Goal: Transaction & Acquisition: Book appointment/travel/reservation

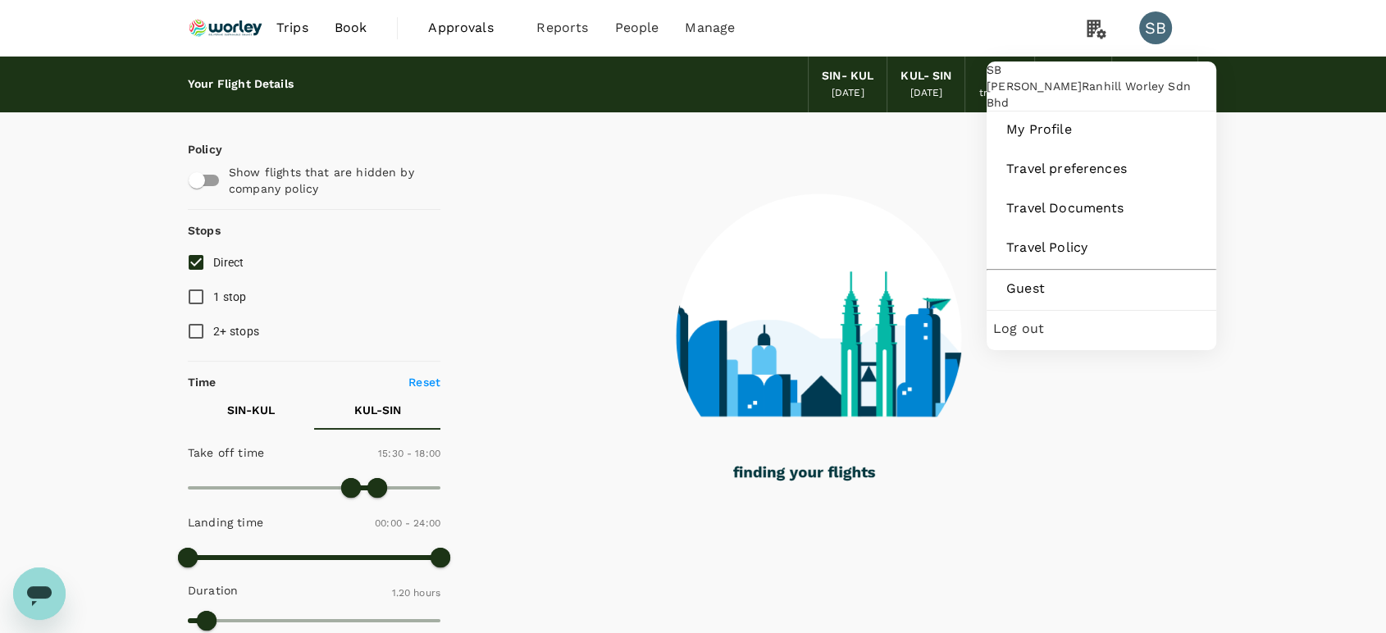
type input "80"
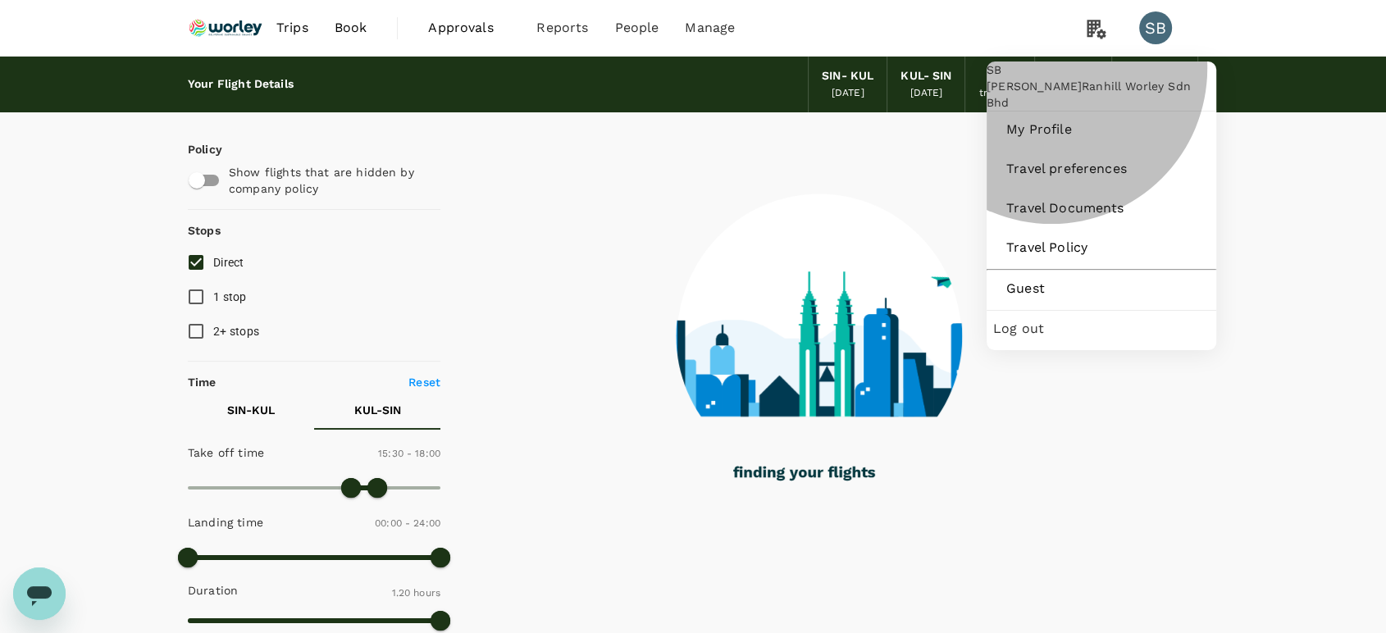
click at [1058, 347] on div "Log out" at bounding box center [1101, 329] width 217 height 36
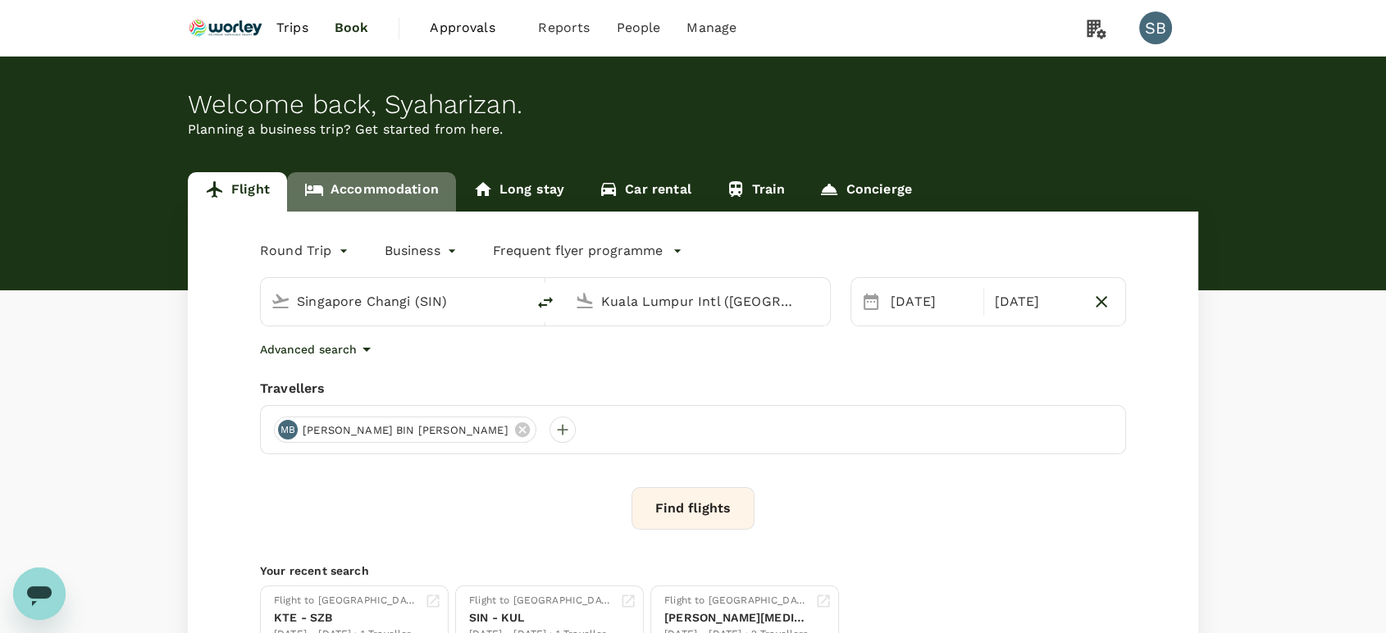
click at [387, 191] on link "Accommodation" at bounding box center [371, 191] width 169 height 39
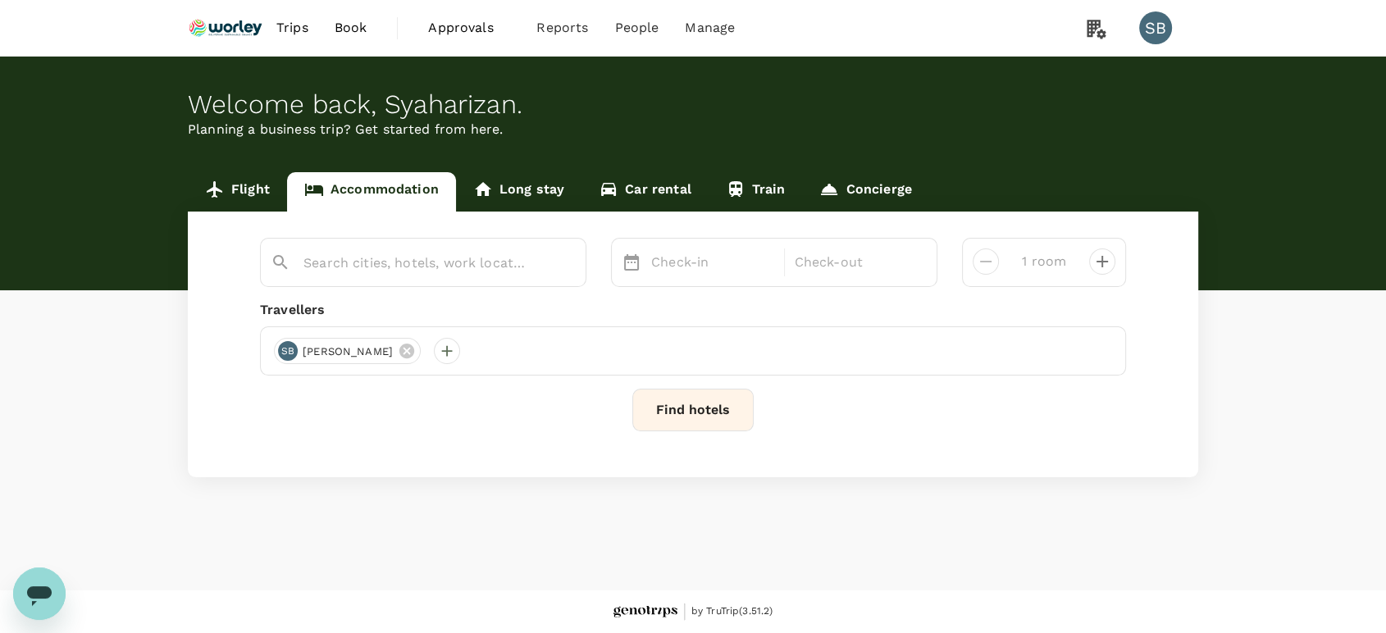
type input "2 rooms"
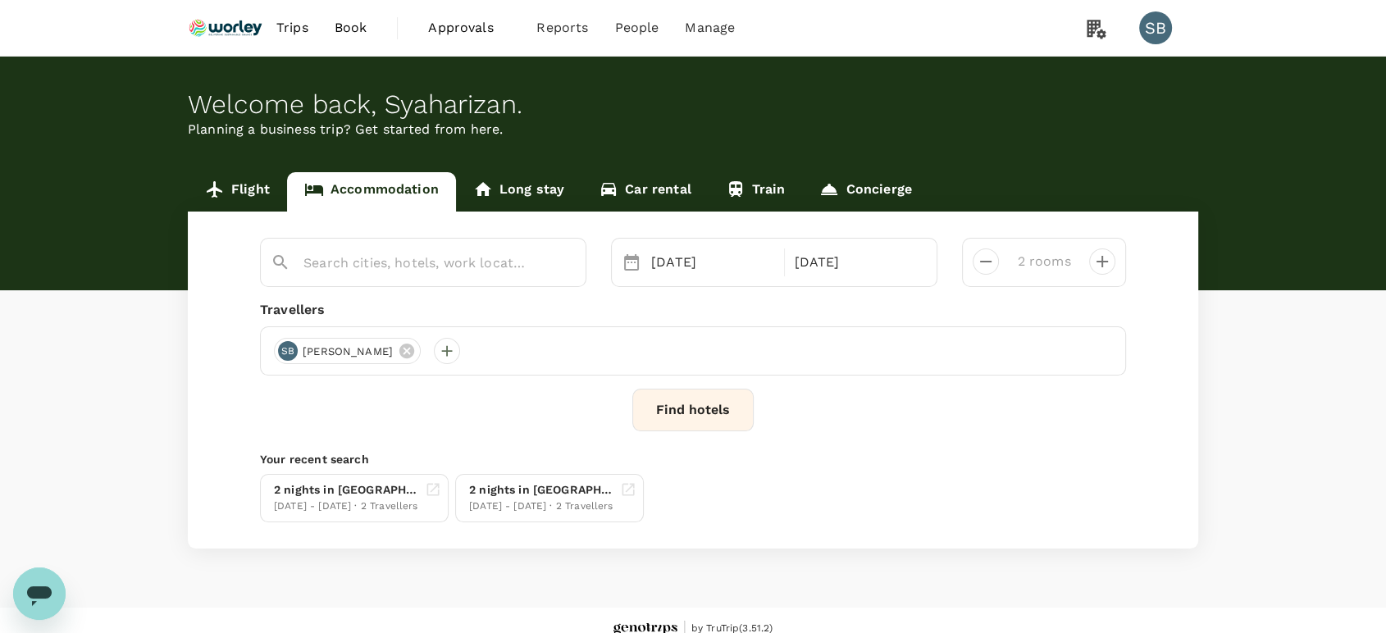
type input "Dong Fang Bin Guan"
click at [567, 267] on icon "Clear" at bounding box center [564, 264] width 10 height 10
paste input "Jiaozhou"
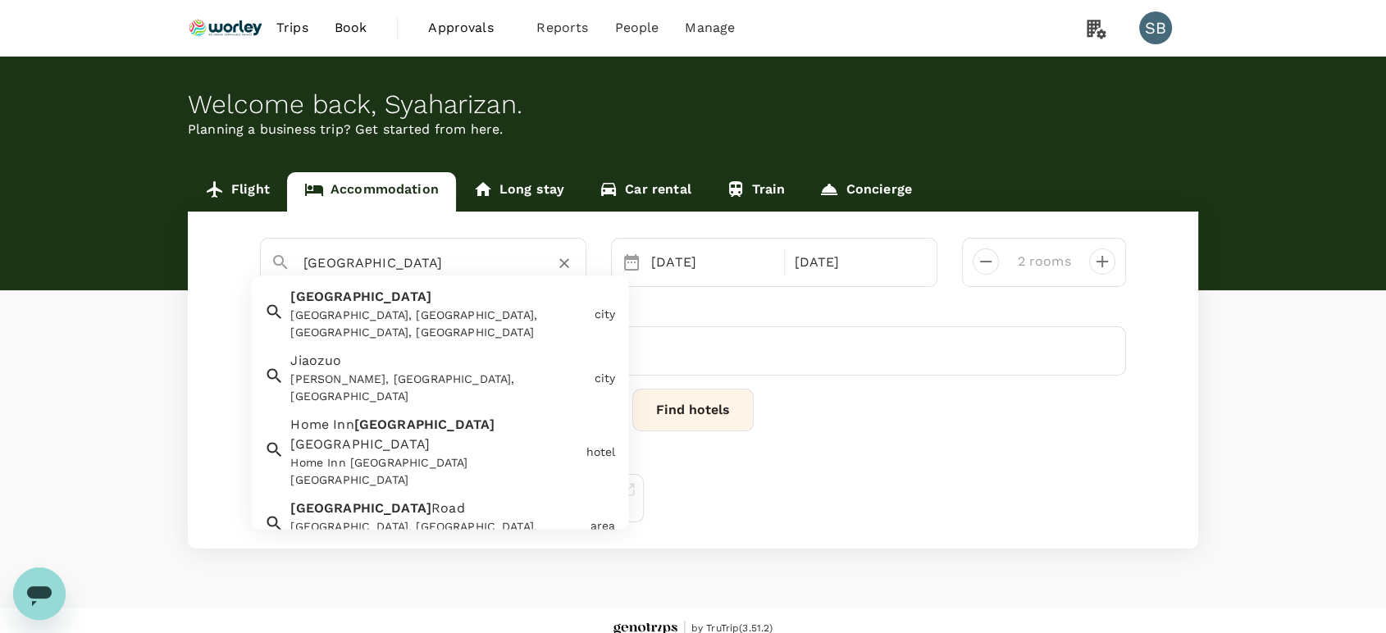
click at [476, 318] on div "Jiaozhou, Qingdao, Shandong, China" at bounding box center [438, 325] width 297 height 34
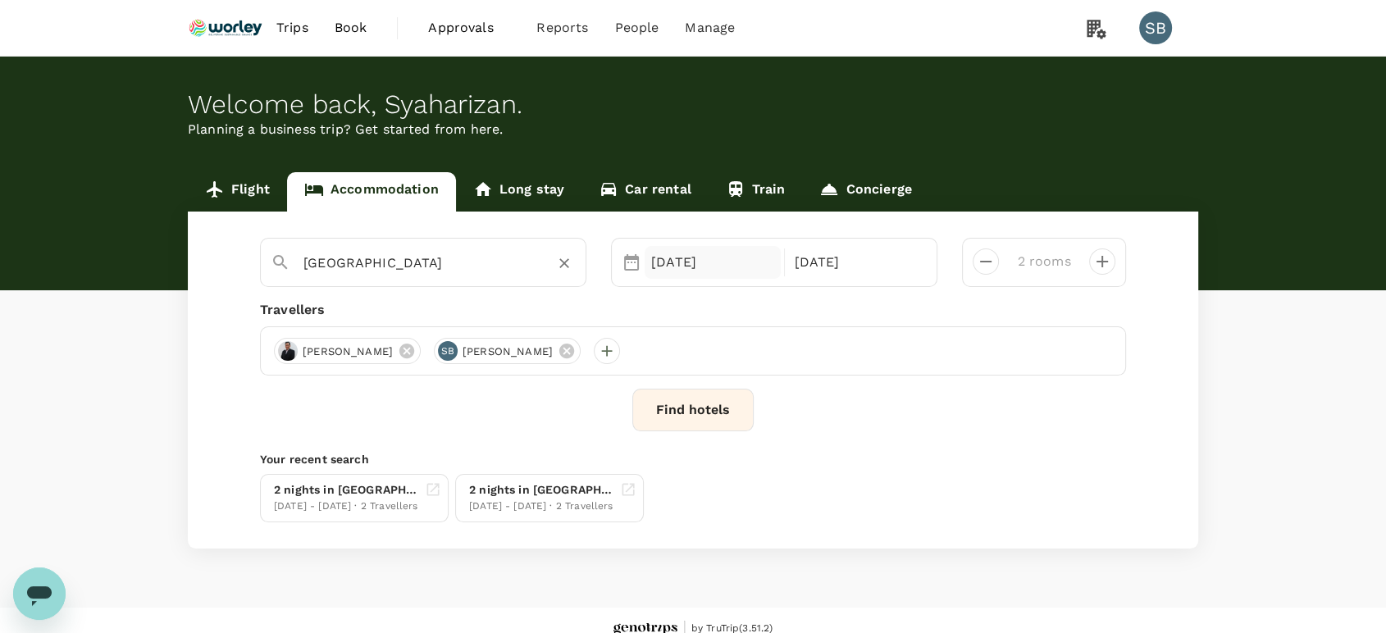
type input "Jiaozhou"
click at [681, 255] on div "22 Sep" at bounding box center [713, 262] width 136 height 33
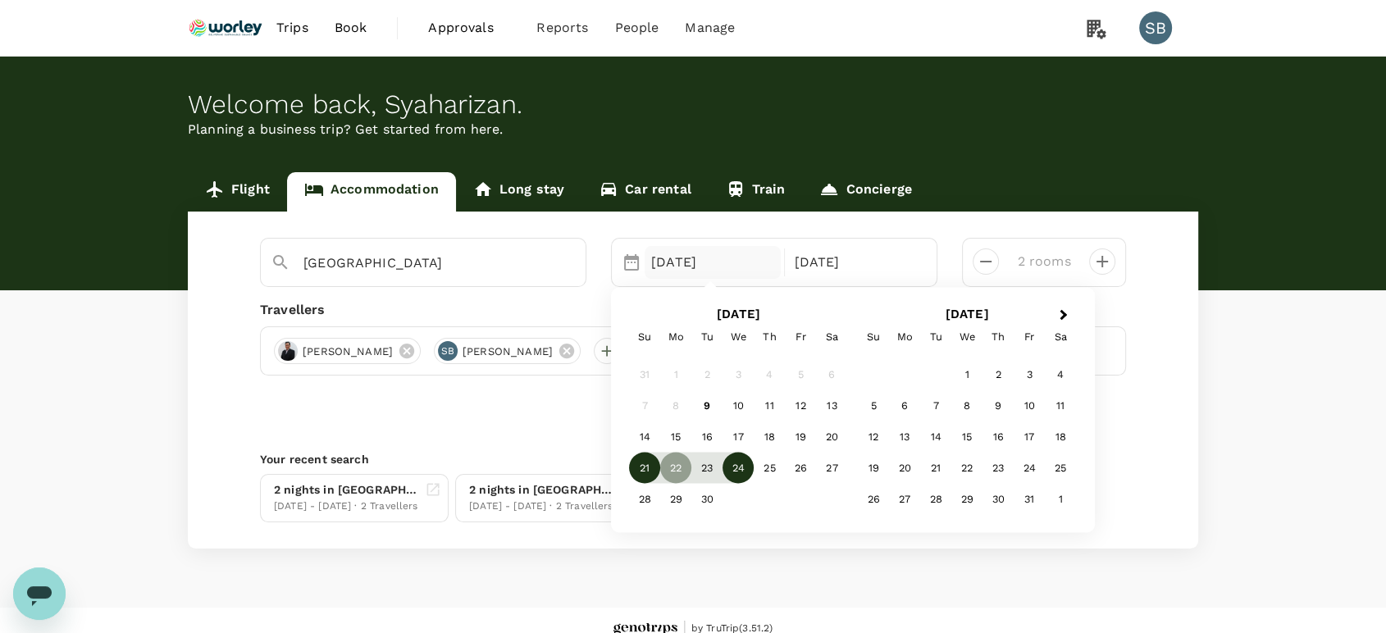
click at [650, 463] on div "21" at bounding box center [644, 467] width 31 height 31
click at [682, 476] on div "22" at bounding box center [675, 467] width 31 height 31
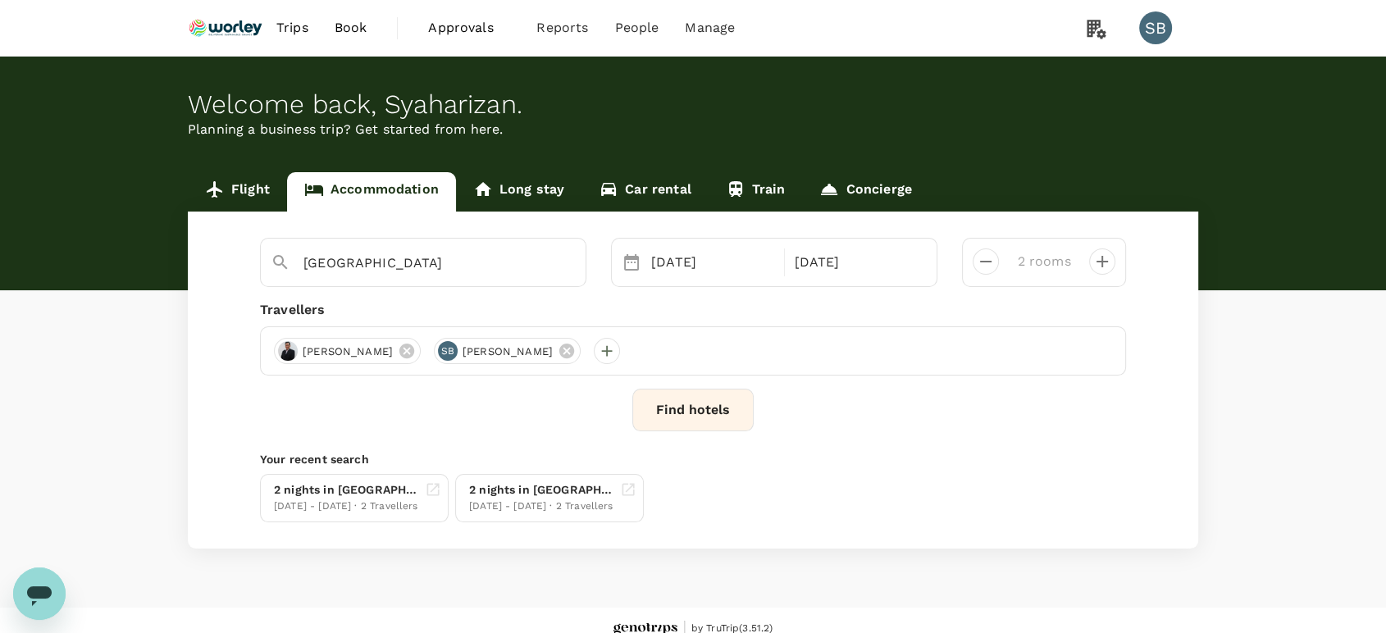
click at [714, 406] on button "Find hotels" at bounding box center [692, 410] width 121 height 43
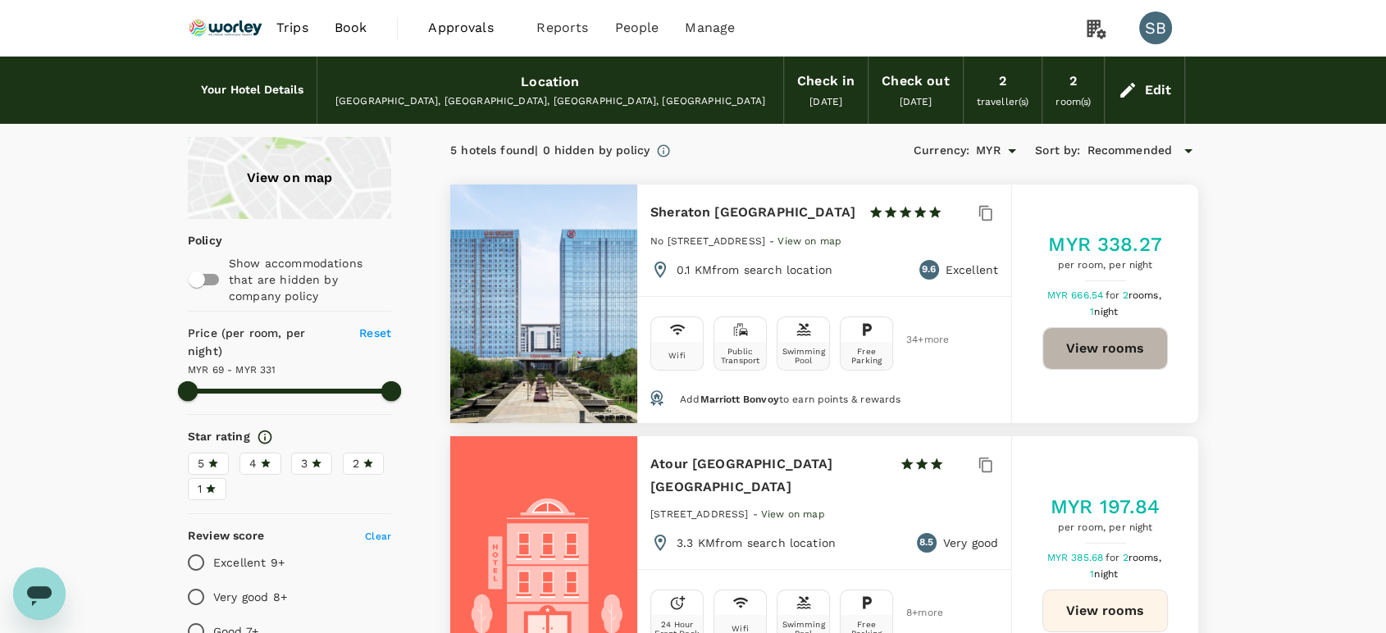
click at [1114, 354] on button "View rooms" at bounding box center [1105, 348] width 125 height 43
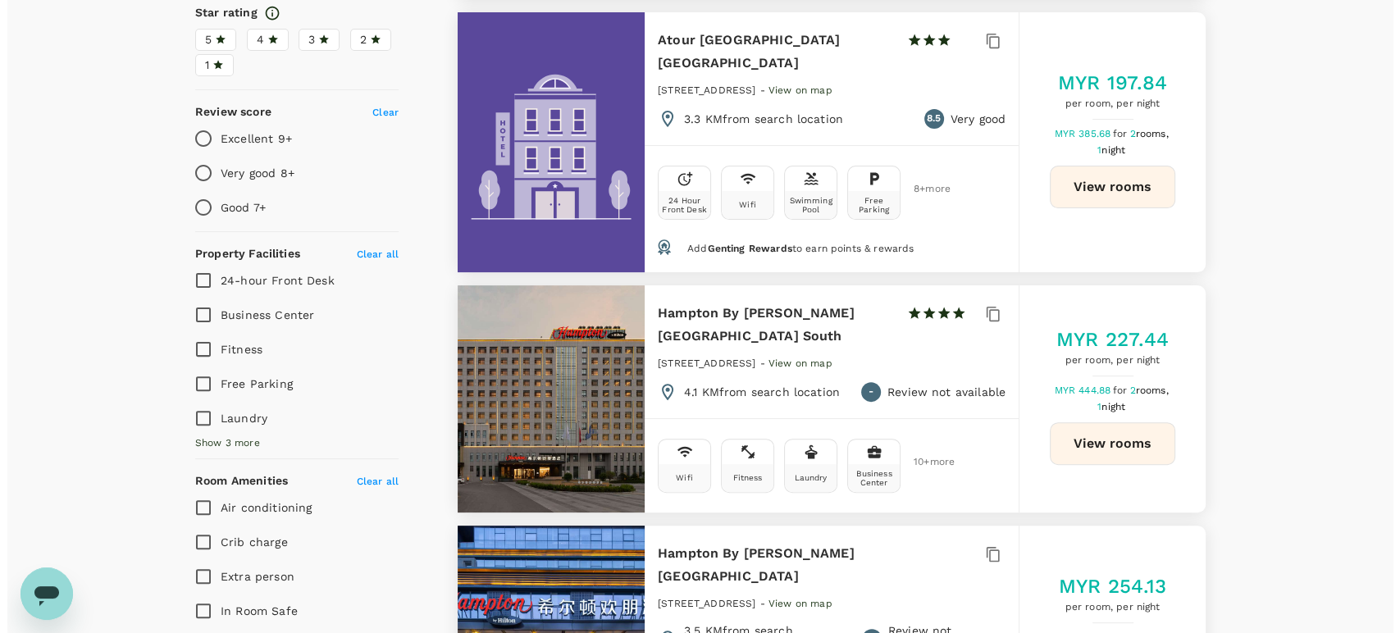
scroll to position [455, 0]
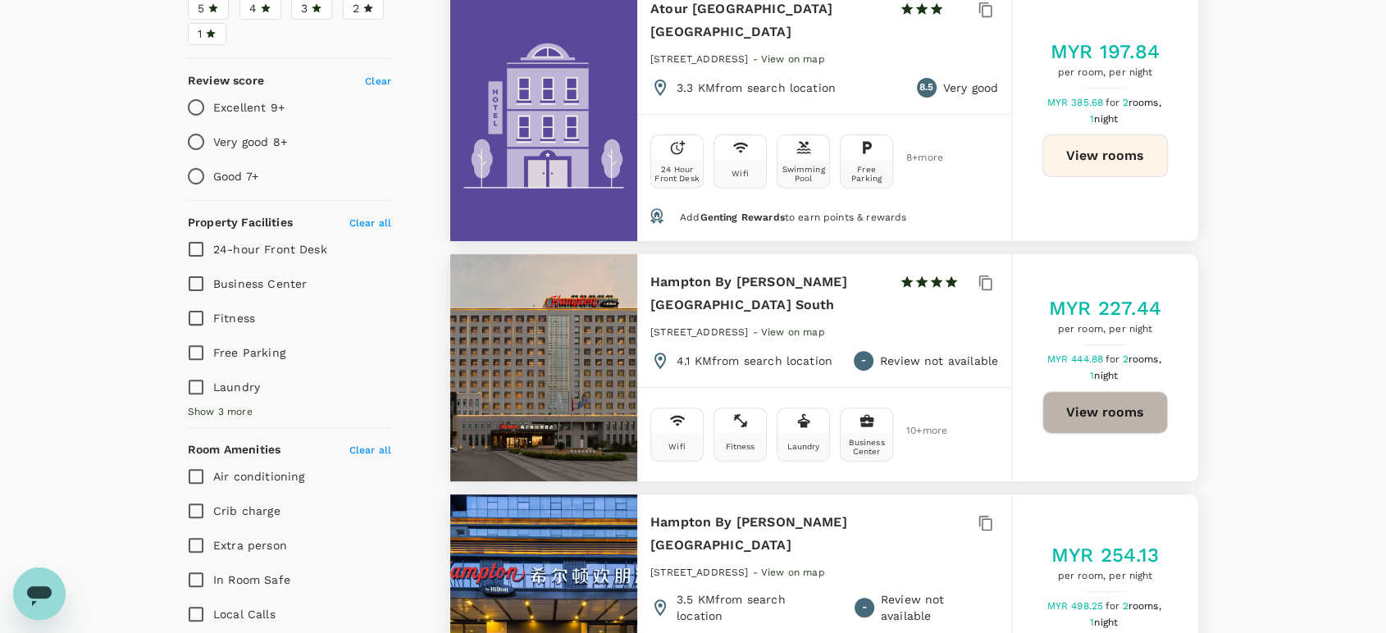
click at [1099, 405] on button "View rooms" at bounding box center [1105, 412] width 125 height 43
type input "330.74"
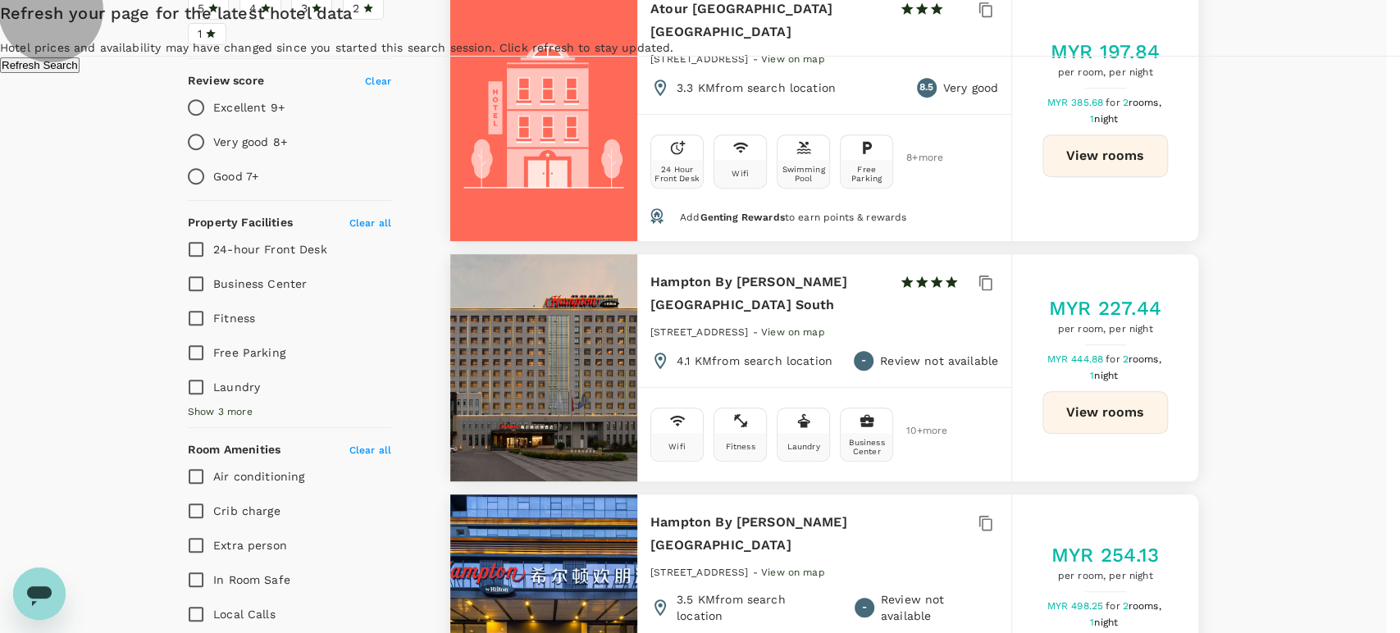
click at [80, 73] on button "Refresh Search" at bounding box center [40, 65] width 80 height 16
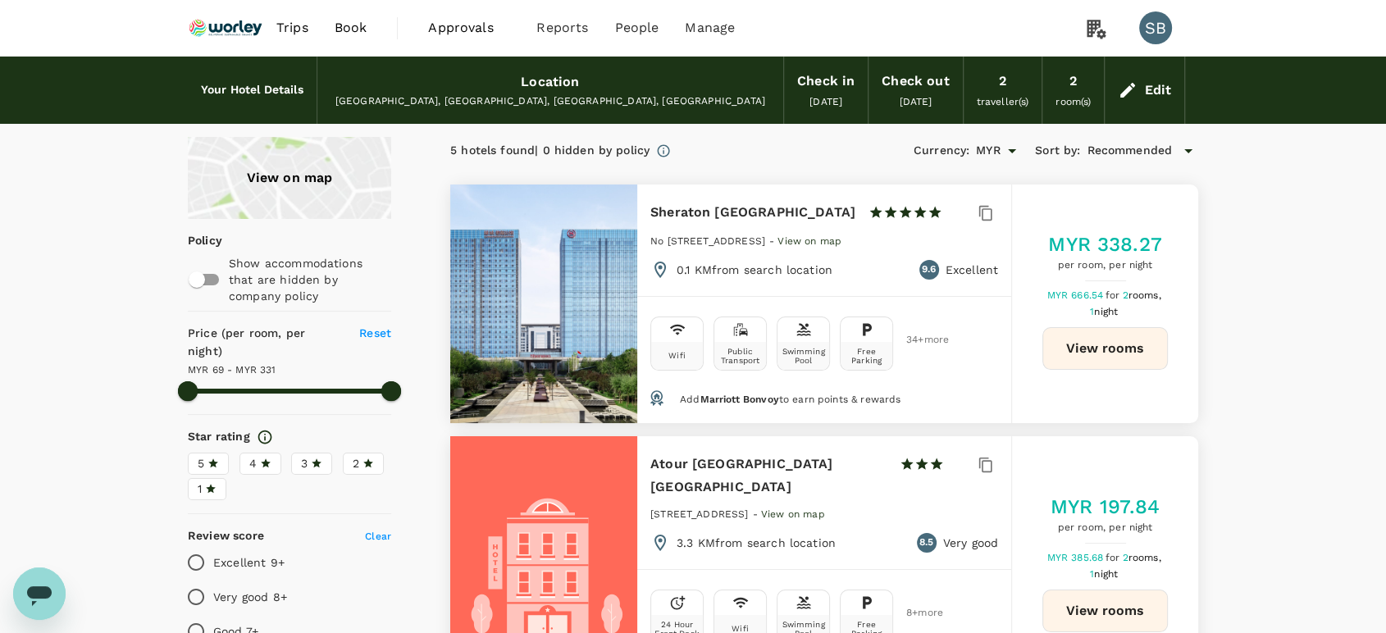
click at [228, 18] on img at bounding box center [225, 28] width 75 height 36
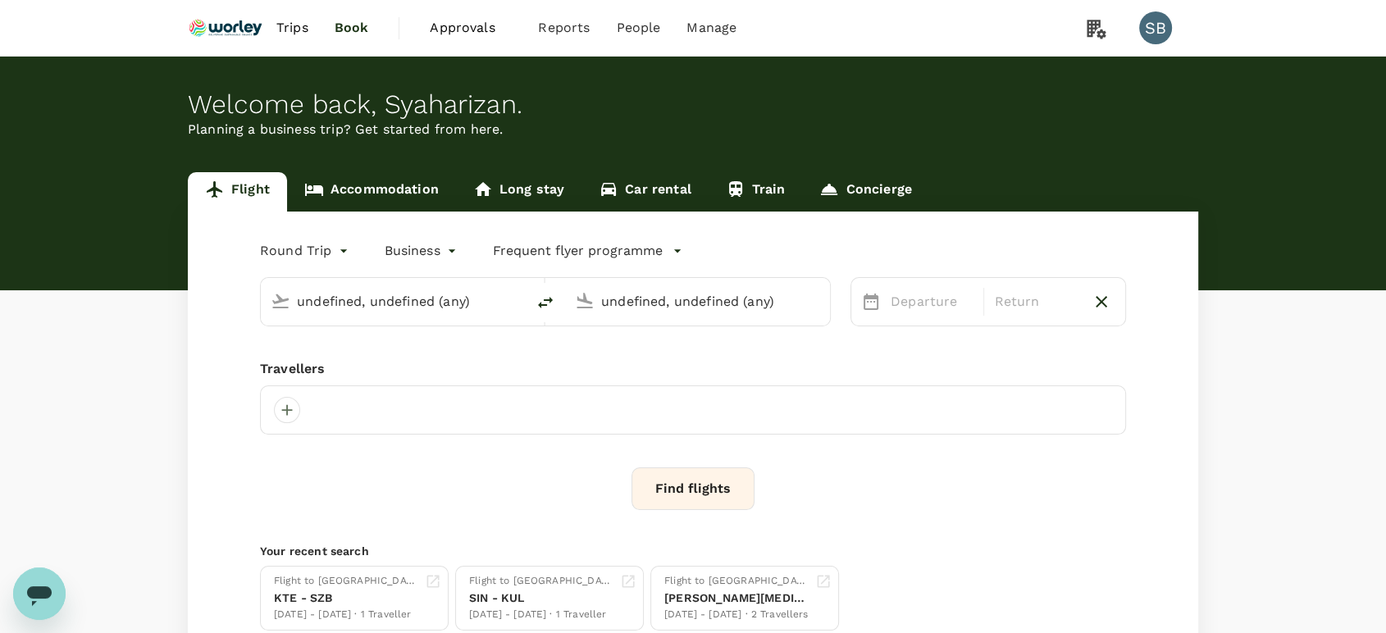
type input "Singapore Changi (SIN)"
type input "Kuala Lumpur Intl ([GEOGRAPHIC_DATA])"
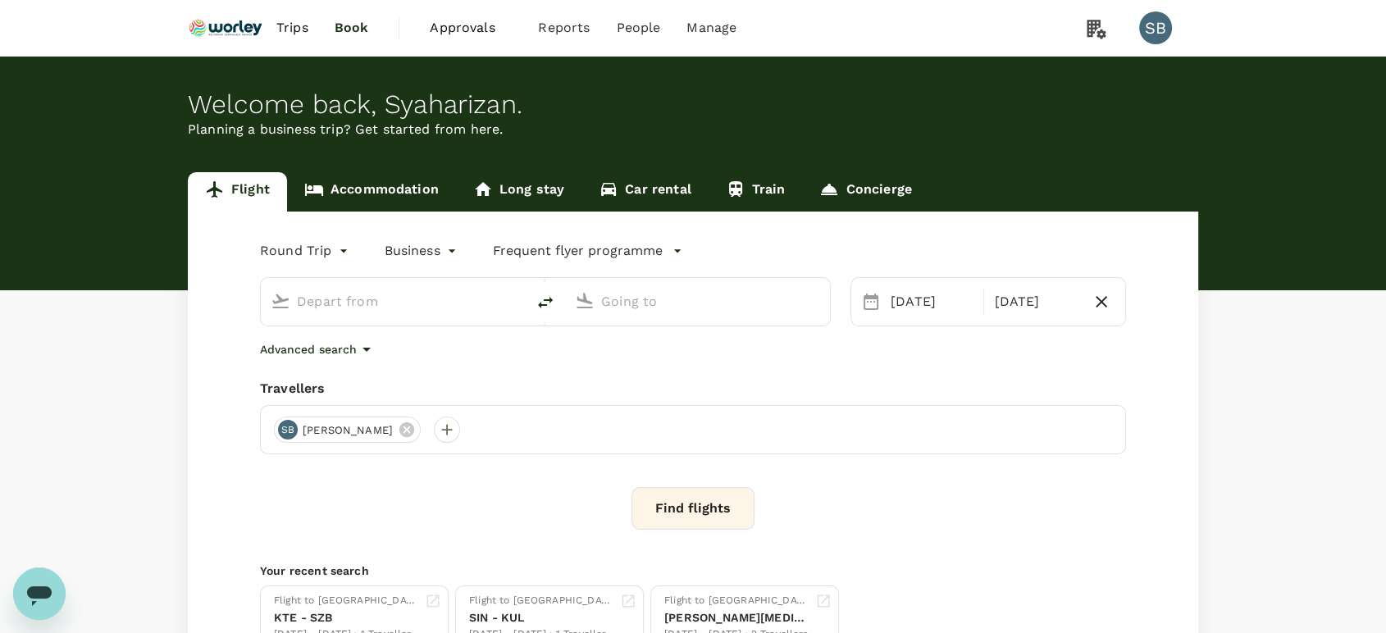
type input "Singapore Changi (SIN)"
type input "Kuala Lumpur Intl ([GEOGRAPHIC_DATA])"
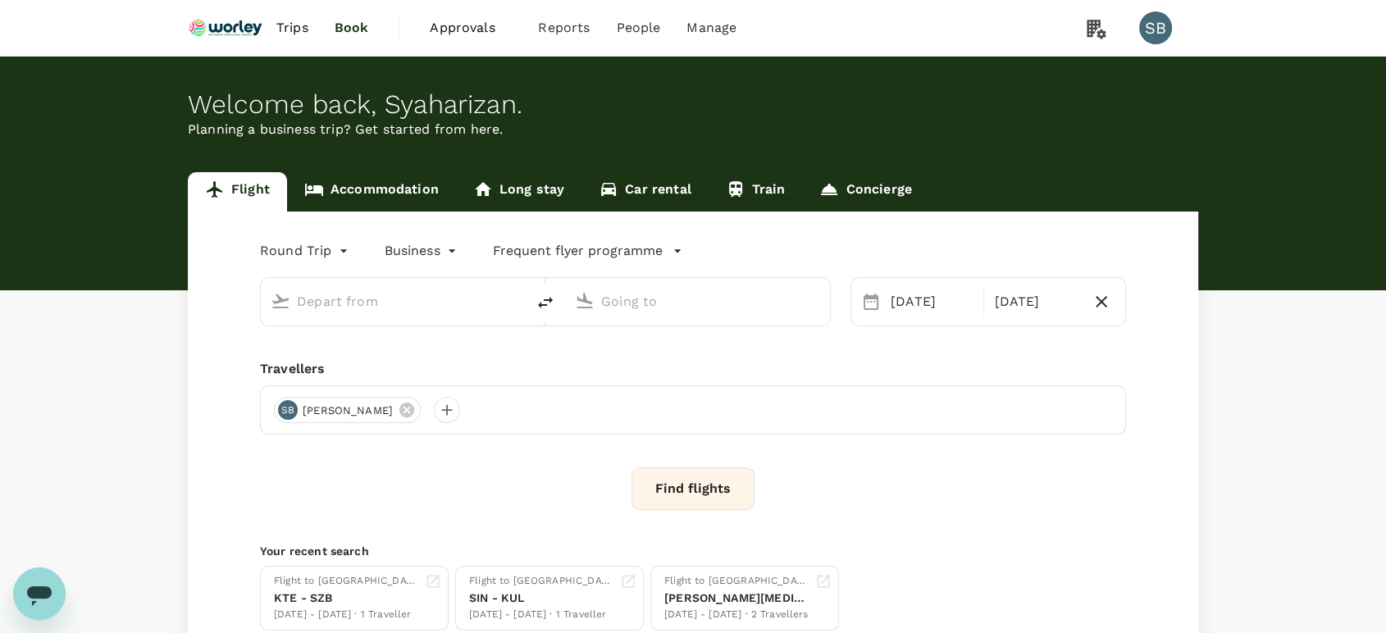
type input "Singapore Changi (SIN)"
type input "Kuala Lumpur Intl ([GEOGRAPHIC_DATA])"
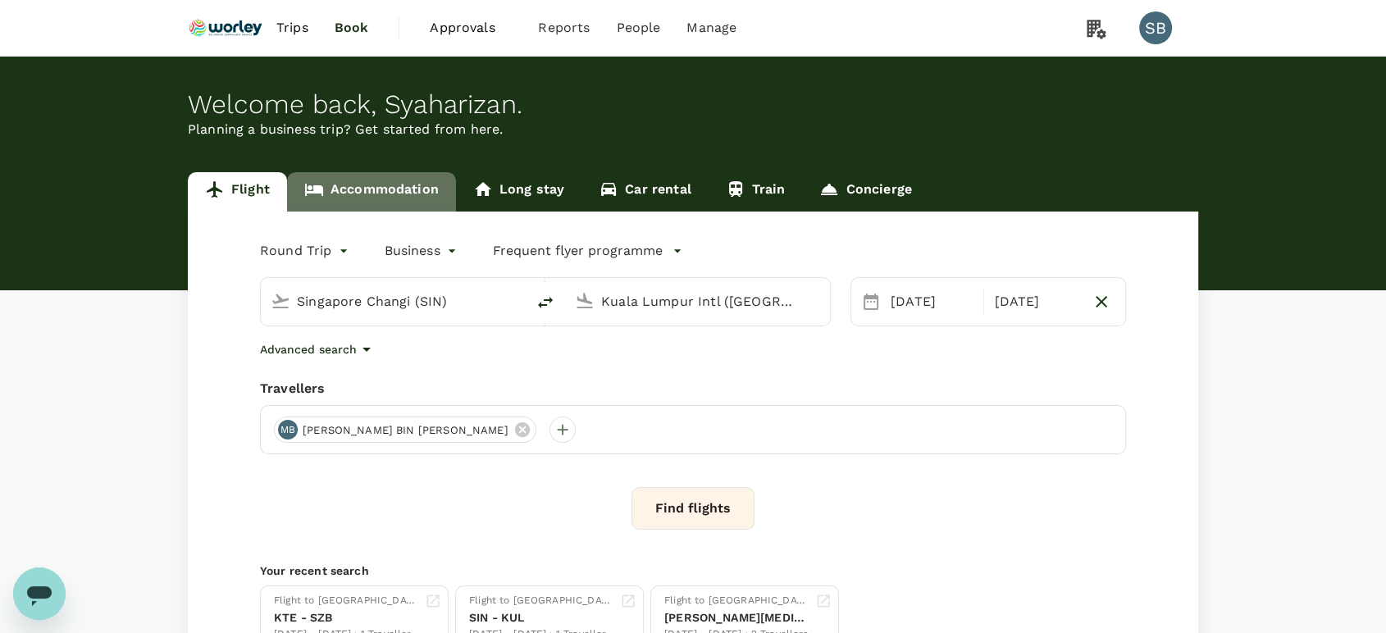
click at [378, 186] on link "Accommodation" at bounding box center [371, 191] width 169 height 39
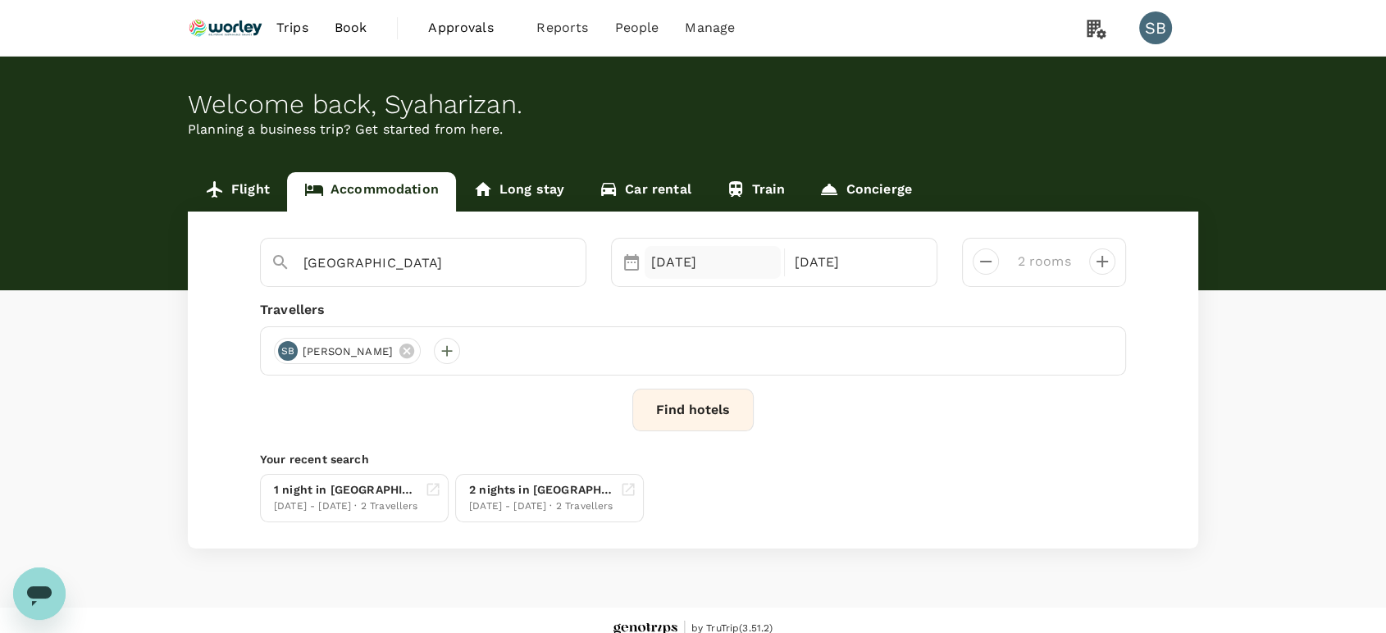
type input "Jiaozhou City"
click at [570, 253] on button "Clear" at bounding box center [564, 263] width 23 height 23
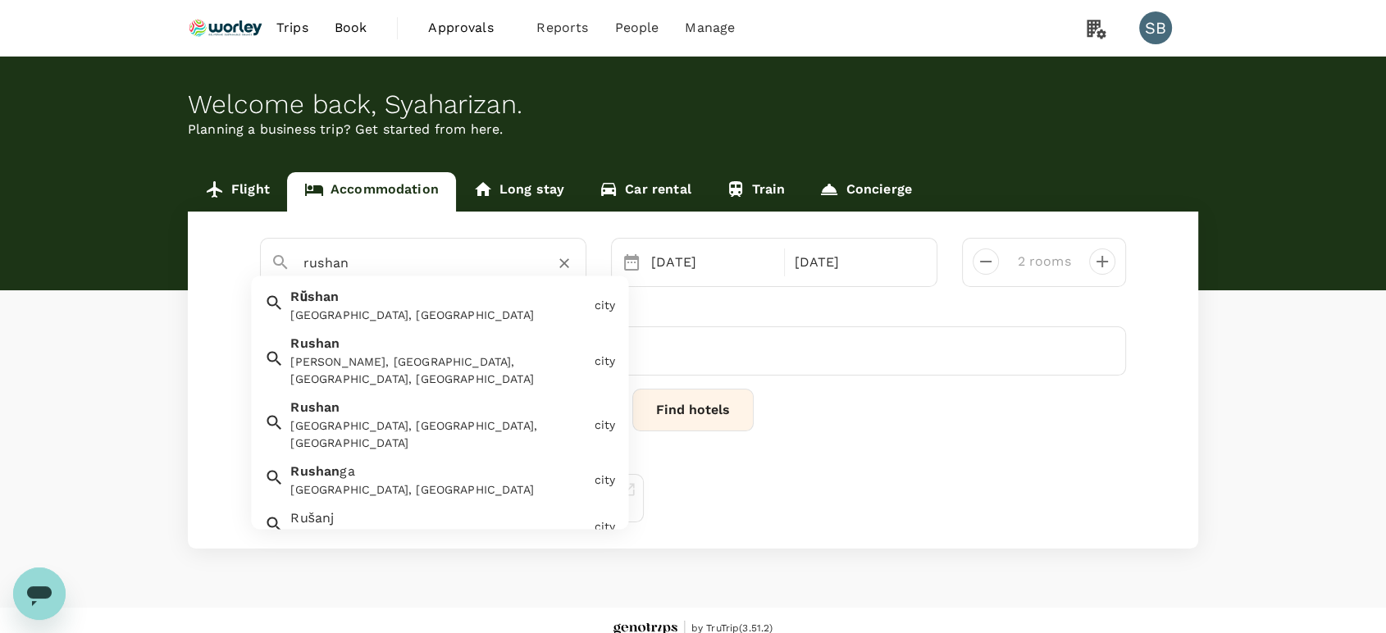
click at [432, 355] on div "Rushan, Weihai, Shandong, China" at bounding box center [438, 371] width 297 height 34
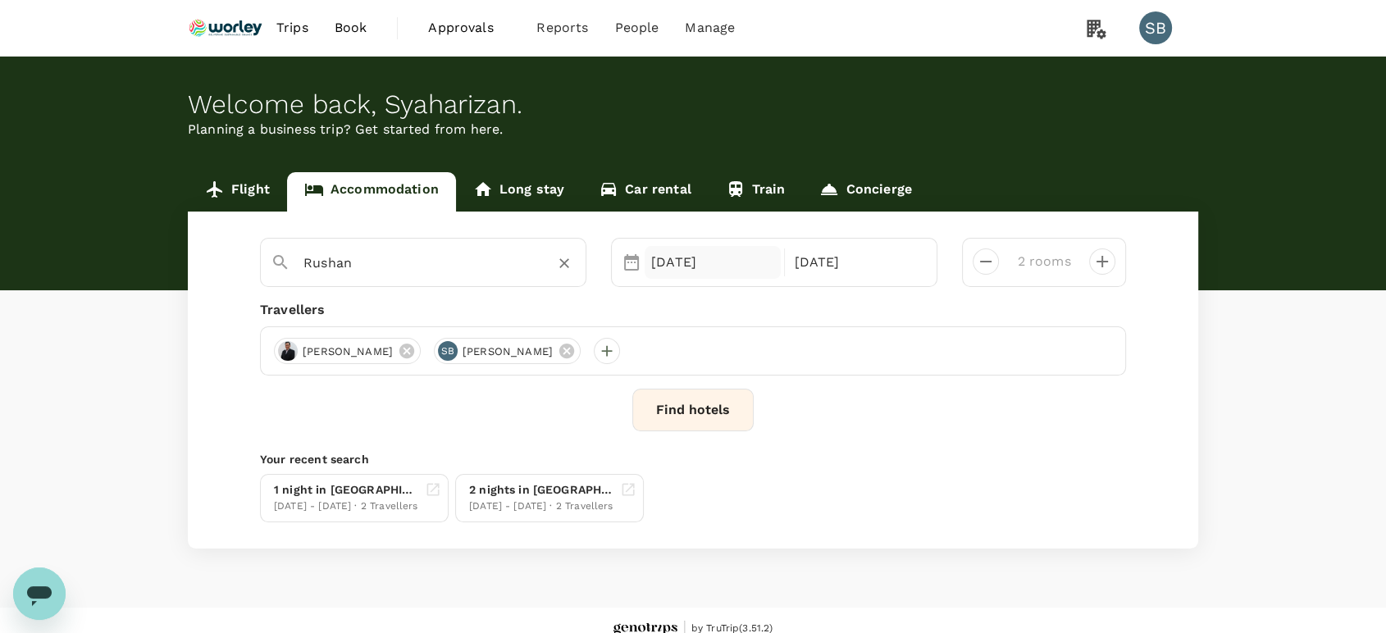
type input "Rushan"
click at [670, 260] on div "21 Sep" at bounding box center [713, 262] width 136 height 33
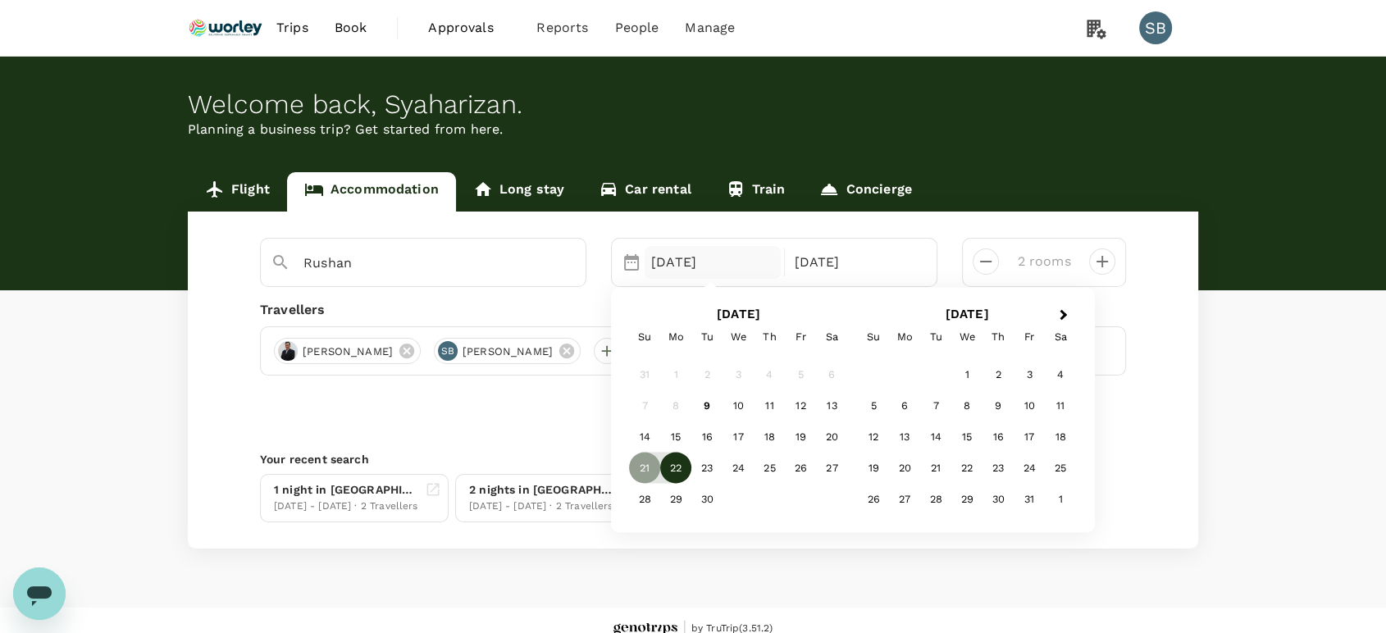
click at [675, 464] on div "22" at bounding box center [675, 467] width 31 height 31
click at [737, 467] on div "24" at bounding box center [738, 467] width 31 height 31
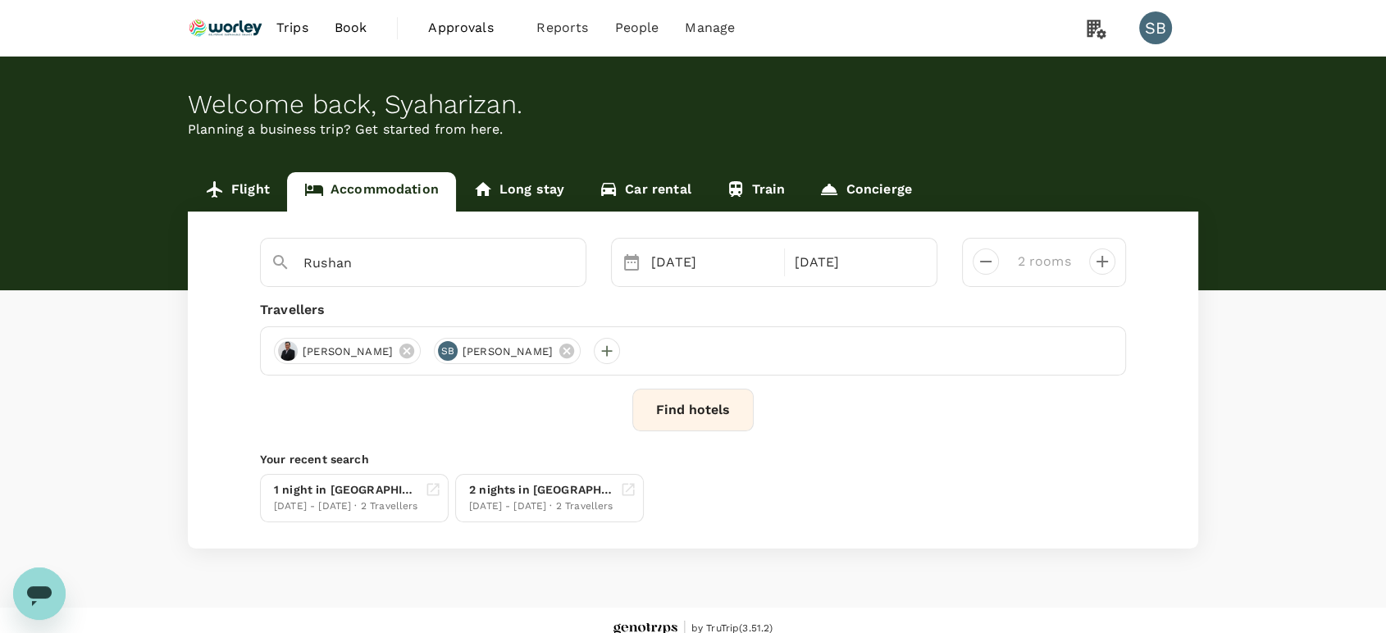
click at [705, 413] on button "Find hotels" at bounding box center [692, 410] width 121 height 43
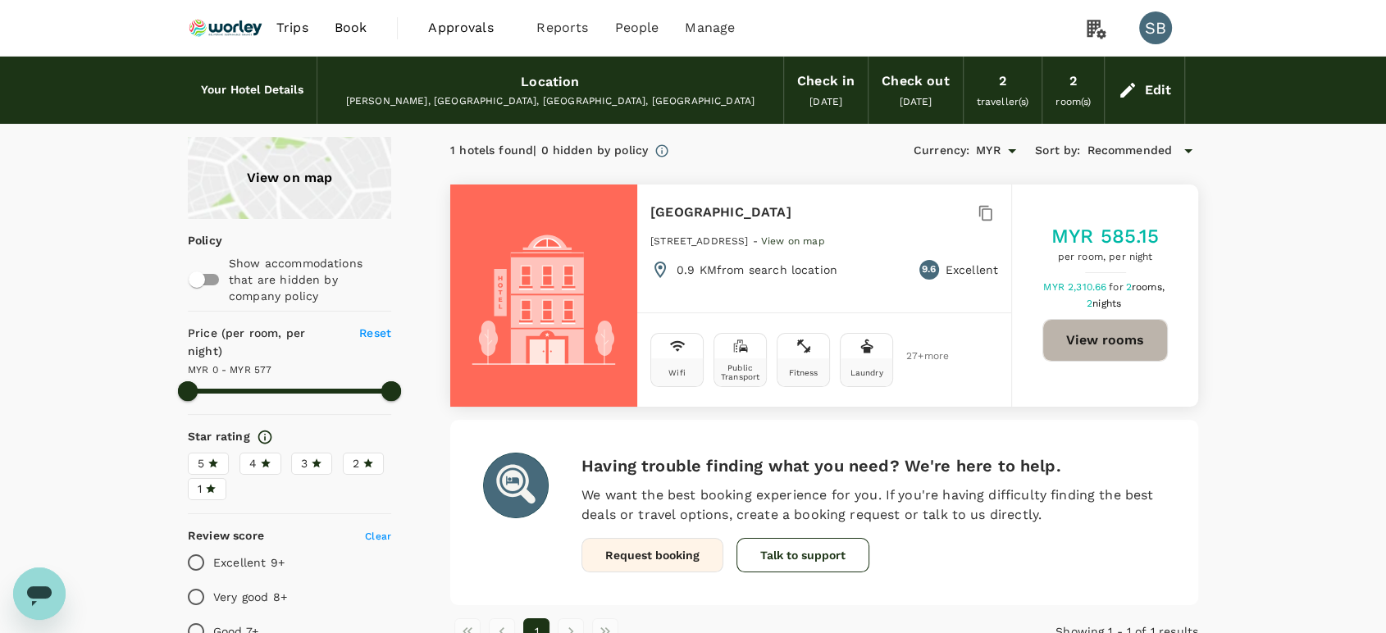
click at [1129, 342] on button "View rooms" at bounding box center [1105, 340] width 125 height 43
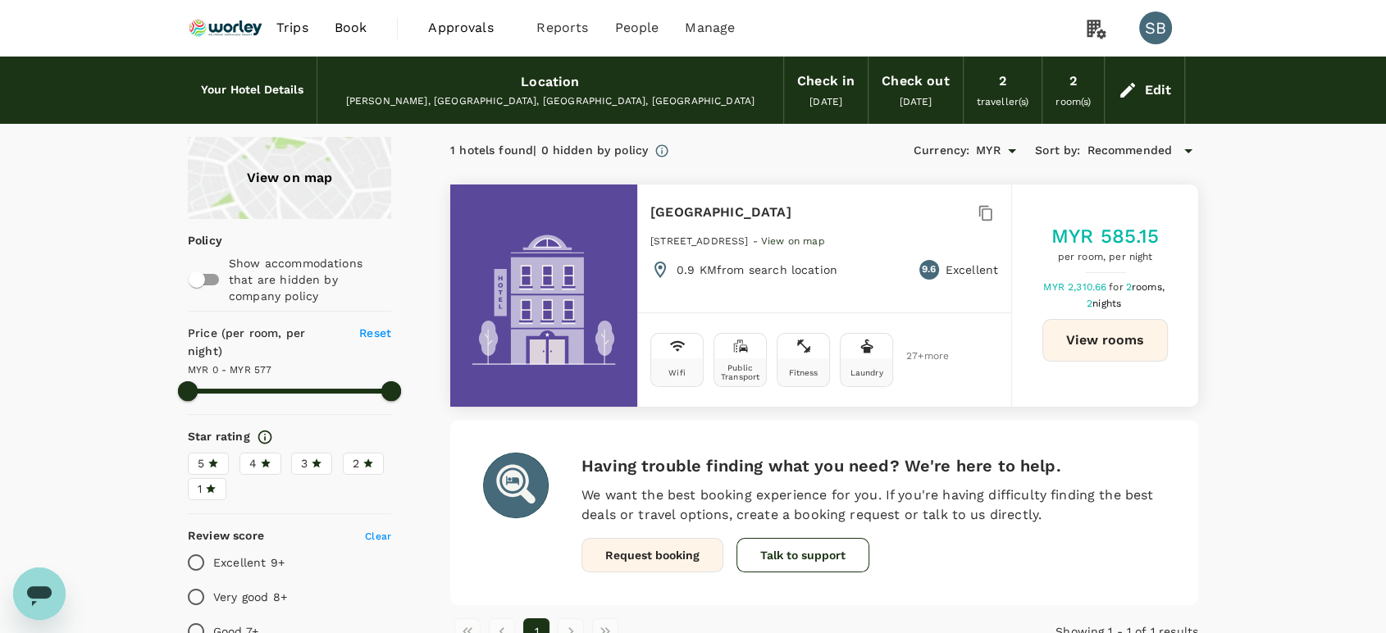
type input "576"
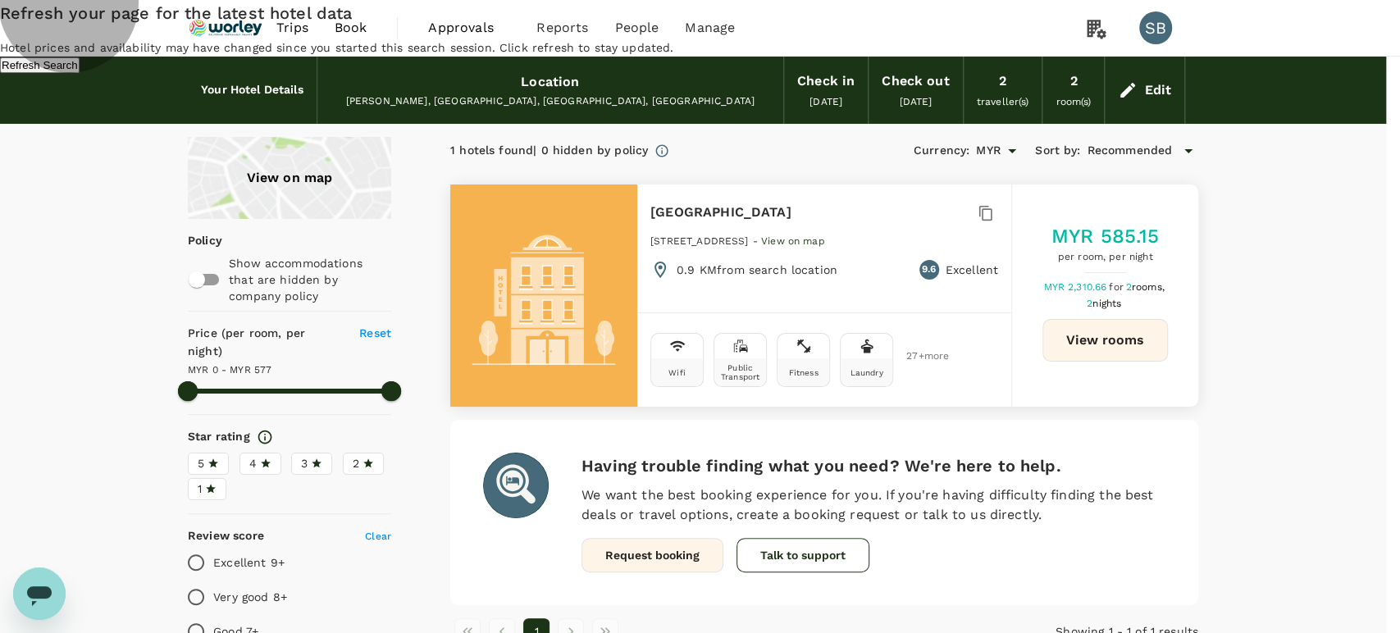
click at [80, 73] on button "Refresh Search" at bounding box center [40, 65] width 80 height 16
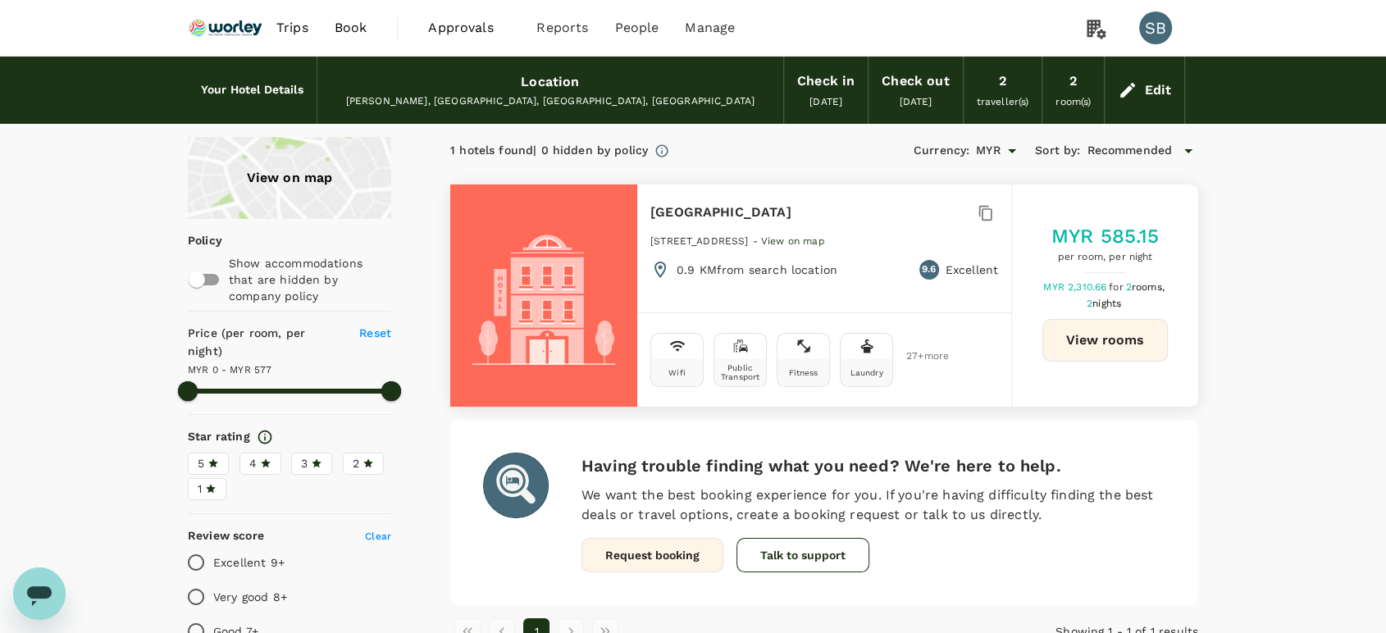
type input "576"
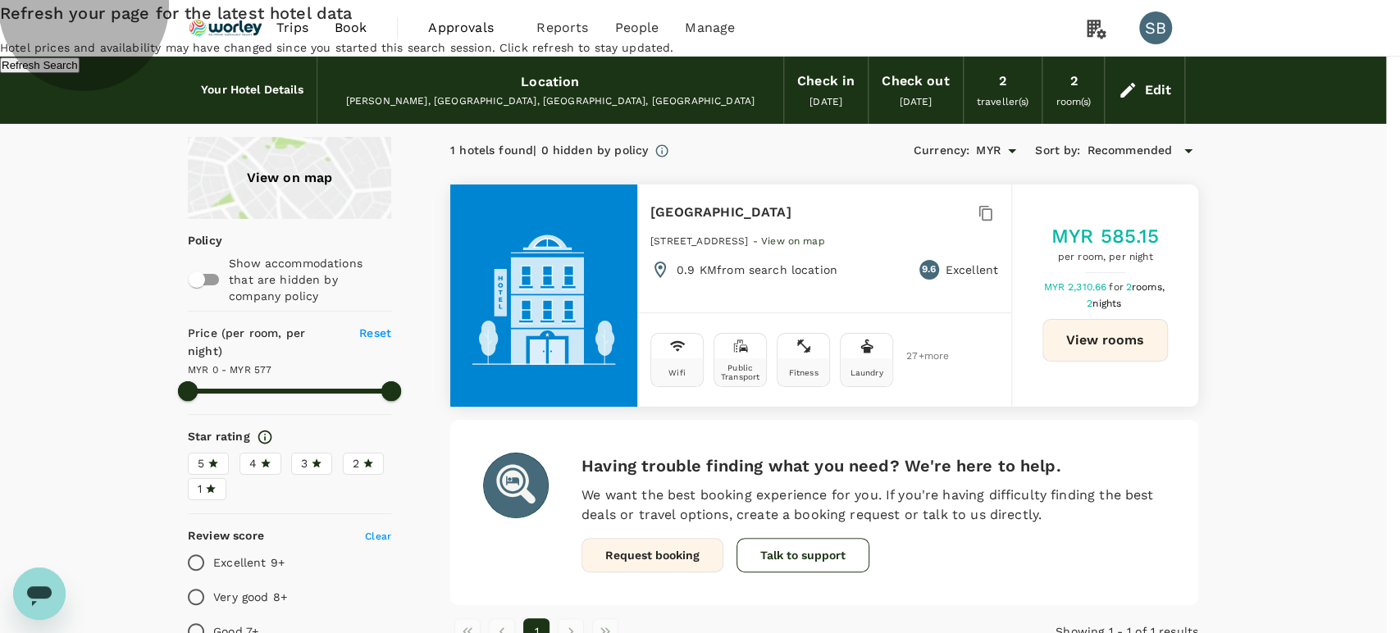
click at [80, 73] on button "Refresh Search" at bounding box center [40, 65] width 80 height 16
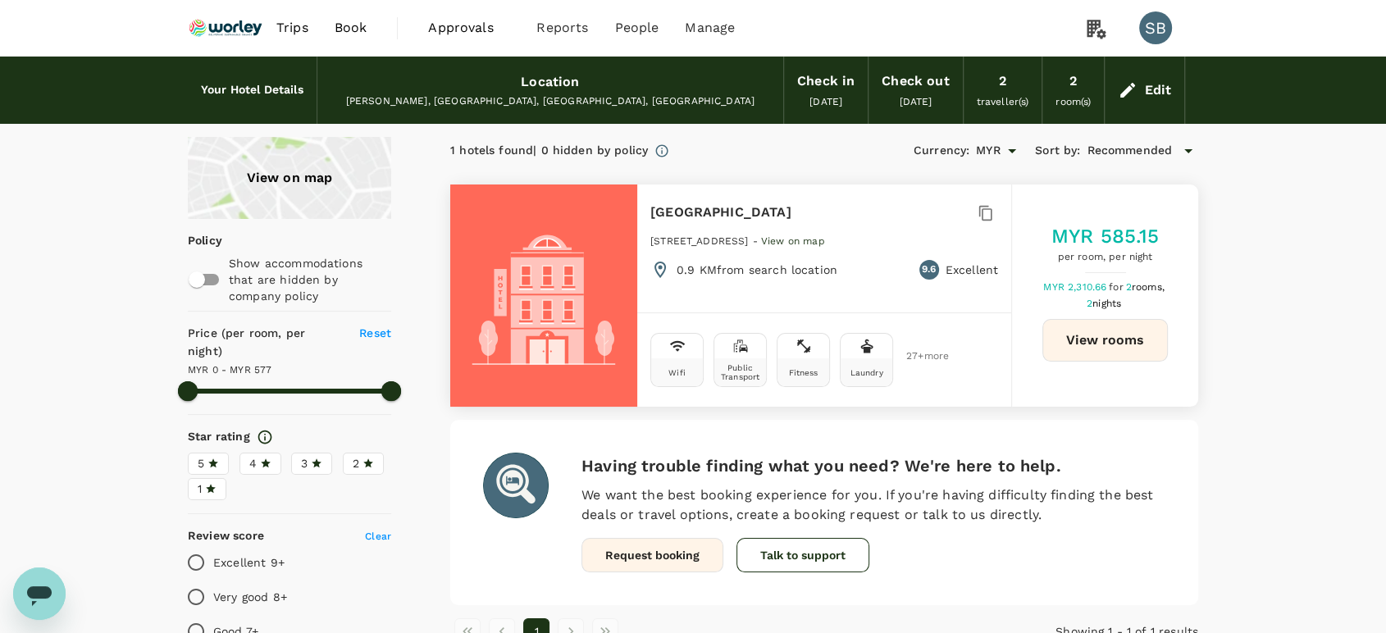
click at [1159, 90] on div "Edit" at bounding box center [1157, 90] width 27 height 23
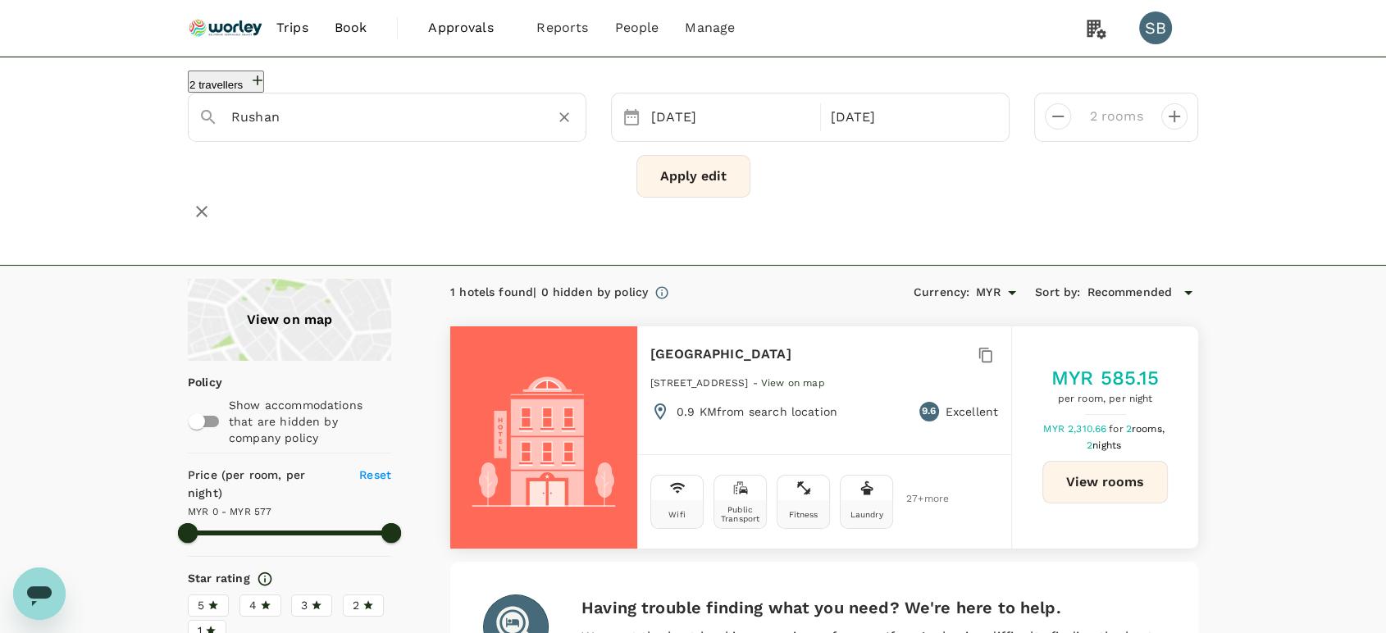
drag, startPoint x: 566, startPoint y: 128, endPoint x: 532, endPoint y: 131, distance: 34.6
click at [564, 125] on icon "Clear" at bounding box center [564, 117] width 16 height 16
paste input "Hampton By Hilton Qingdao Jiaozhou Park"
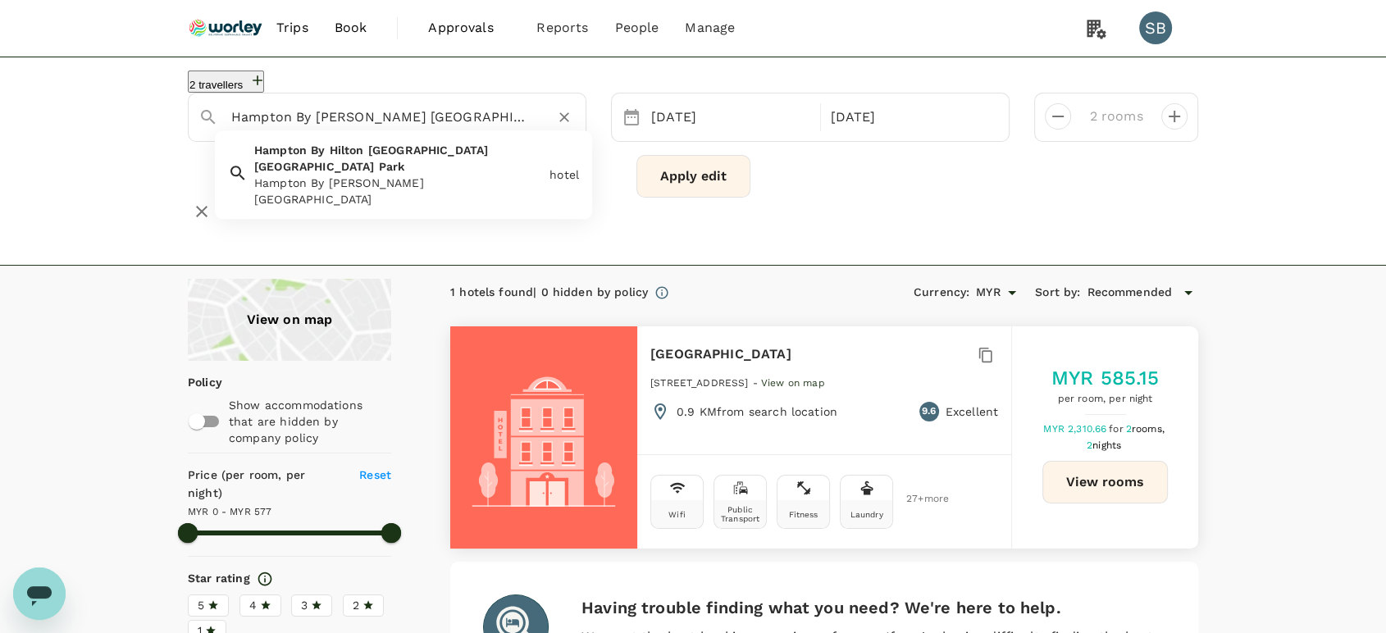
click at [368, 157] on span "Qingdao" at bounding box center [428, 150] width 121 height 13
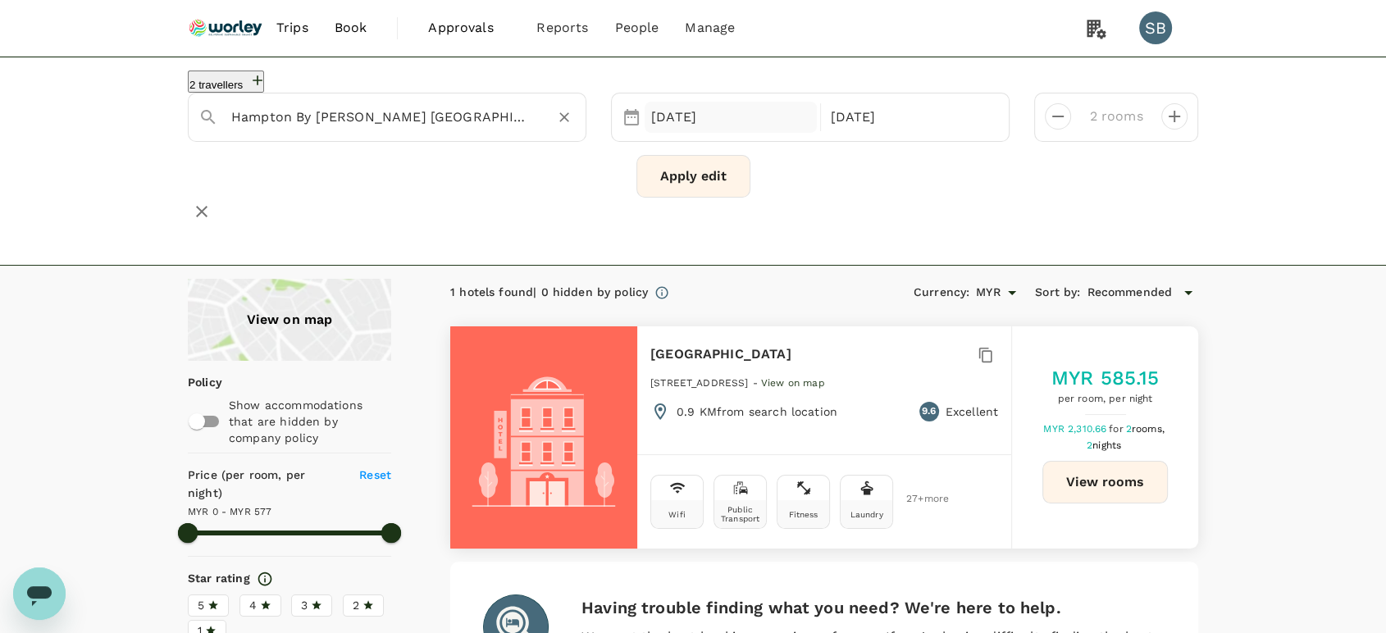
type input "Hampton By Hilton Qingdao Jiaozhou Park"
click at [682, 121] on div "22 Sep" at bounding box center [731, 118] width 172 height 32
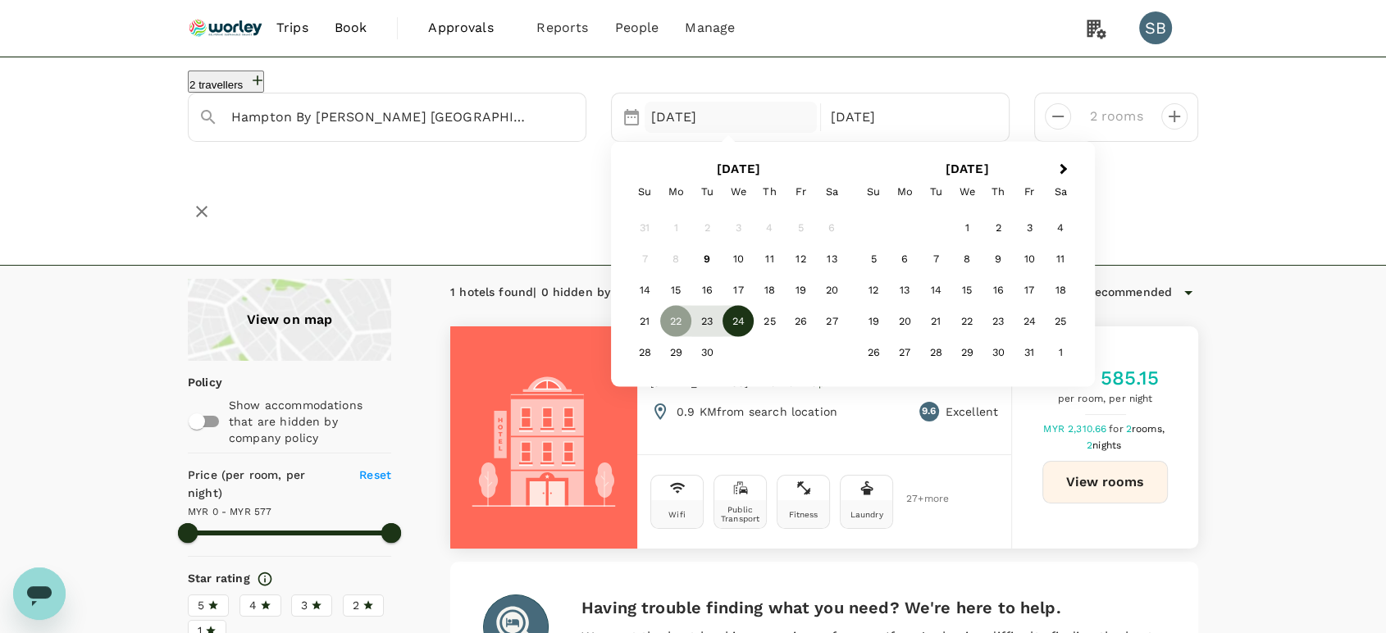
click at [734, 331] on div "24" at bounding box center [738, 321] width 31 height 31
click at [799, 331] on div "26" at bounding box center [800, 322] width 31 height 31
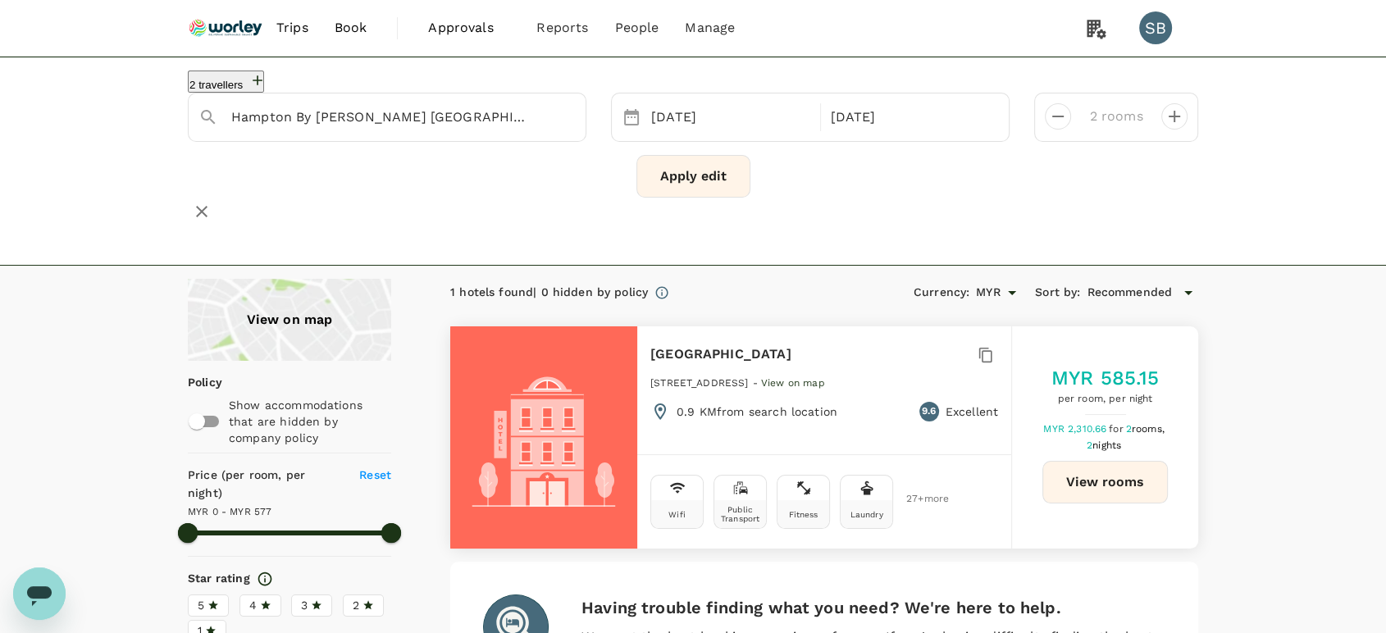
click at [214, 18] on img at bounding box center [225, 28] width 75 height 36
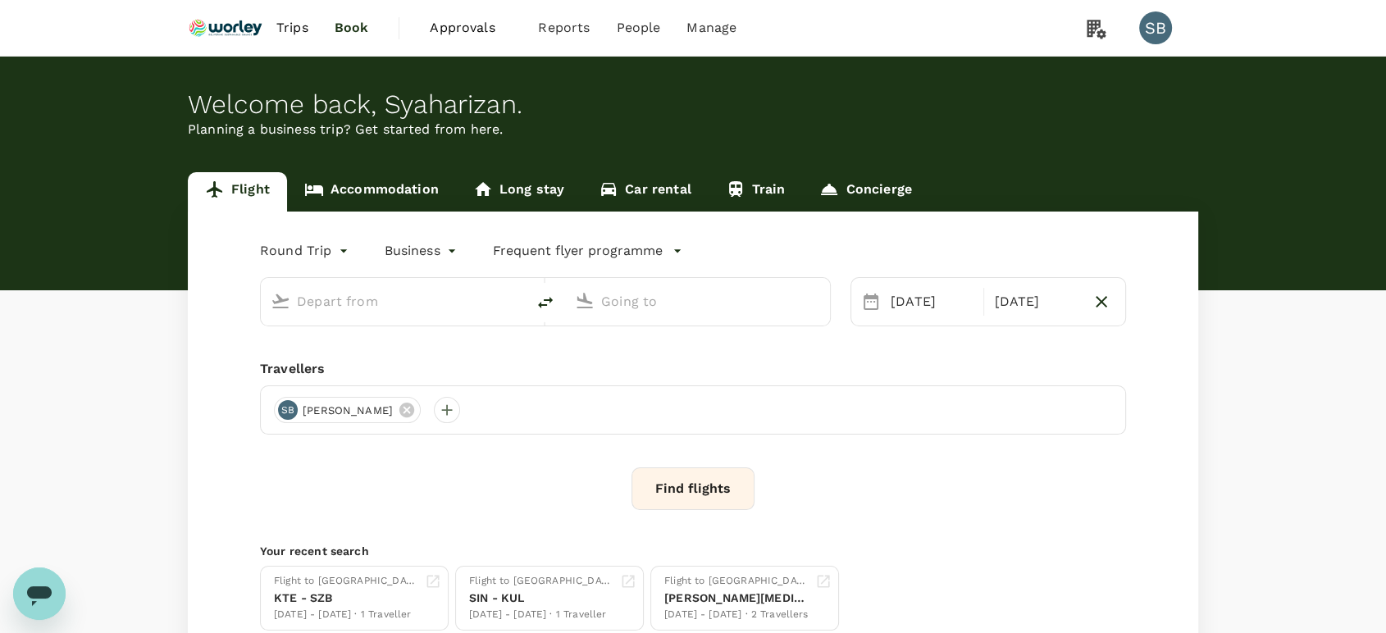
type input "Singapore Changi (SIN)"
type input "Kuala Lumpur Intl ([GEOGRAPHIC_DATA])"
click at [398, 192] on link "Accommodation" at bounding box center [371, 191] width 169 height 39
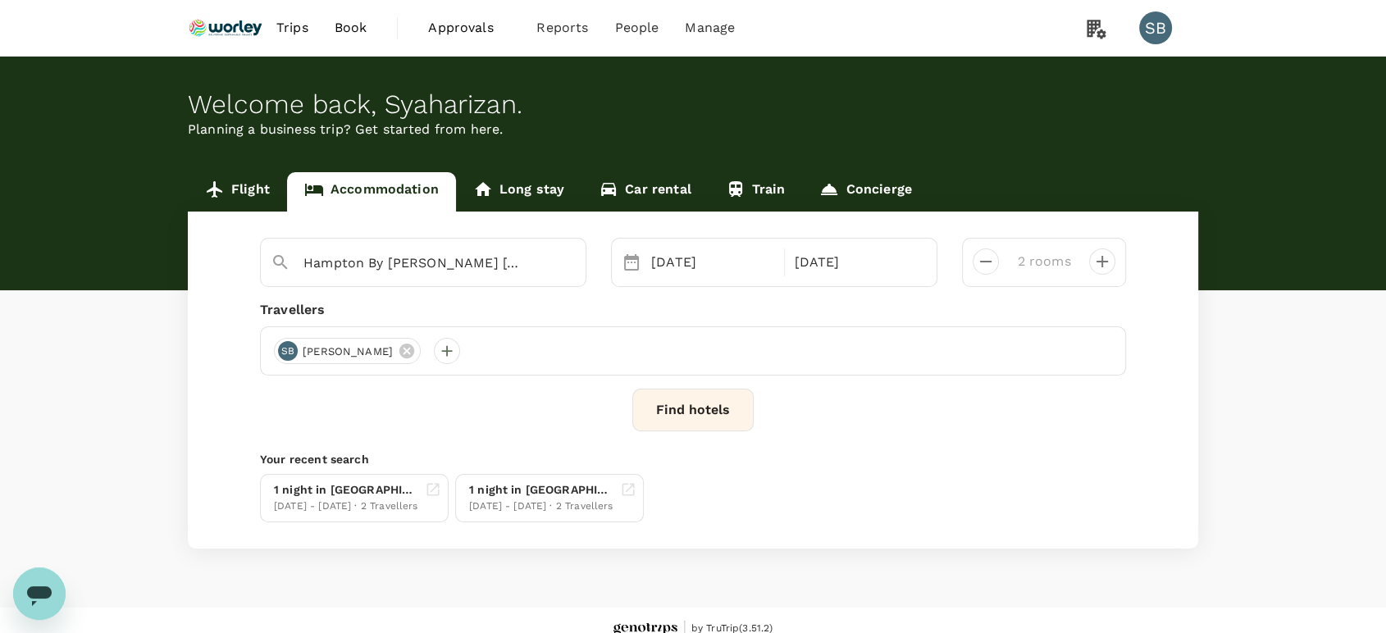
type input "Rushan"
click at [564, 267] on icon "Clear" at bounding box center [564, 263] width 16 height 16
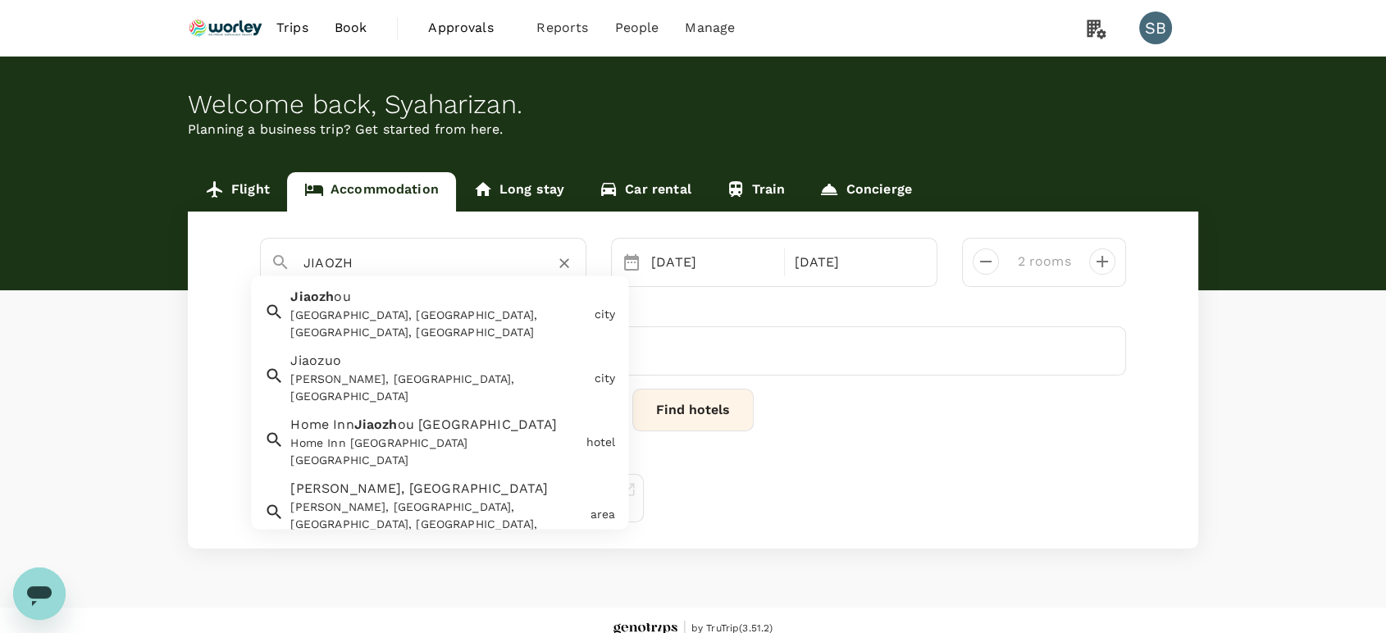
drag, startPoint x: 399, startPoint y: 310, endPoint x: 400, endPoint y: 302, distance: 8.4
click at [399, 309] on div "Jiaozhou, Qingdao, Shandong, China" at bounding box center [438, 325] width 297 height 34
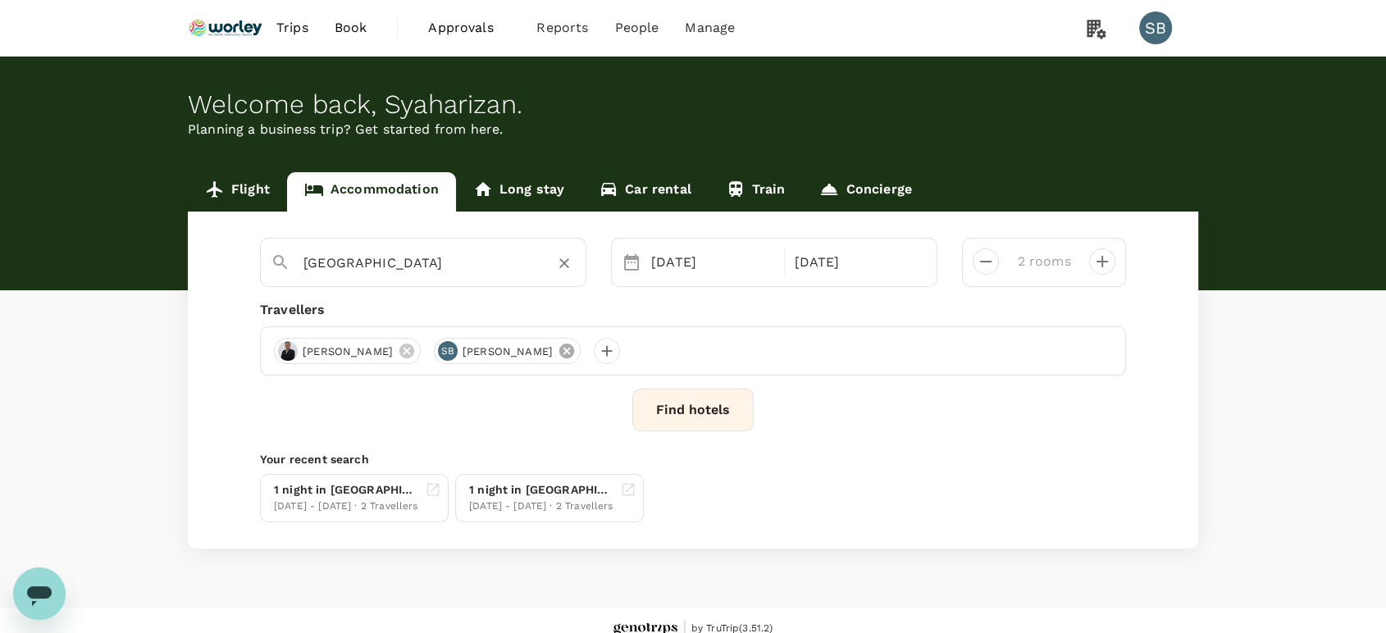
type input "Jiaozhou"
drag, startPoint x: 605, startPoint y: 348, endPoint x: 592, endPoint y: 346, distance: 12.4
click at [576, 346] on icon at bounding box center [567, 351] width 18 height 18
drag, startPoint x: 418, startPoint y: 345, endPoint x: 431, endPoint y: 342, distance: 13.5
click at [427, 340] on div "Aziz Ahmad" at bounding box center [693, 350] width 866 height 49
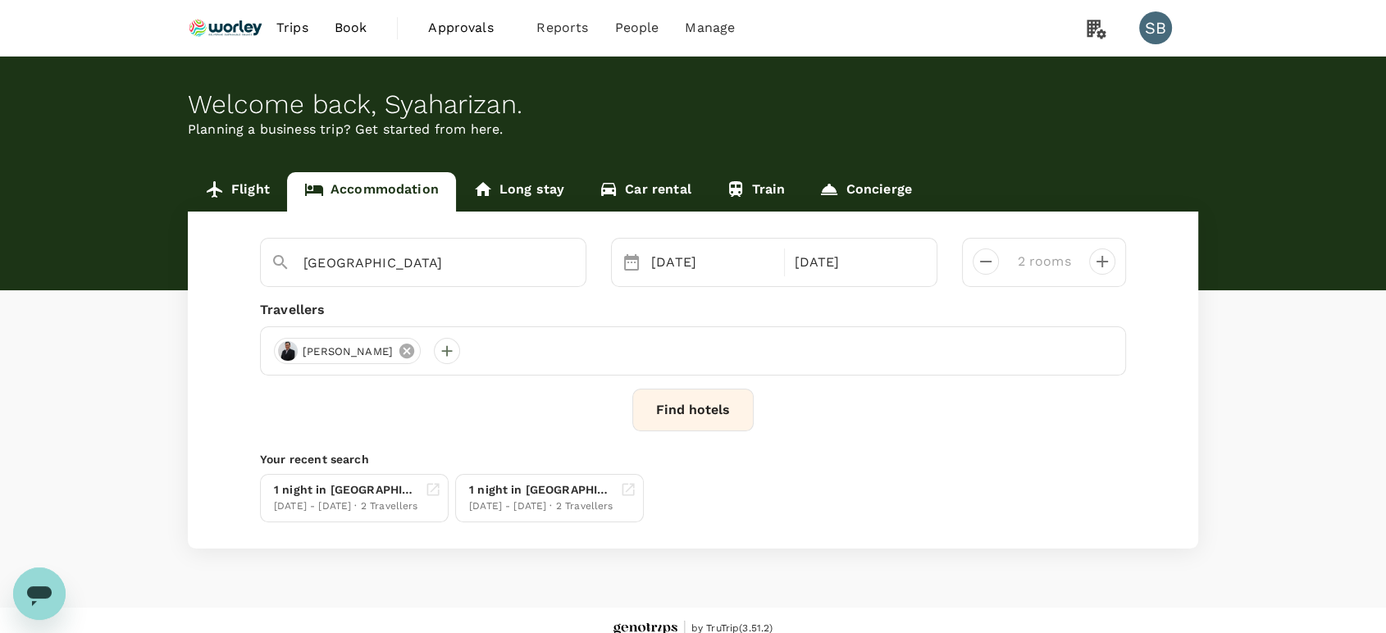
click at [398, 349] on icon at bounding box center [407, 351] width 18 height 18
click at [287, 353] on div at bounding box center [287, 351] width 26 height 26
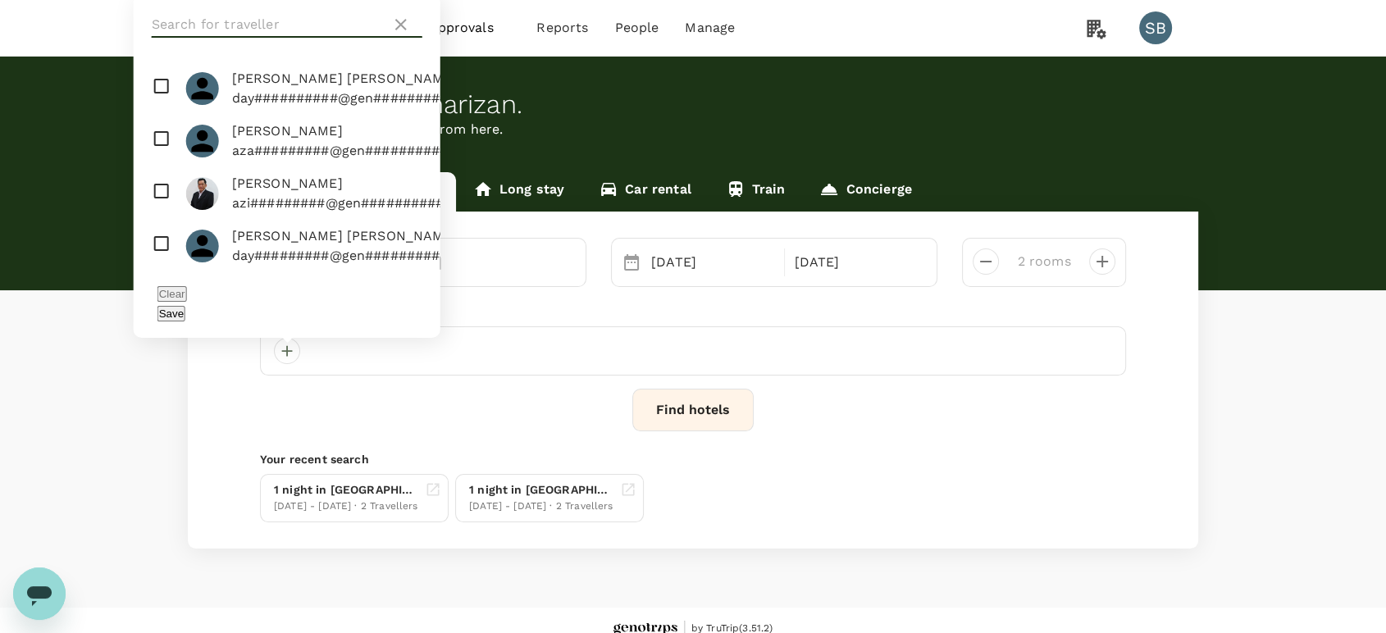
click at [184, 38] on input "text" at bounding box center [268, 24] width 233 height 26
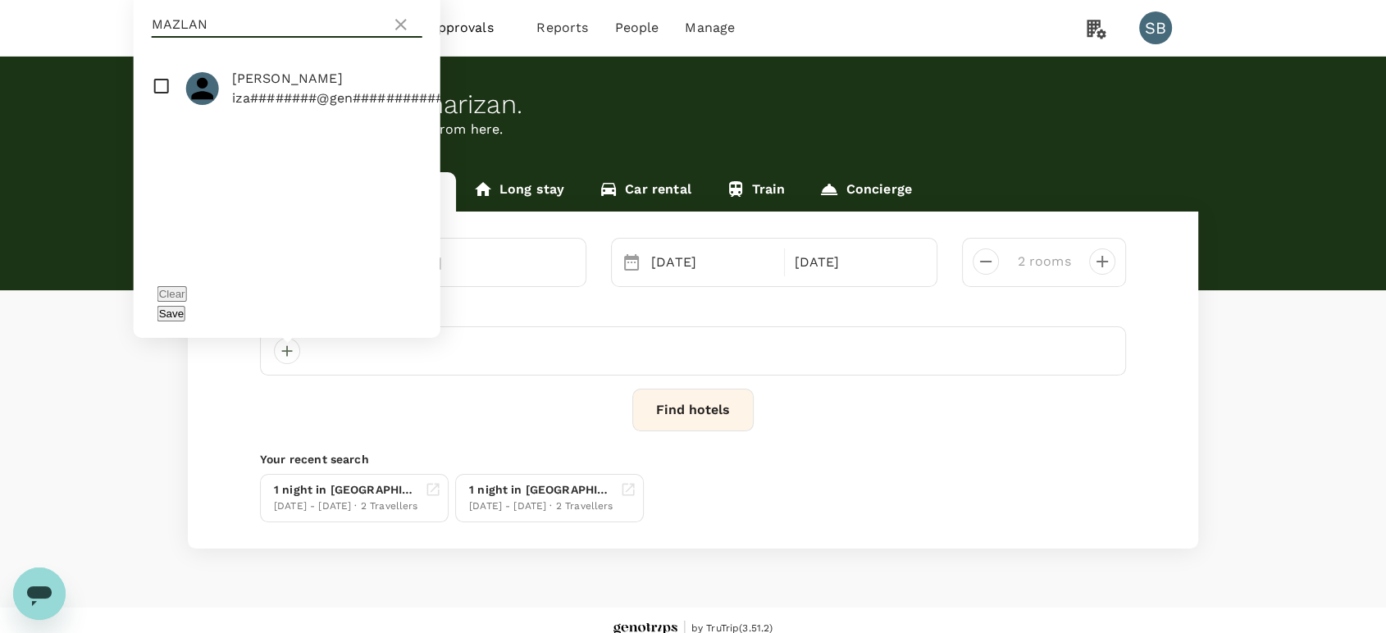
type input "MAZLAN"
drag, startPoint x: 159, startPoint y: 116, endPoint x: 192, endPoint y: 136, distance: 38.7
click at [157, 115] on input "checkbox" at bounding box center [287, 88] width 307 height 52
checkbox input "true"
click at [185, 311] on button "Save" at bounding box center [171, 314] width 28 height 16
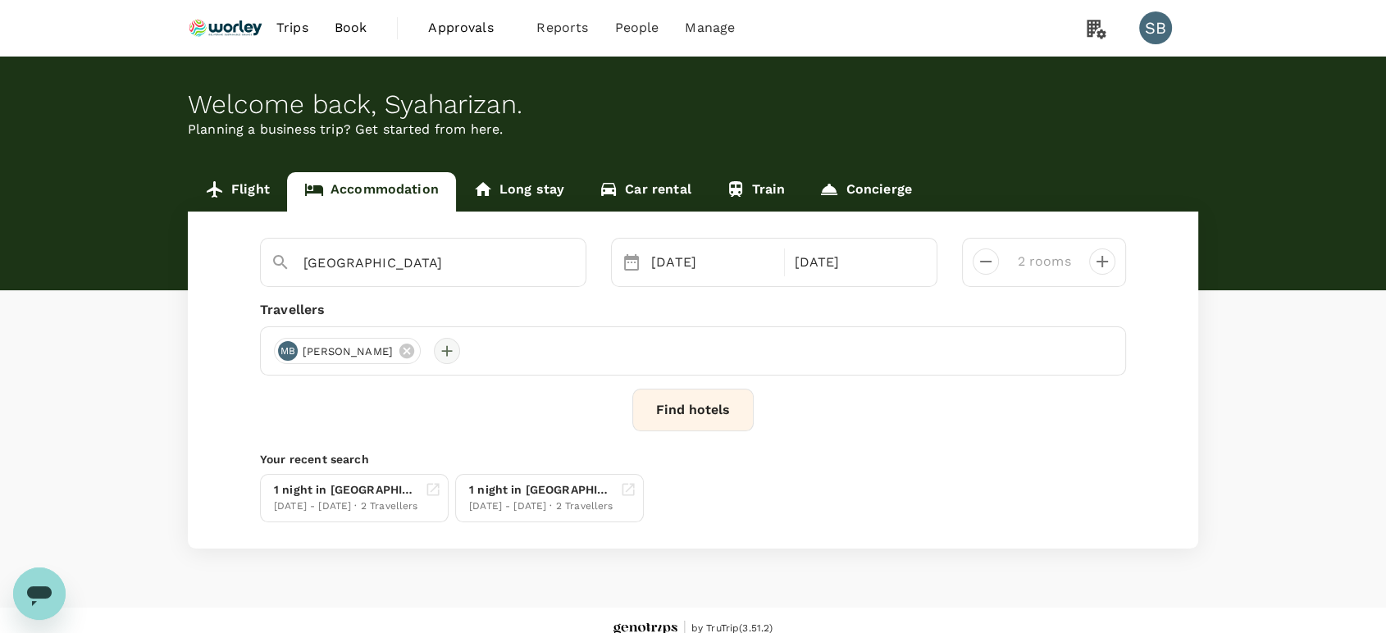
click at [460, 346] on div at bounding box center [447, 351] width 26 height 26
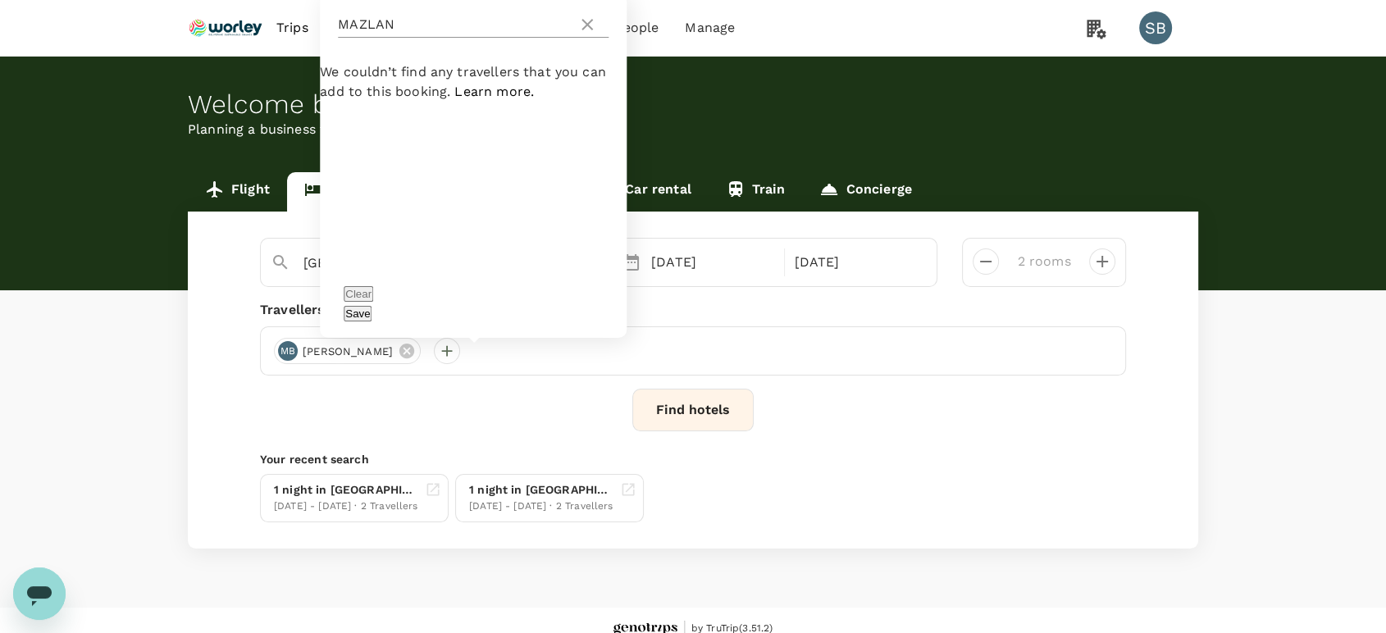
click at [400, 38] on input "MAZLAN" at bounding box center [454, 24] width 233 height 26
type input "M"
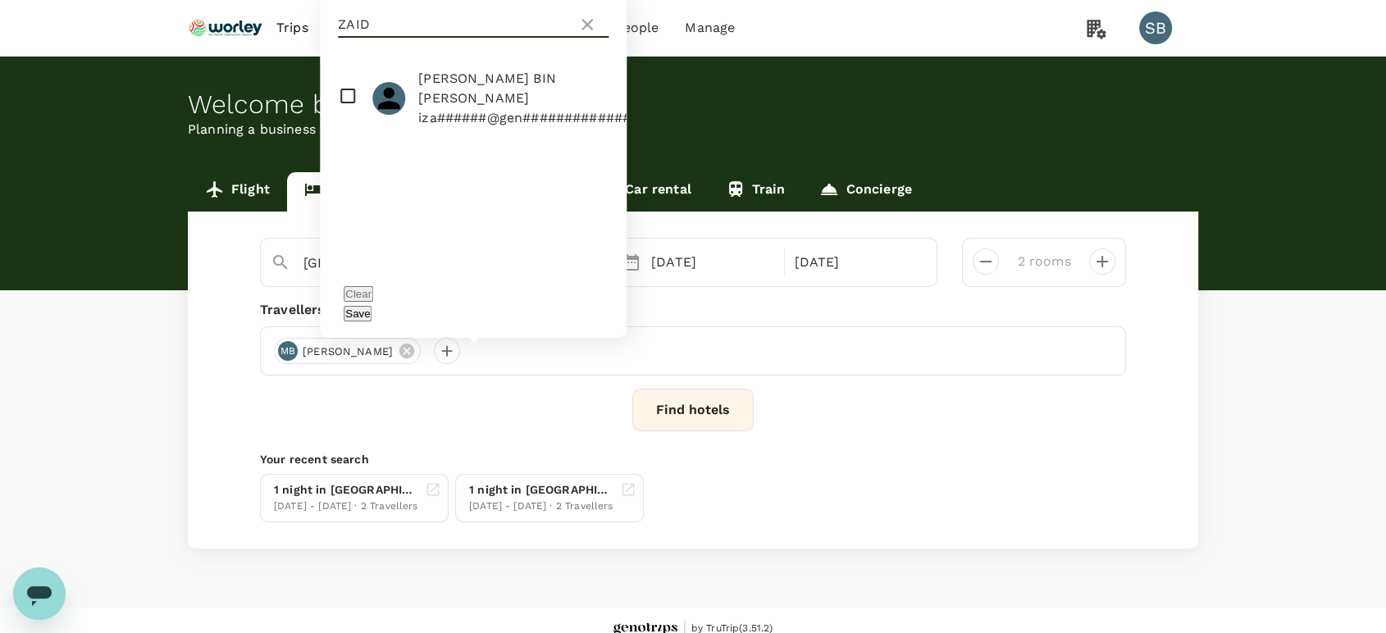
type input "ZAID"
click at [348, 120] on input "checkbox" at bounding box center [473, 98] width 307 height 72
checkbox input "true"
click at [372, 311] on button "Save" at bounding box center [358, 314] width 28 height 16
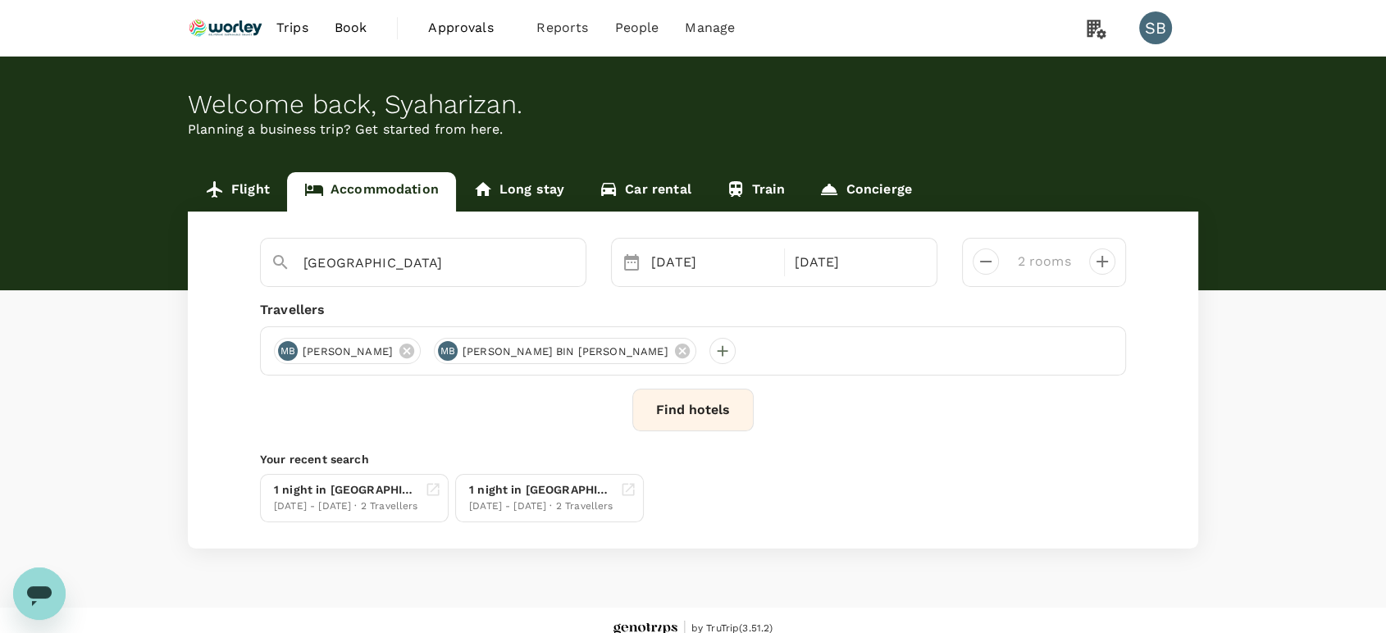
click at [672, 414] on button "Find hotels" at bounding box center [692, 410] width 121 height 43
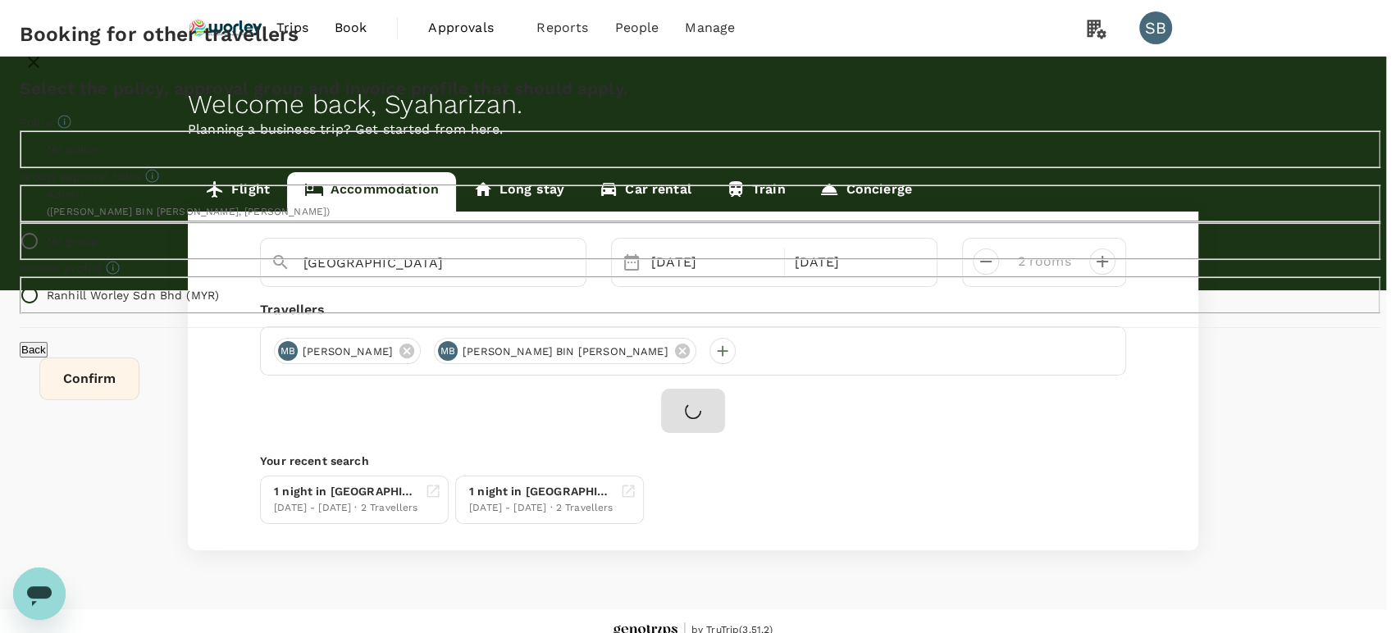
click at [139, 400] on button "Confirm" at bounding box center [89, 379] width 100 height 43
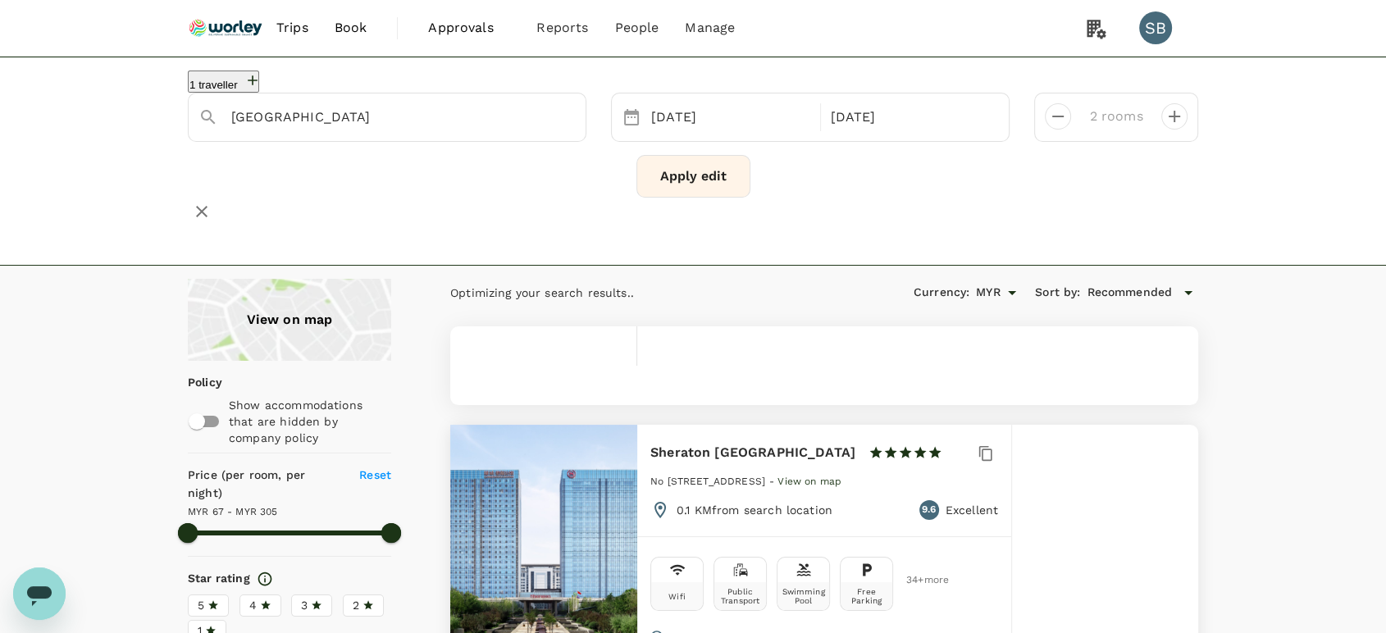
type input "Jiaozhou City"
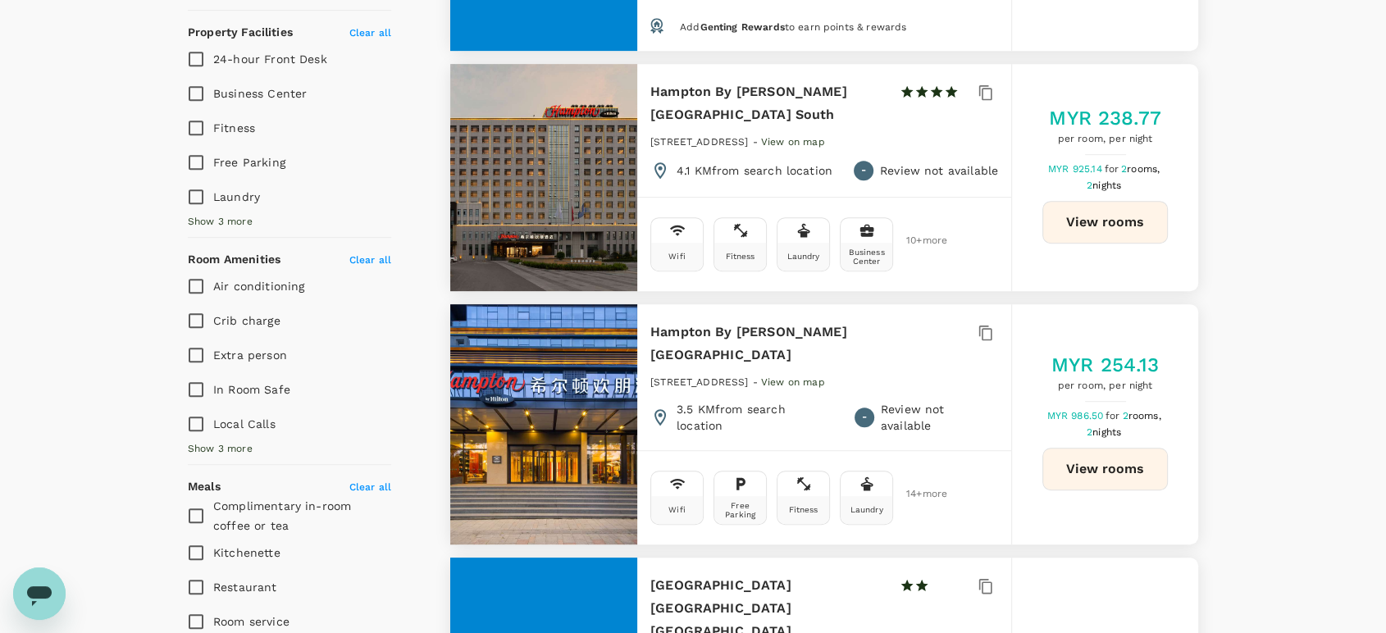
scroll to position [911, 0]
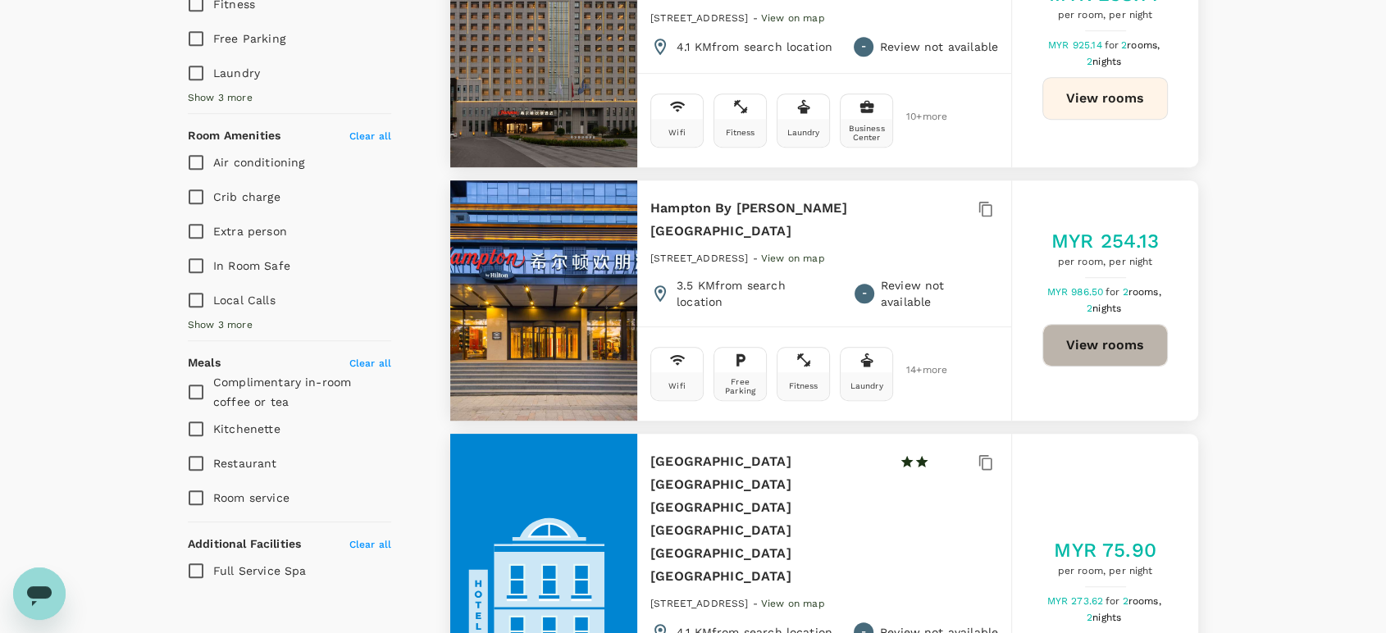
click at [1120, 347] on button "View rooms" at bounding box center [1105, 345] width 125 height 43
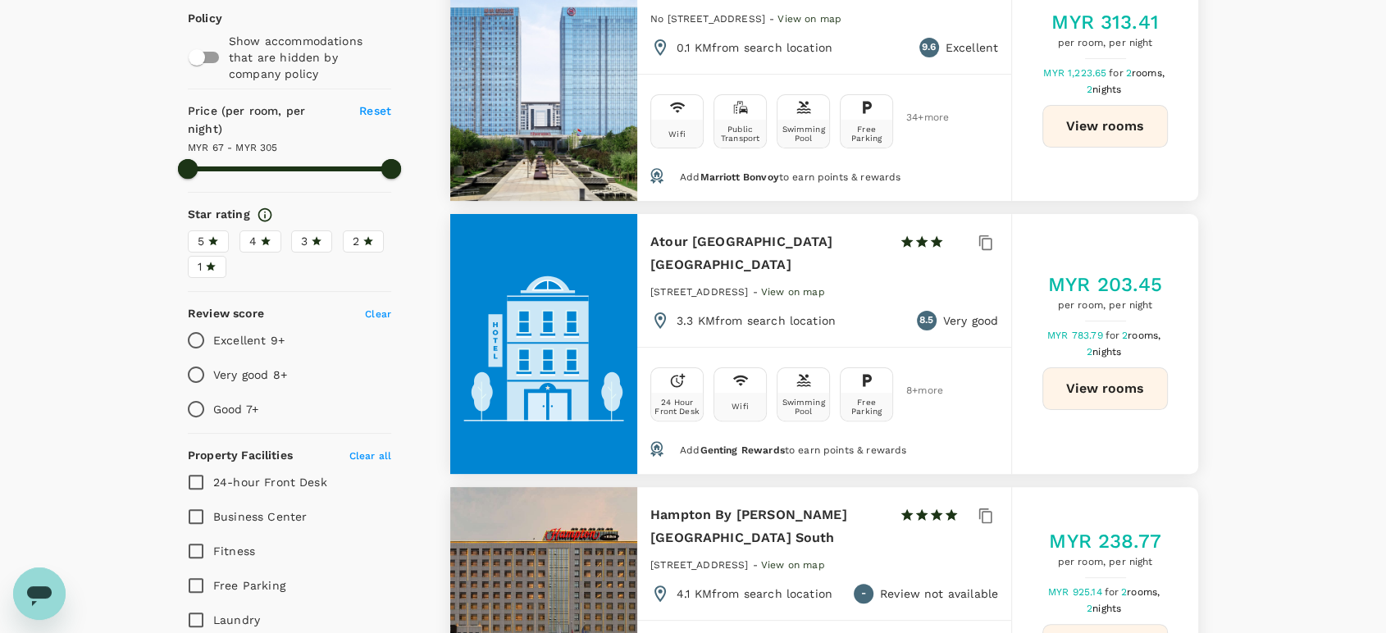
scroll to position [91, 0]
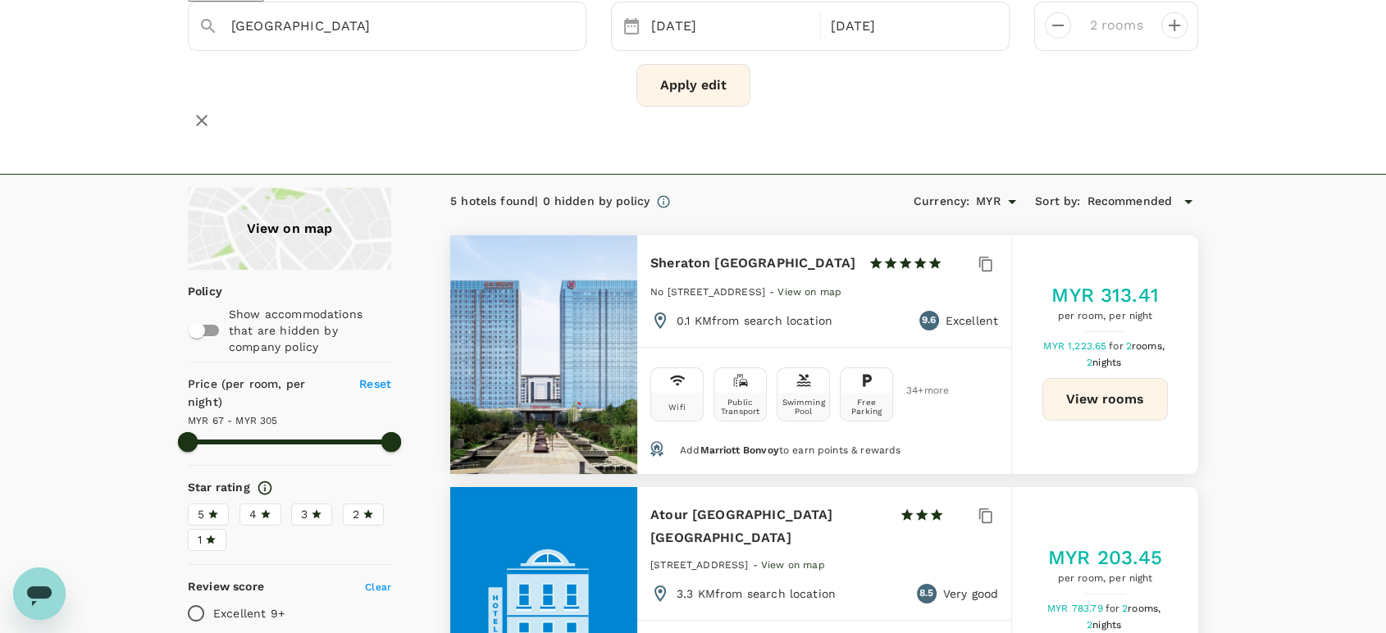
click at [1120, 388] on button "View rooms" at bounding box center [1105, 399] width 125 height 43
type input "304.32"
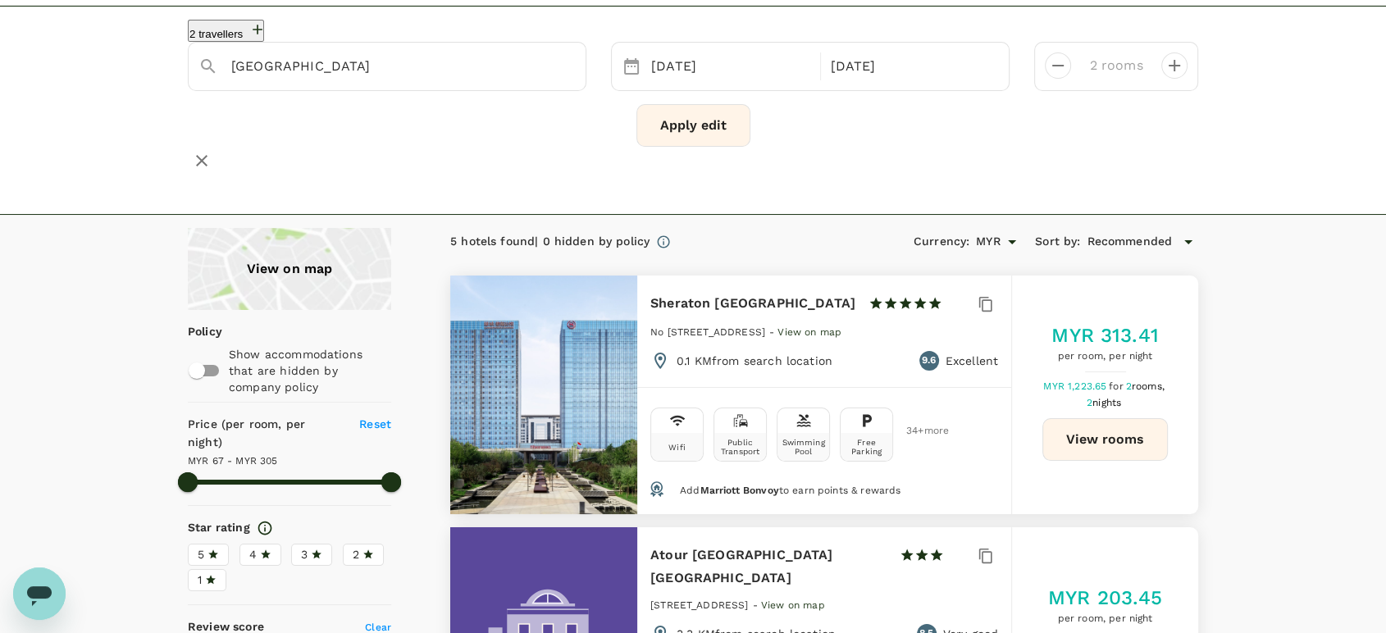
scroll to position [0, 0]
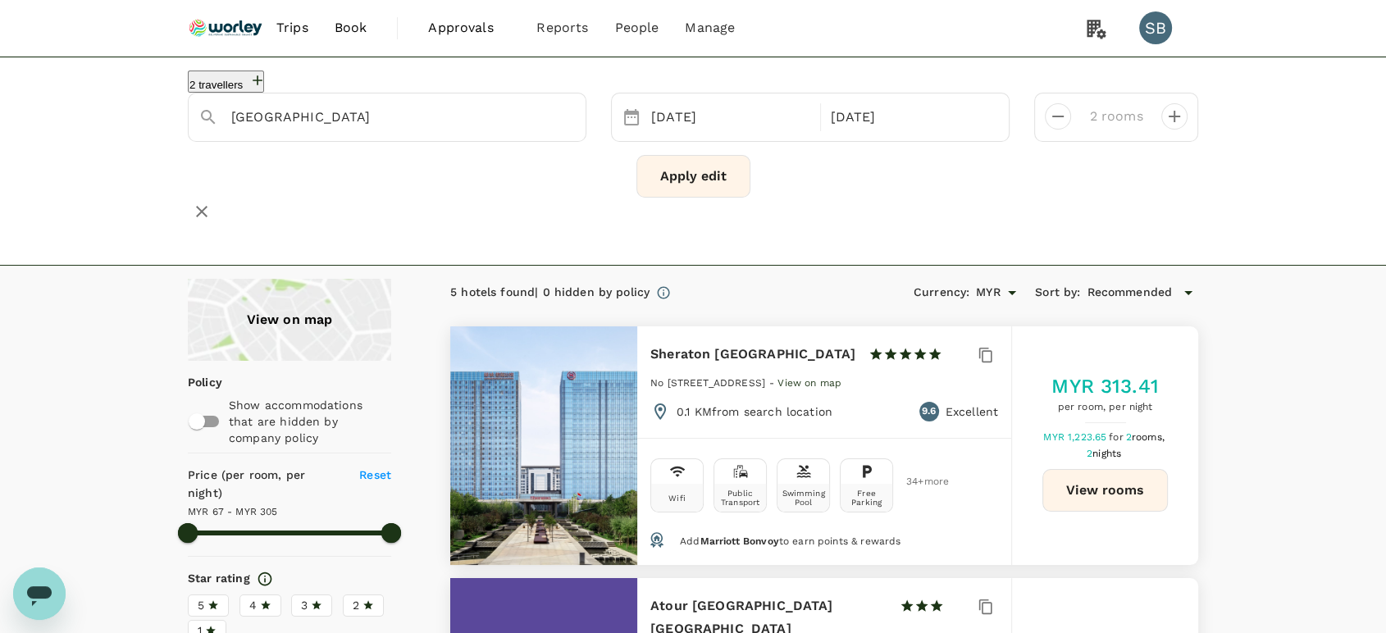
drag, startPoint x: 234, startPoint y: 32, endPoint x: 217, endPoint y: 22, distance: 19.1
click at [234, 32] on img at bounding box center [225, 28] width 75 height 36
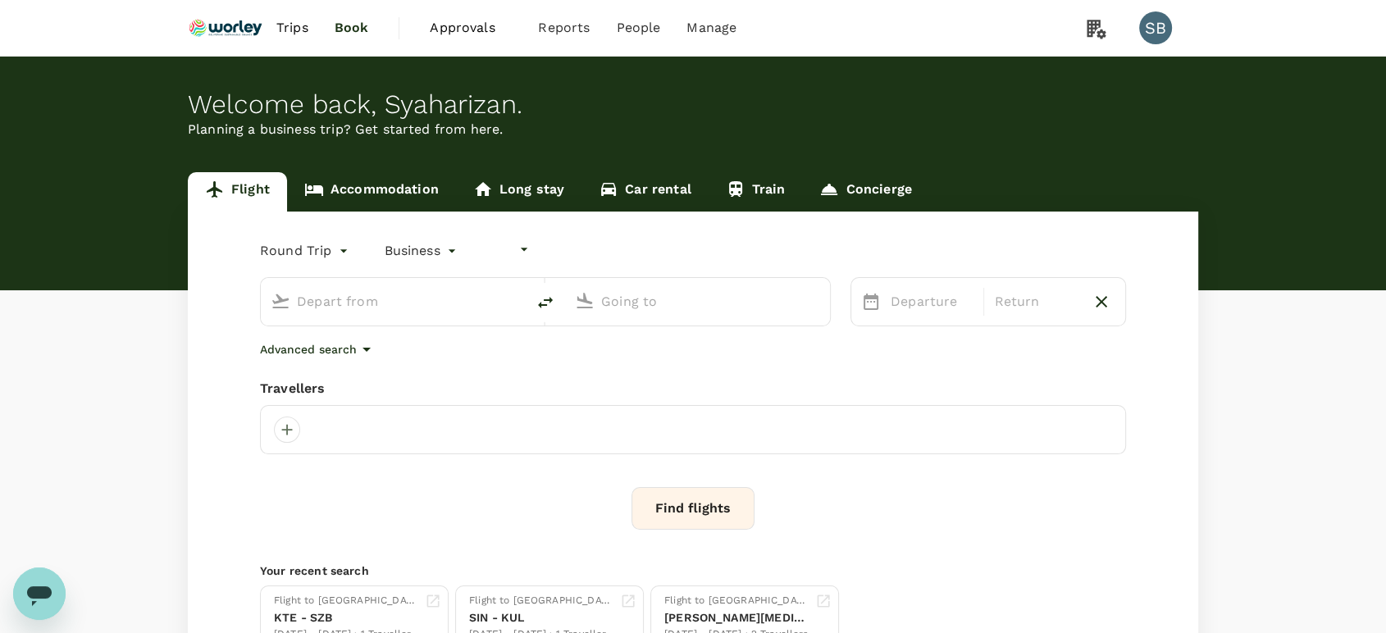
type input "undefined, undefined (any)"
type input "Singapore Changi (SIN)"
type input "Kuala Lumpur Intl ([GEOGRAPHIC_DATA])"
type input "Singapore Changi (SIN)"
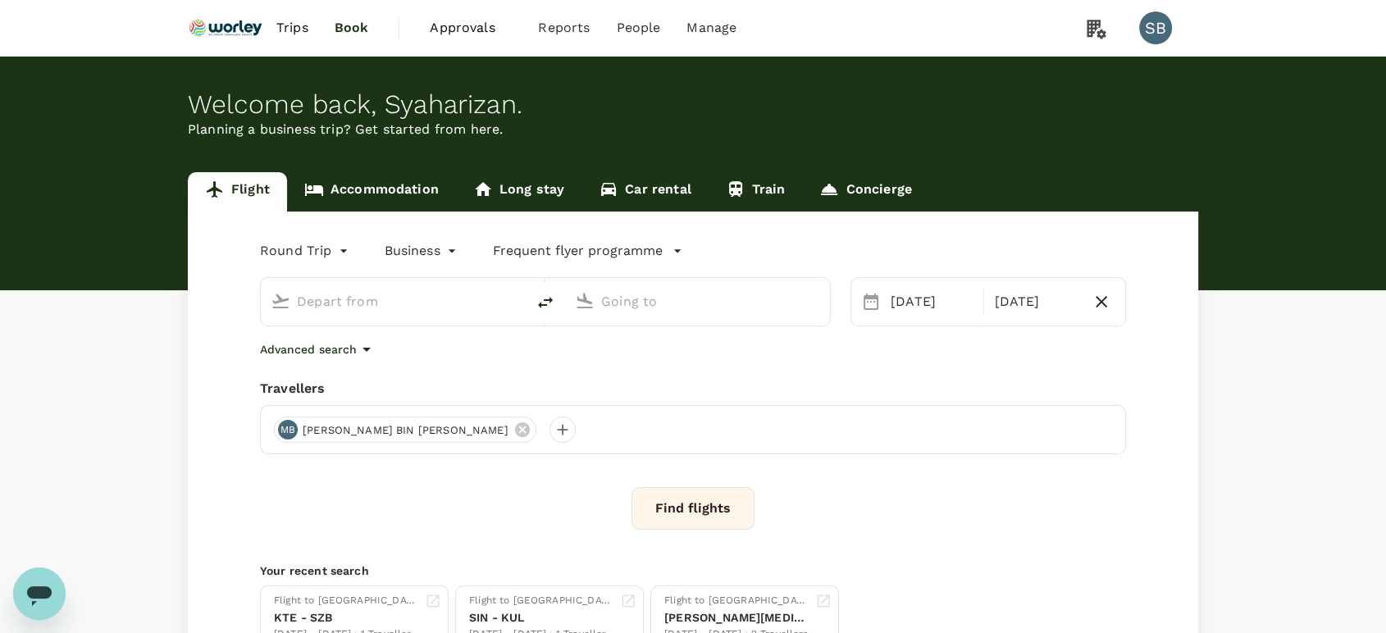
type input "Kuala Lumpur Intl ([GEOGRAPHIC_DATA])"
click at [663, 189] on link "Car rental" at bounding box center [645, 191] width 127 height 39
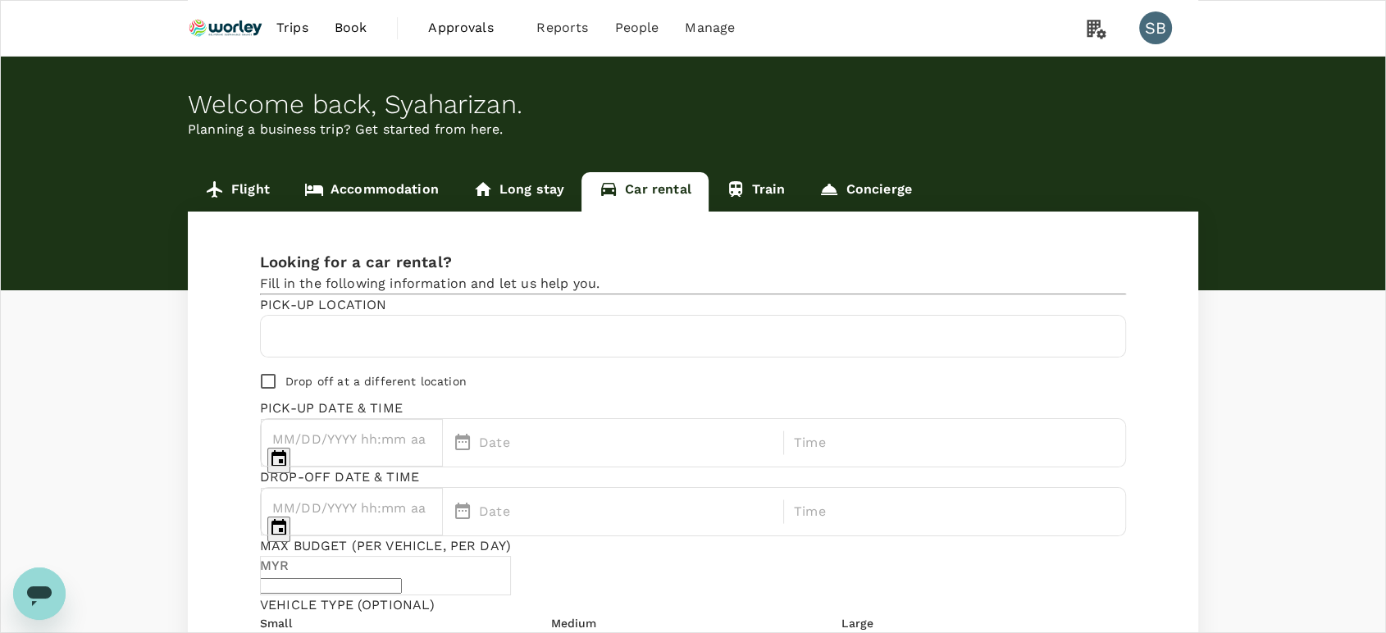
type input "izan+ranhill@genotrips.com.my"
type input "60"
type input "132278410"
click at [845, 194] on link "Concierge" at bounding box center [865, 191] width 126 height 39
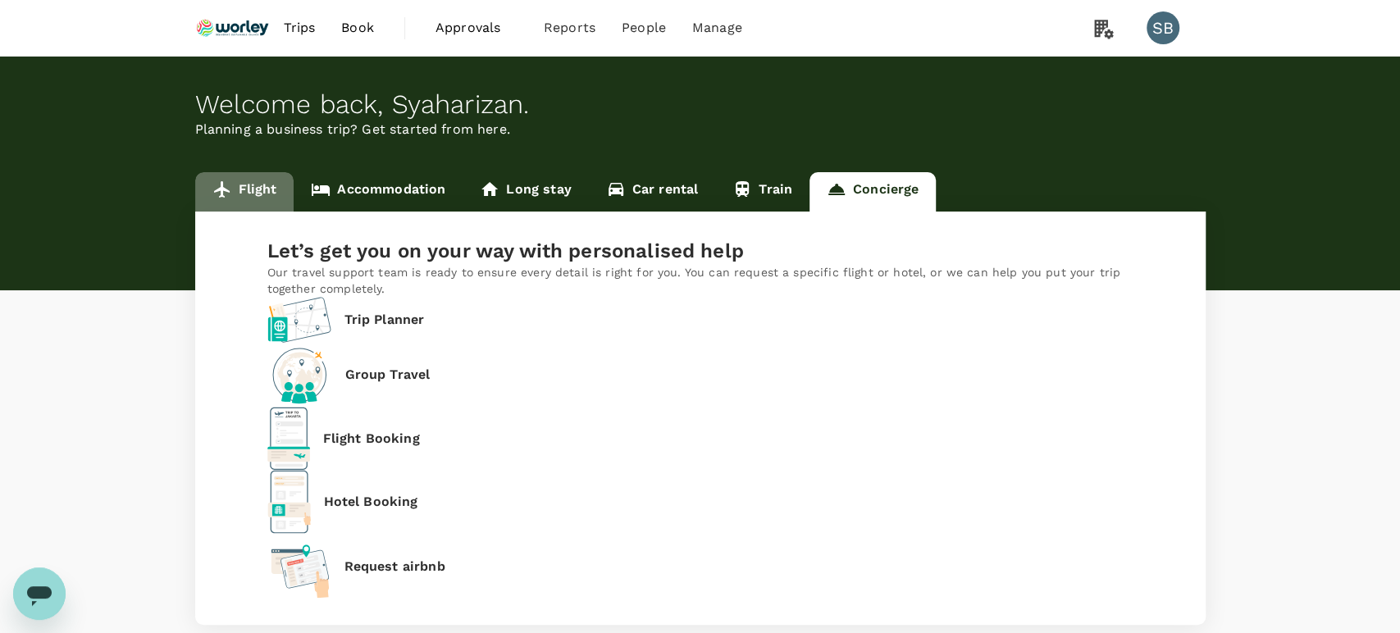
click at [228, 196] on icon at bounding box center [222, 190] width 20 height 20
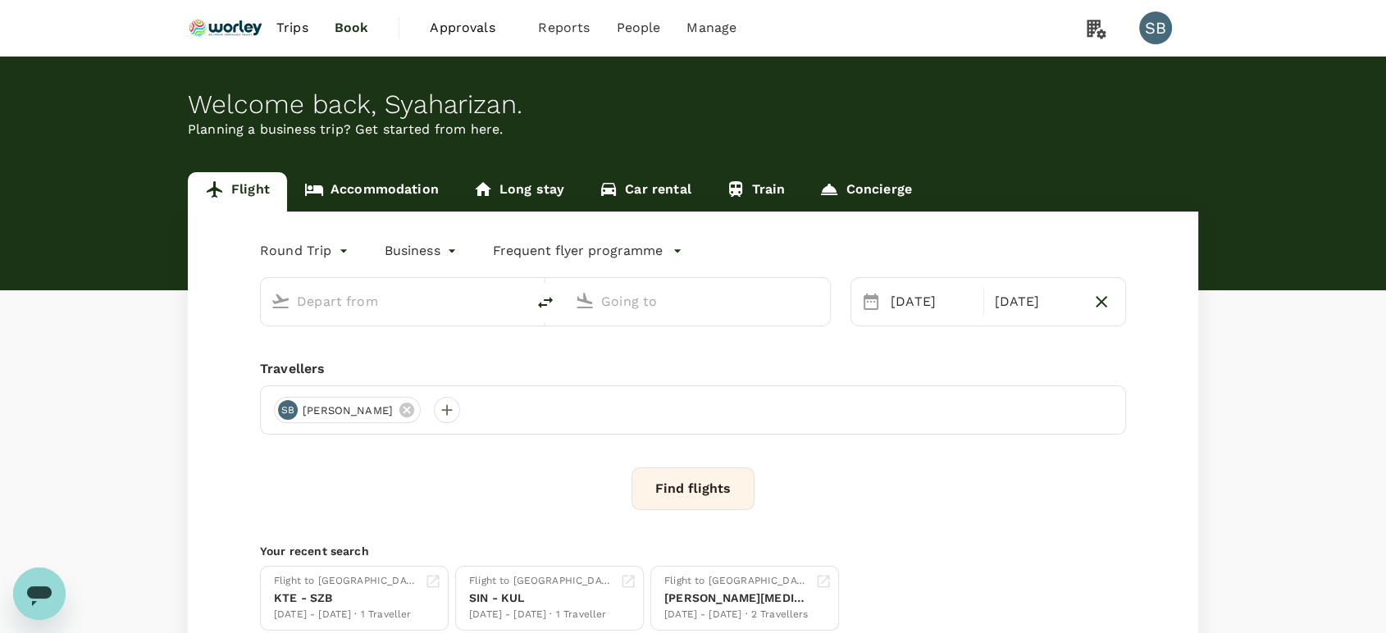
type input "Singapore Changi (SIN)"
type input "Kuala Lumpur Intl ([GEOGRAPHIC_DATA])"
type input "Singapore Changi (SIN)"
type input "Kuala Lumpur Intl ([GEOGRAPHIC_DATA])"
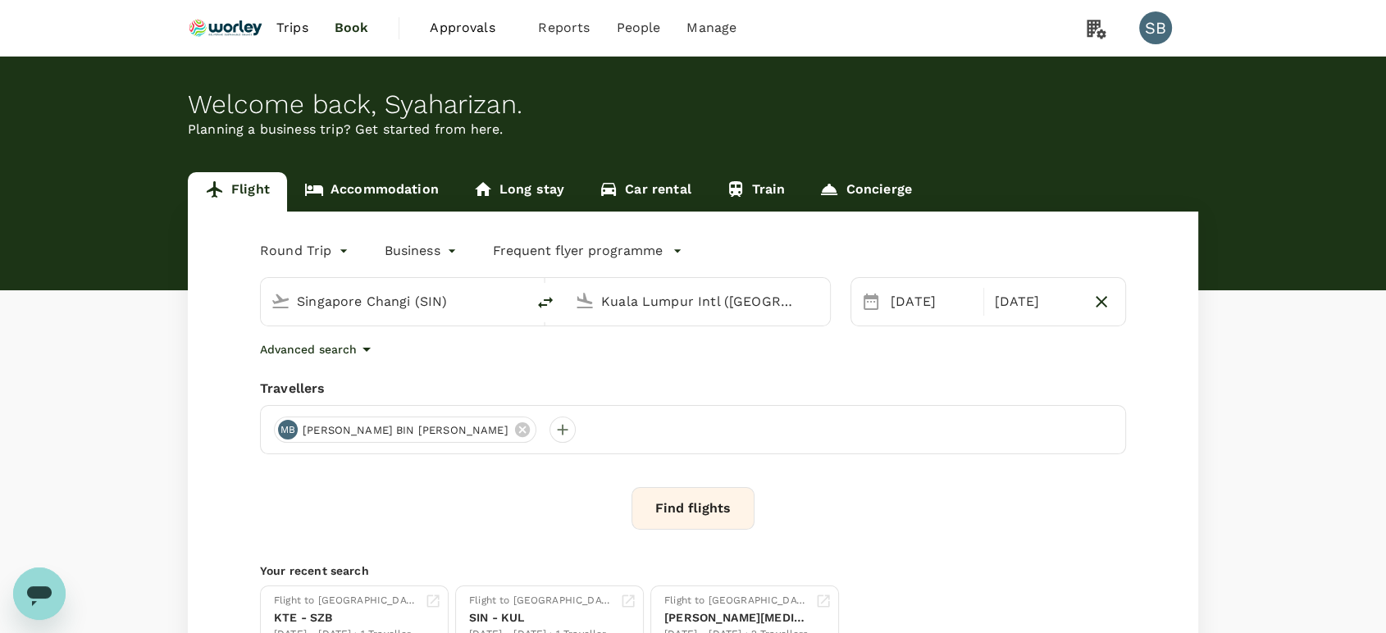
click at [696, 510] on button "Find flights" at bounding box center [693, 508] width 123 height 43
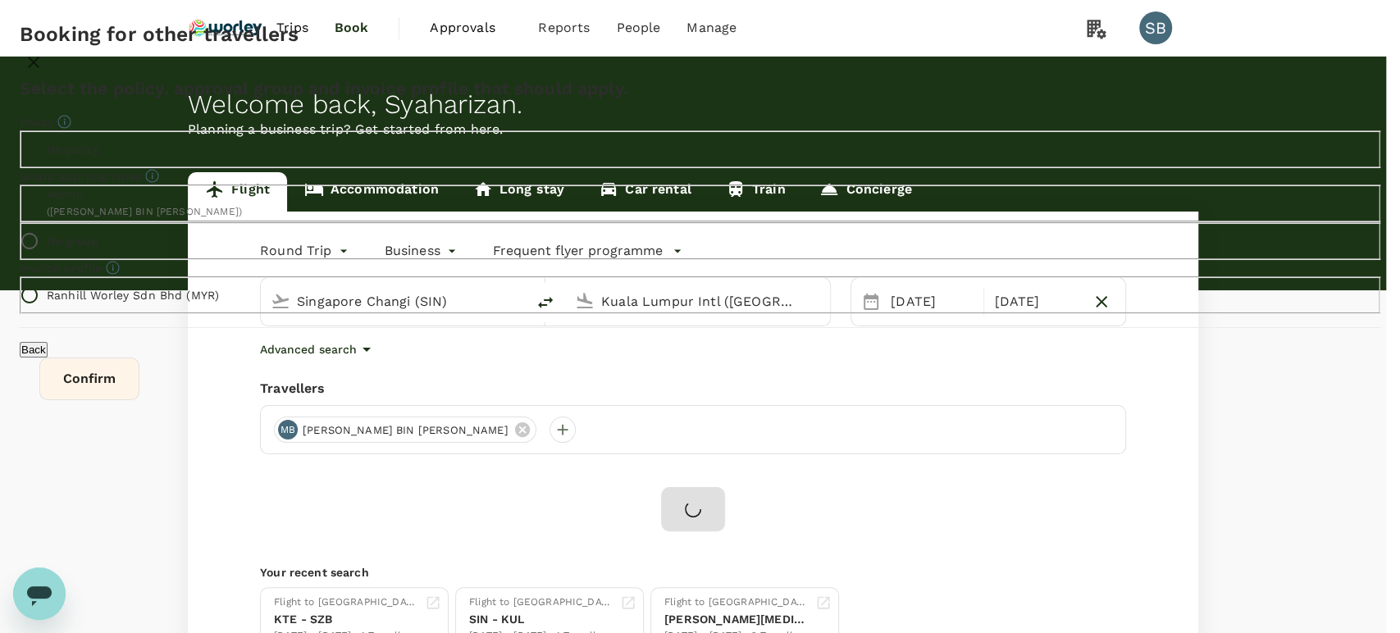
click at [139, 400] on button "Confirm" at bounding box center [89, 379] width 100 height 43
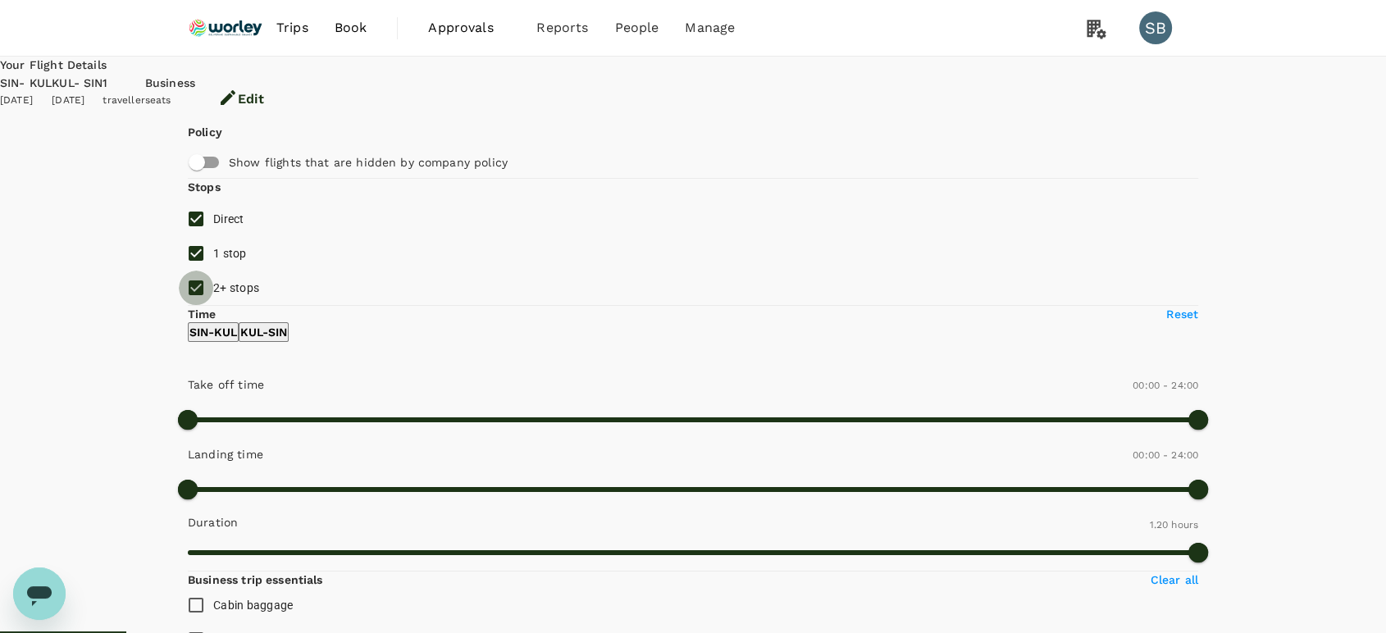
click at [203, 305] on input "2+ stops" at bounding box center [196, 288] width 34 height 34
checkbox input "false"
click at [192, 271] on input "1 stop" at bounding box center [196, 253] width 34 height 34
checkbox input "false"
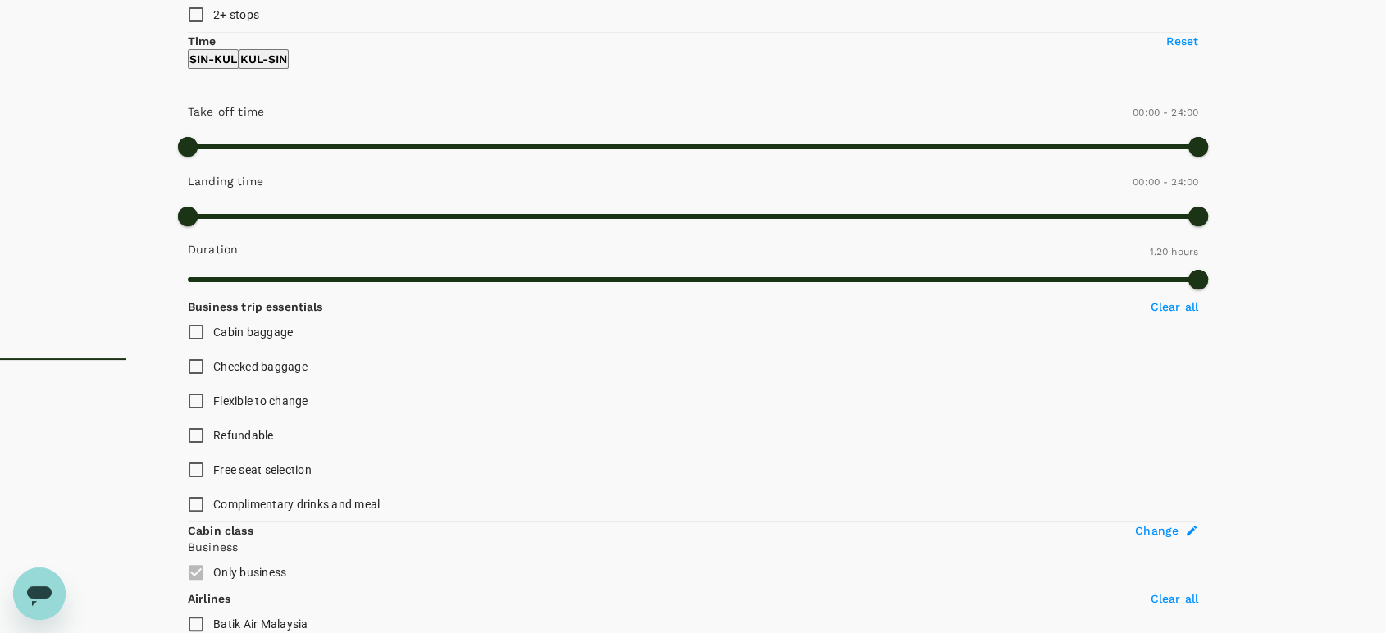
scroll to position [637, 0]
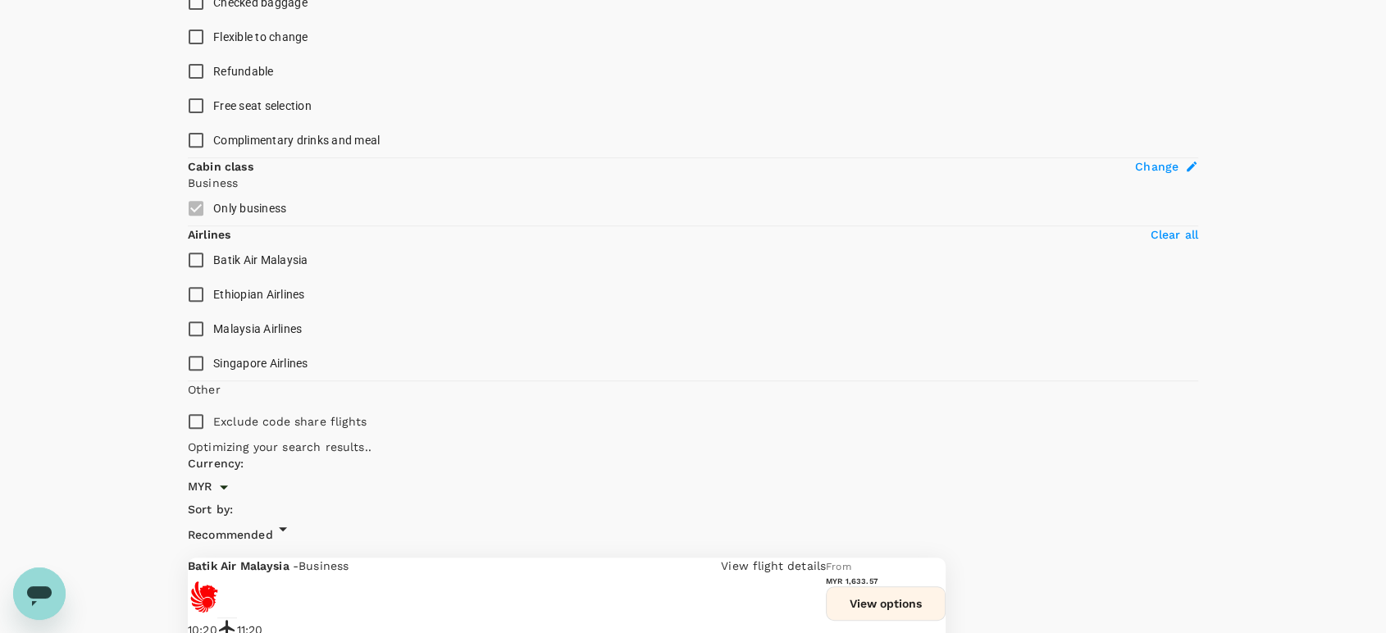
click at [203, 346] on input "Malaysia Airlines" at bounding box center [196, 329] width 34 height 34
checkbox input "true"
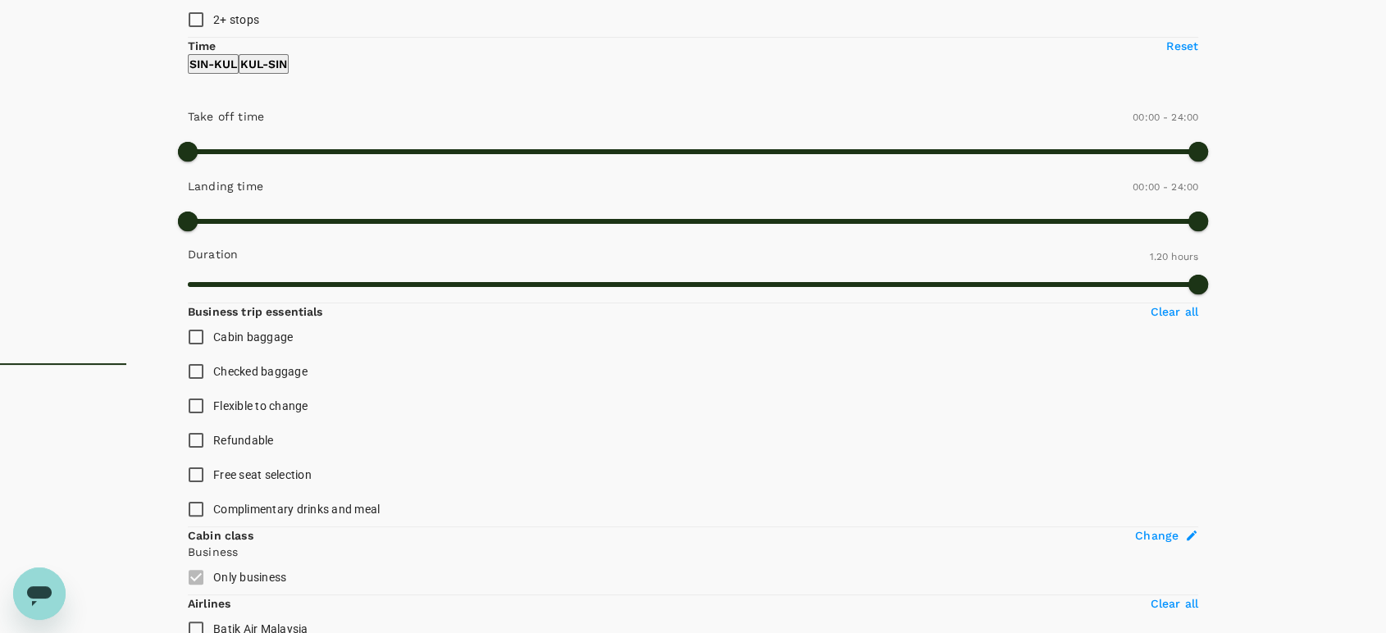
scroll to position [182, 0]
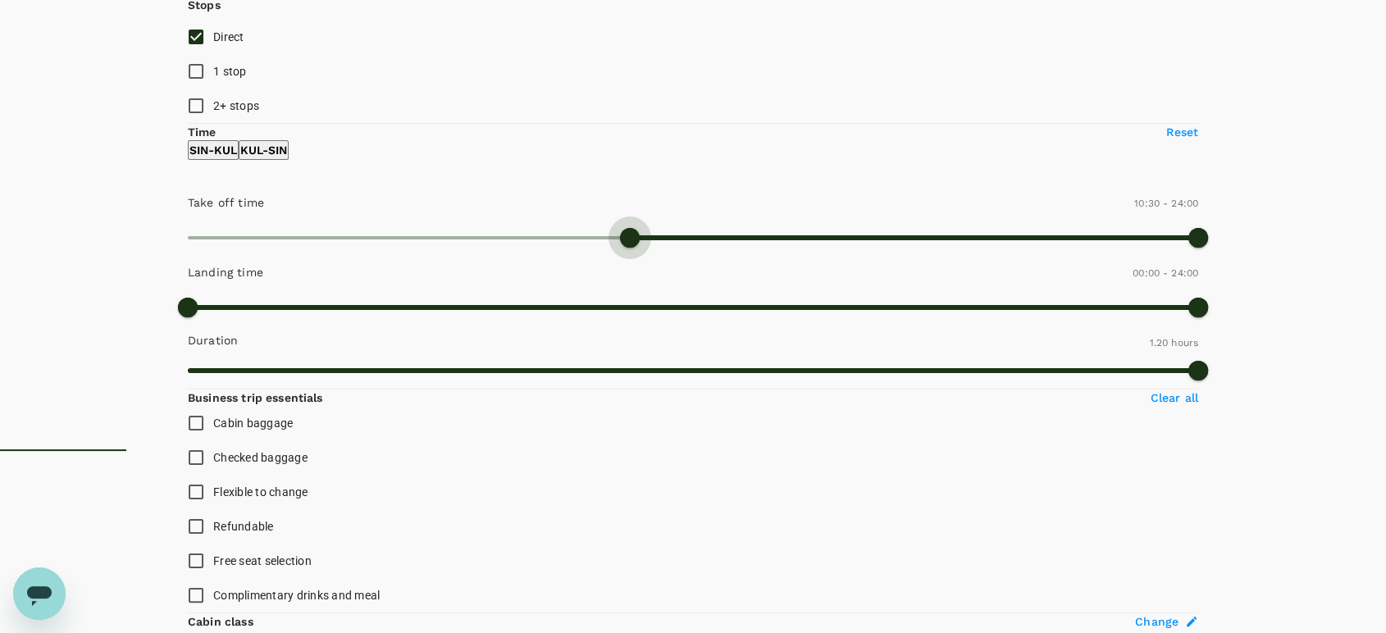
type input "660"
drag, startPoint x: 186, startPoint y: 311, endPoint x: 304, endPoint y: 326, distance: 119.1
click at [304, 326] on div "Take off time 11:00 - 24:00 Landing time 00:00 - 24:00 Duration 1.20 hours" at bounding box center [689, 287] width 1017 height 203
type input "750"
drag, startPoint x: 440, startPoint y: 303, endPoint x: 322, endPoint y: 288, distance: 119.1
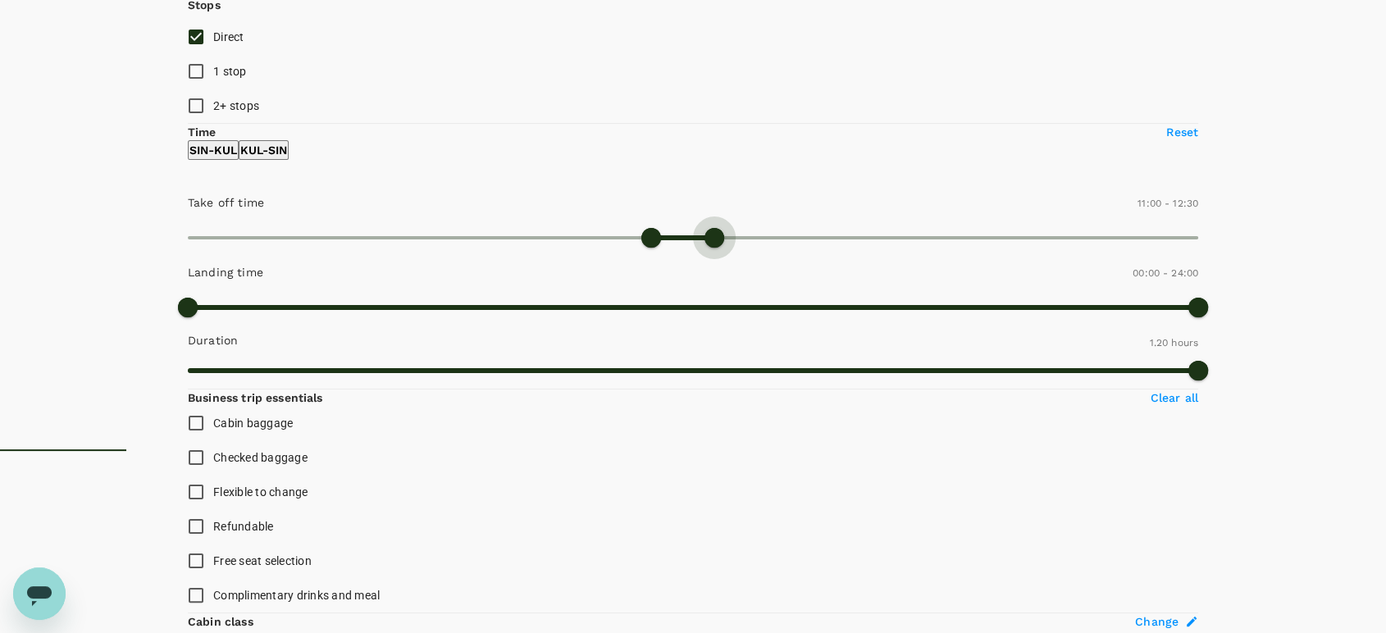
click at [705, 248] on span at bounding box center [715, 238] width 20 height 20
type input "310"
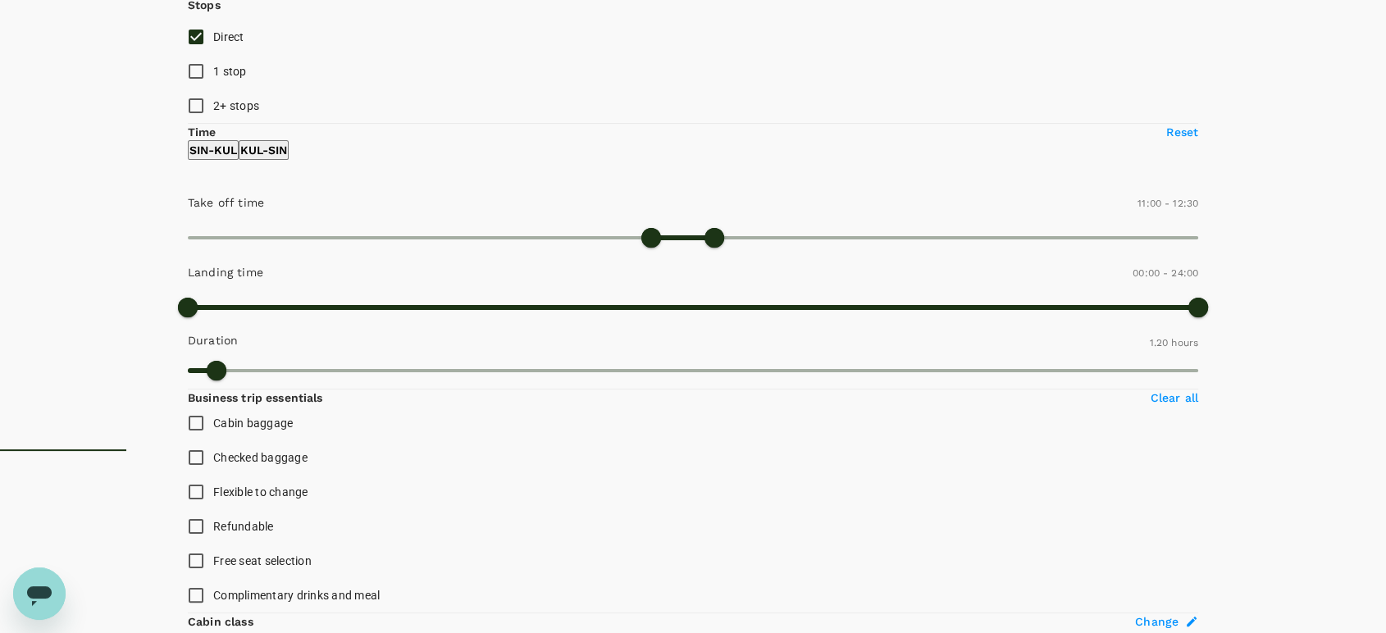
click at [287, 158] on p "KUL - SIN" at bounding box center [263, 150] width 47 height 16
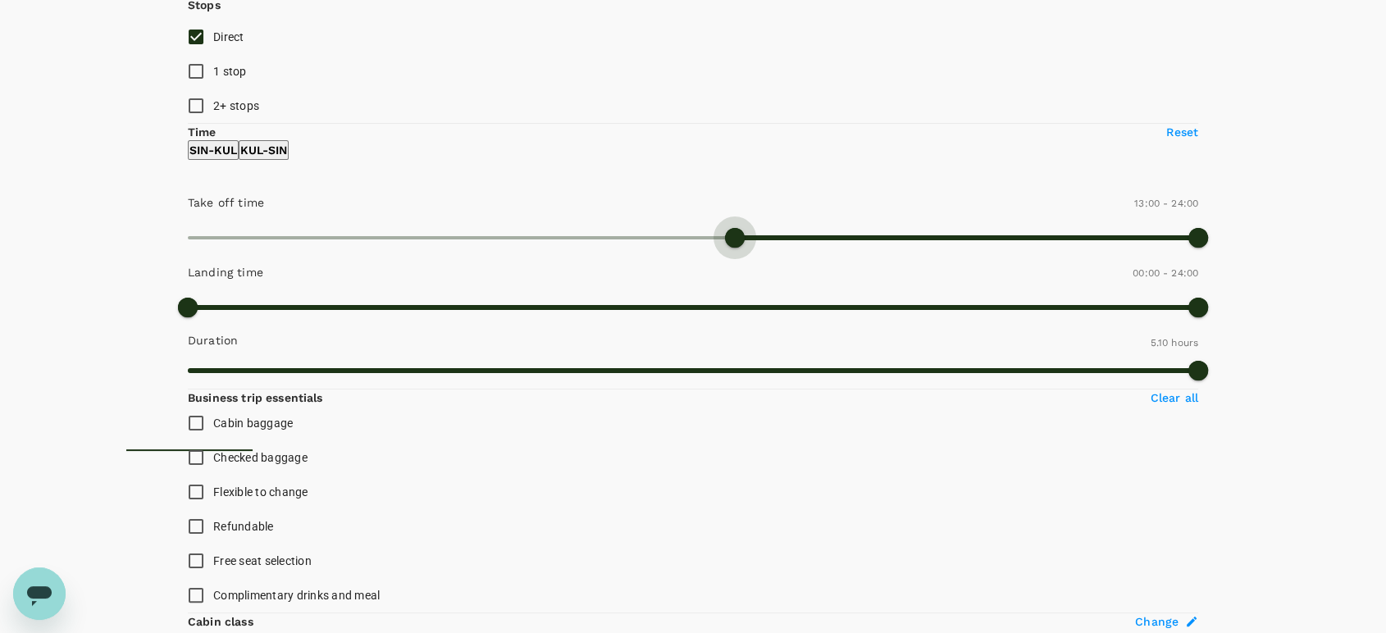
type input "840"
type input "MYR"
type input "930"
drag, startPoint x: 184, startPoint y: 310, endPoint x: 351, endPoint y: 319, distance: 167.6
click at [831, 248] on span at bounding box center [841, 238] width 20 height 20
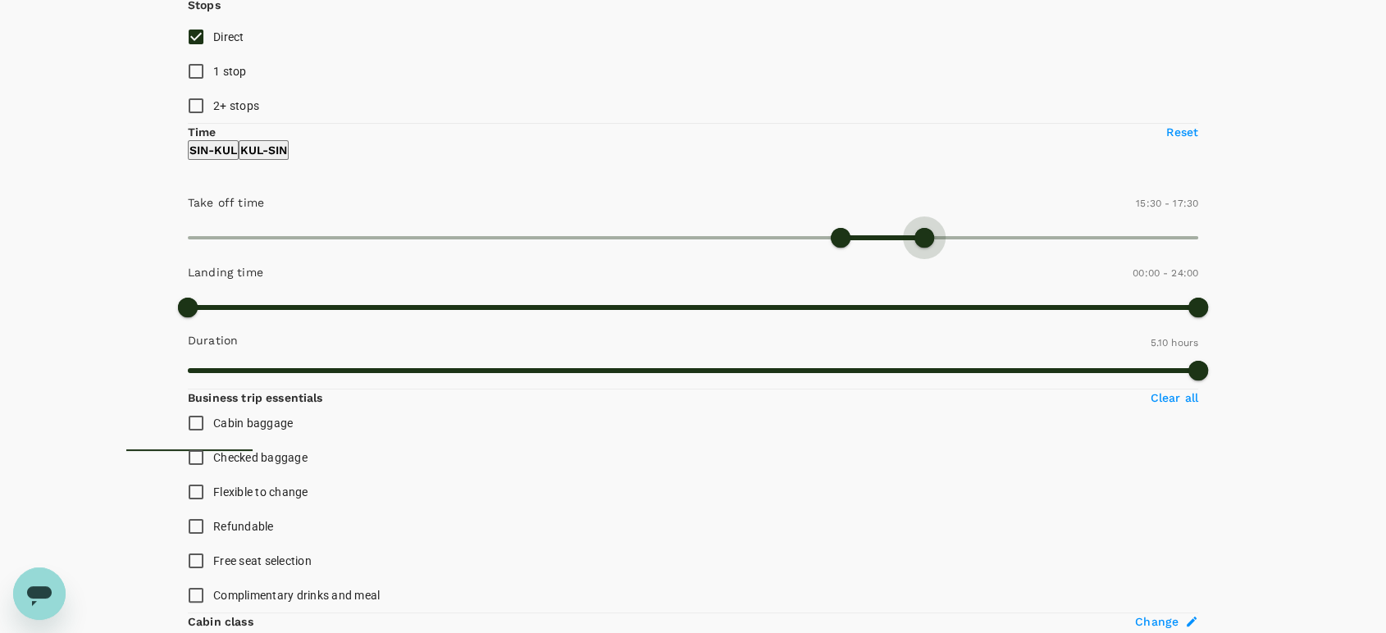
type input "1020"
drag, startPoint x: 440, startPoint y: 308, endPoint x: 366, endPoint y: 303, distance: 73.9
click at [894, 248] on span at bounding box center [904, 238] width 20 height 20
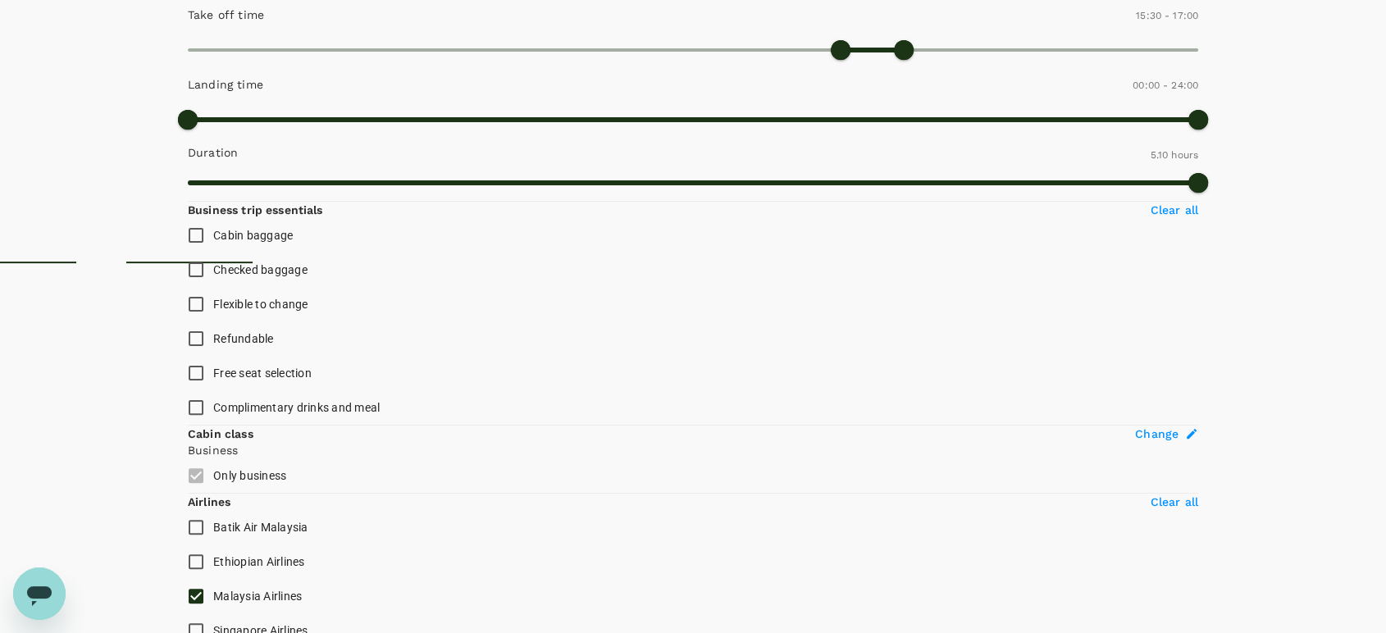
scroll to position [372, 0]
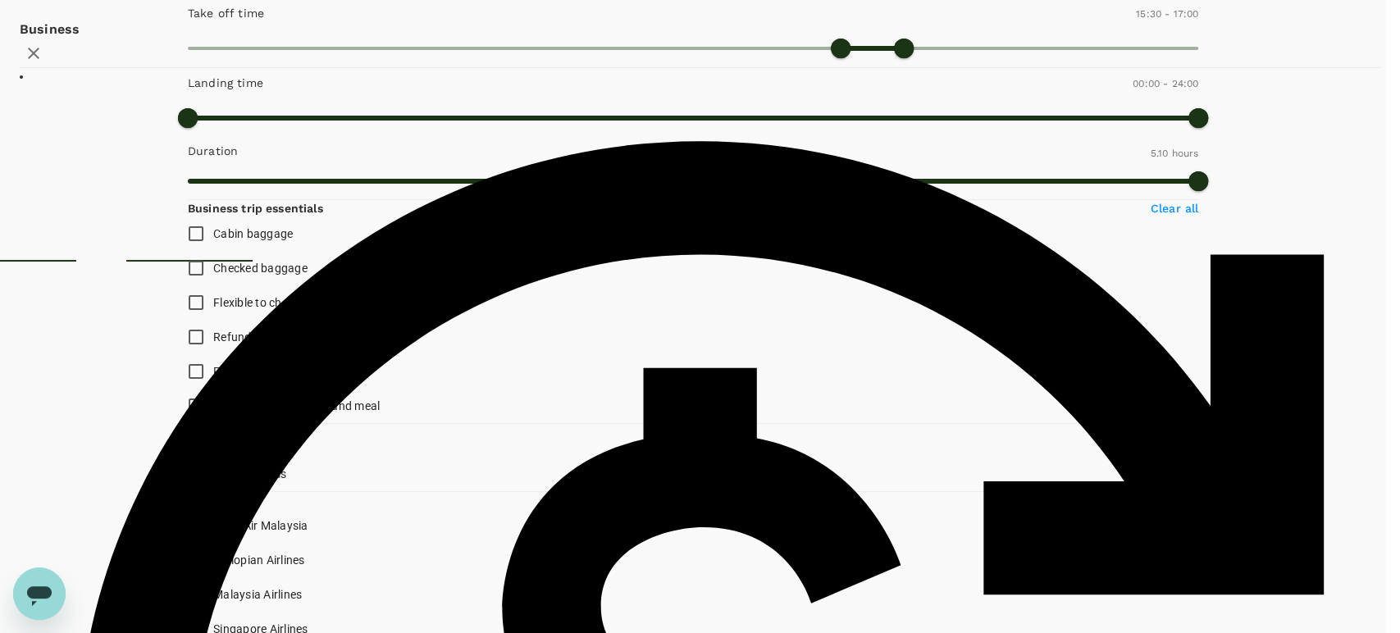
click at [43, 63] on icon "button" at bounding box center [34, 53] width 20 height 20
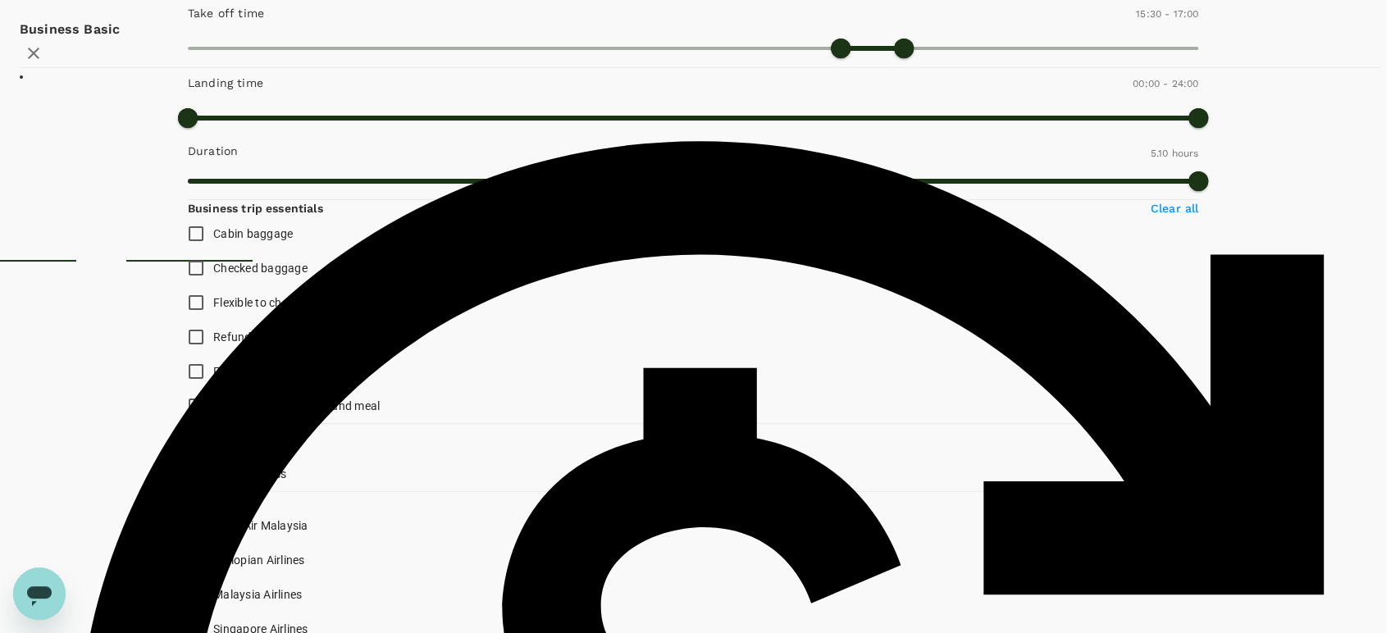
click at [43, 63] on icon "button" at bounding box center [34, 53] width 20 height 20
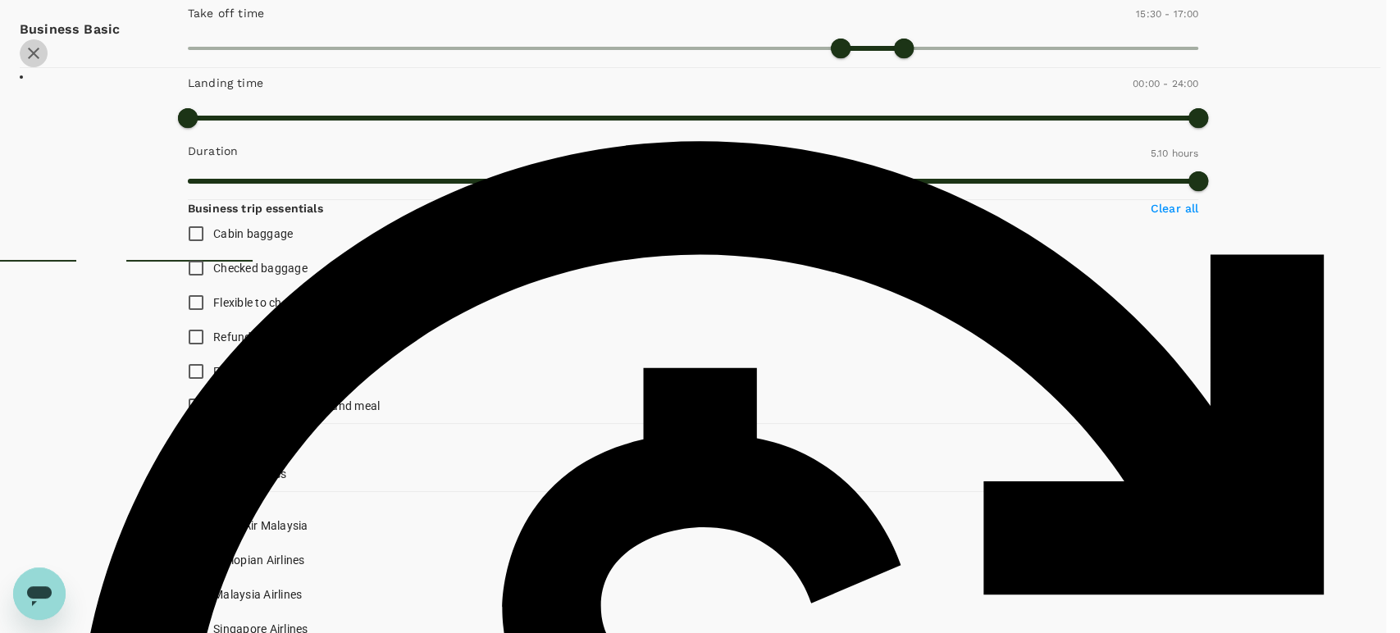
click at [39, 59] on icon "button" at bounding box center [33, 53] width 11 height 11
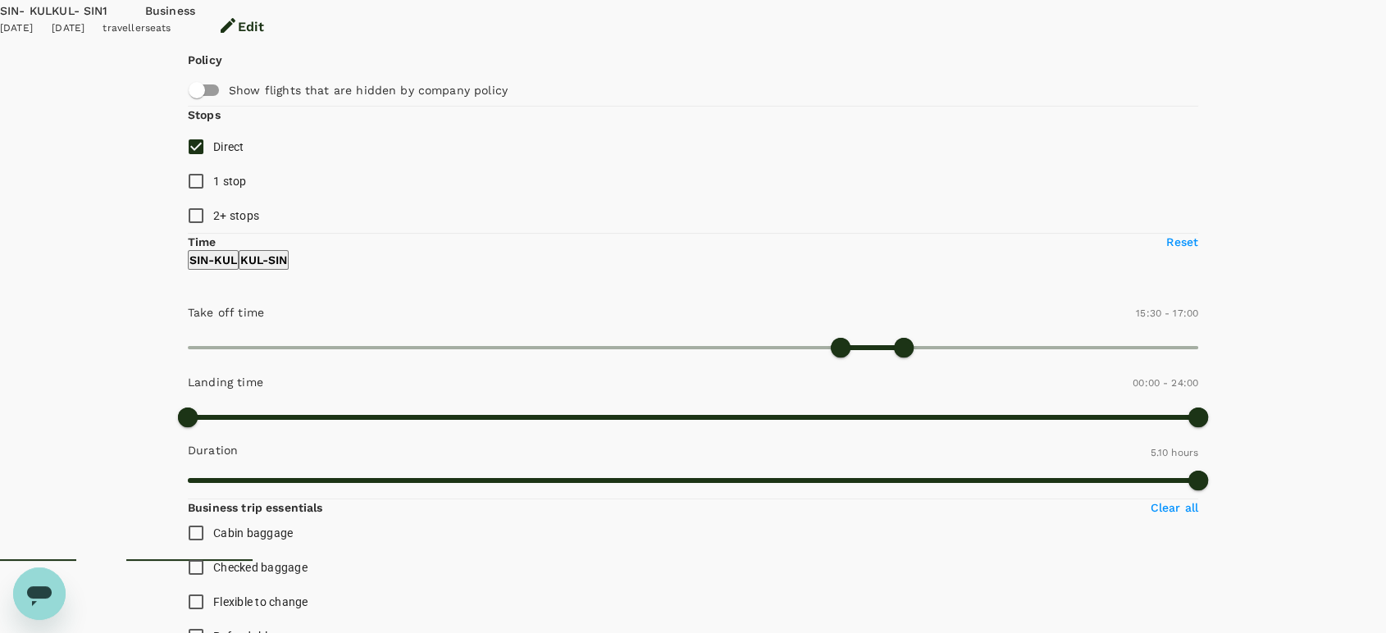
scroll to position [0, 0]
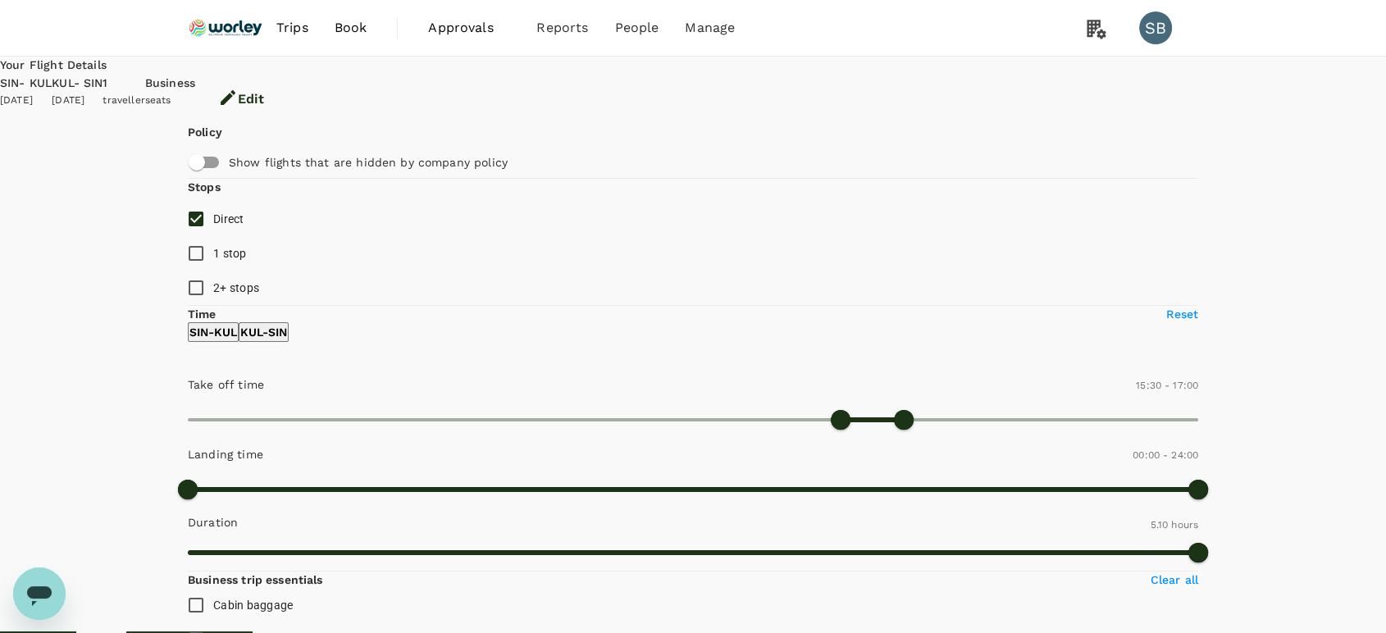
click at [212, 28] on img at bounding box center [225, 28] width 75 height 36
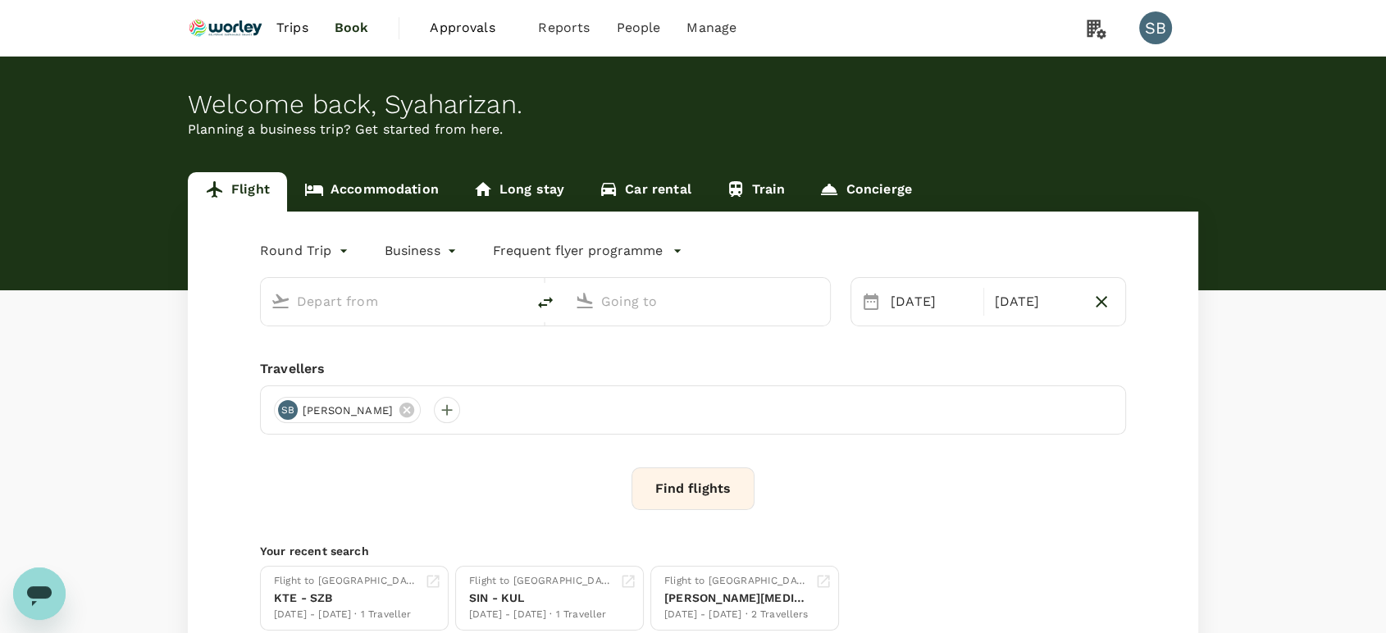
type input "Singapore Changi (SIN)"
type input "Kuala Lumpur Intl ([GEOGRAPHIC_DATA])"
type input "Singapore Changi (SIN)"
type input "Kuala Lumpur Intl ([GEOGRAPHIC_DATA])"
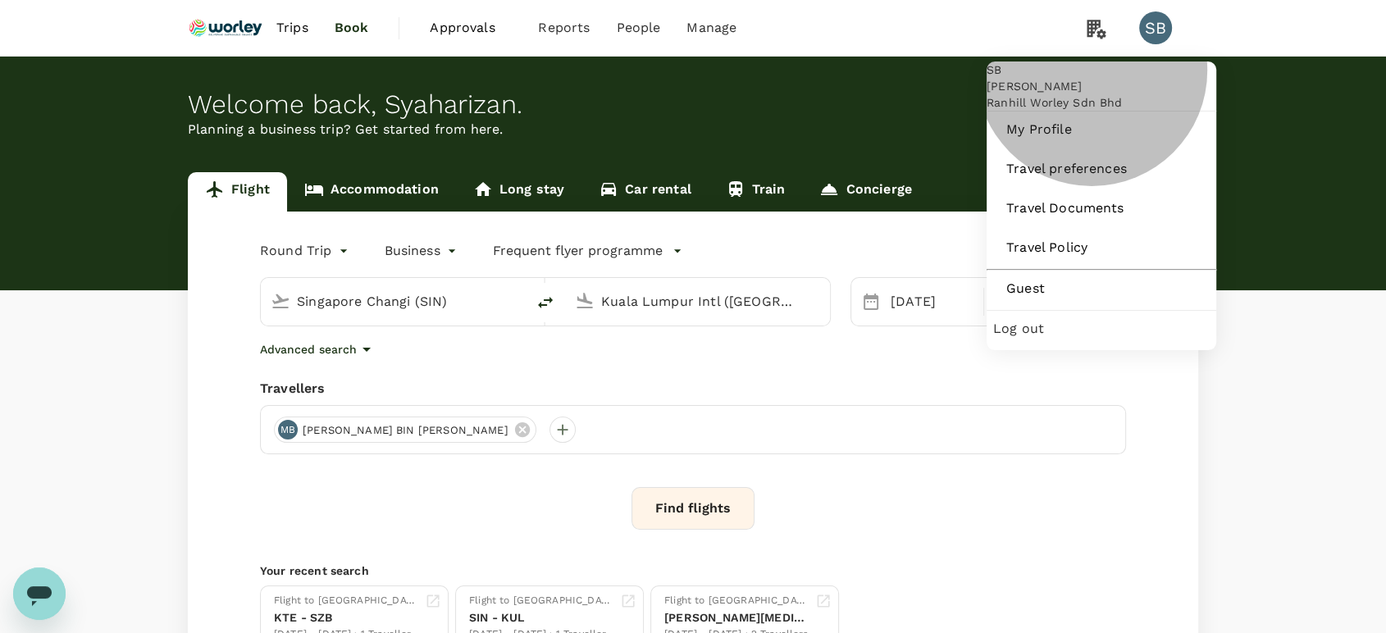
click at [1098, 339] on span "Log out" at bounding box center [1101, 329] width 217 height 20
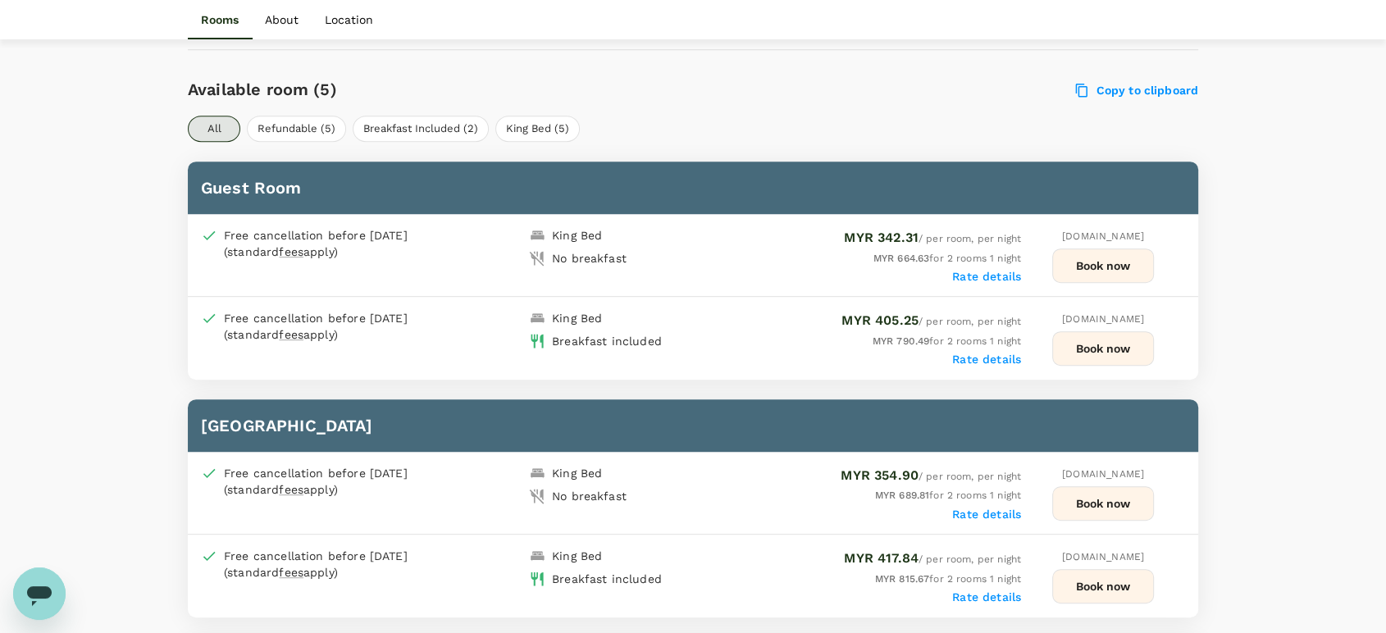
scroll to position [860, 0]
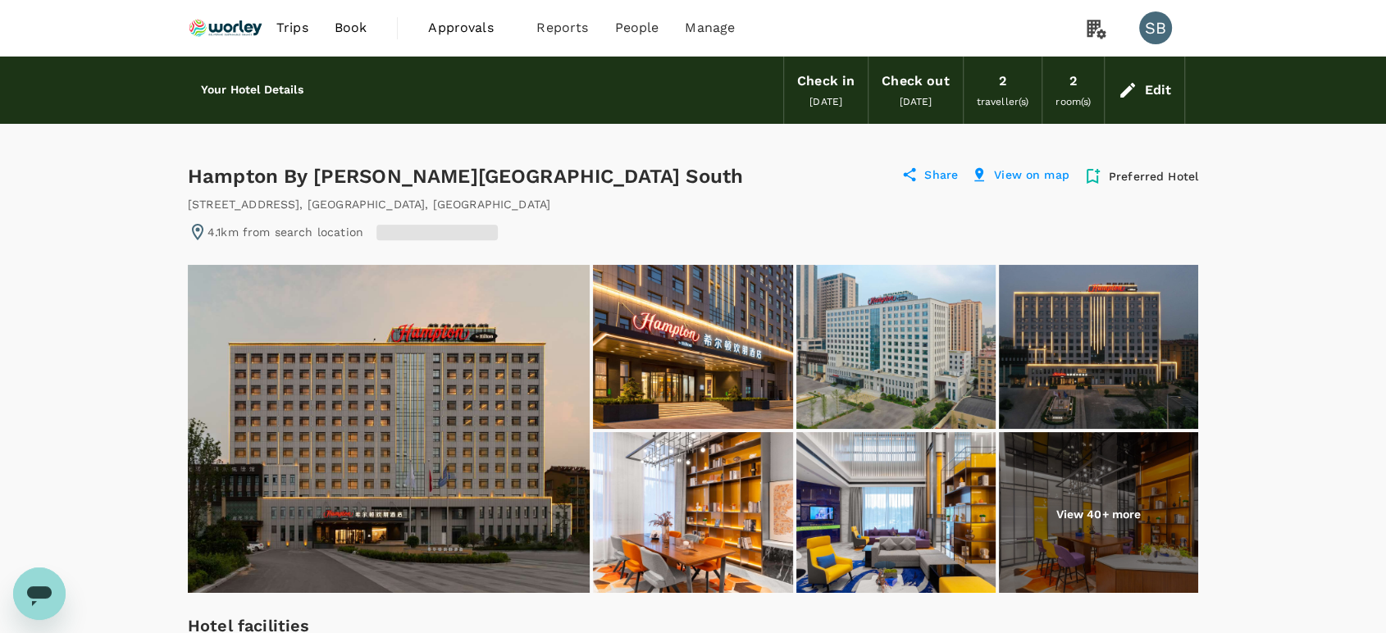
radio input "true"
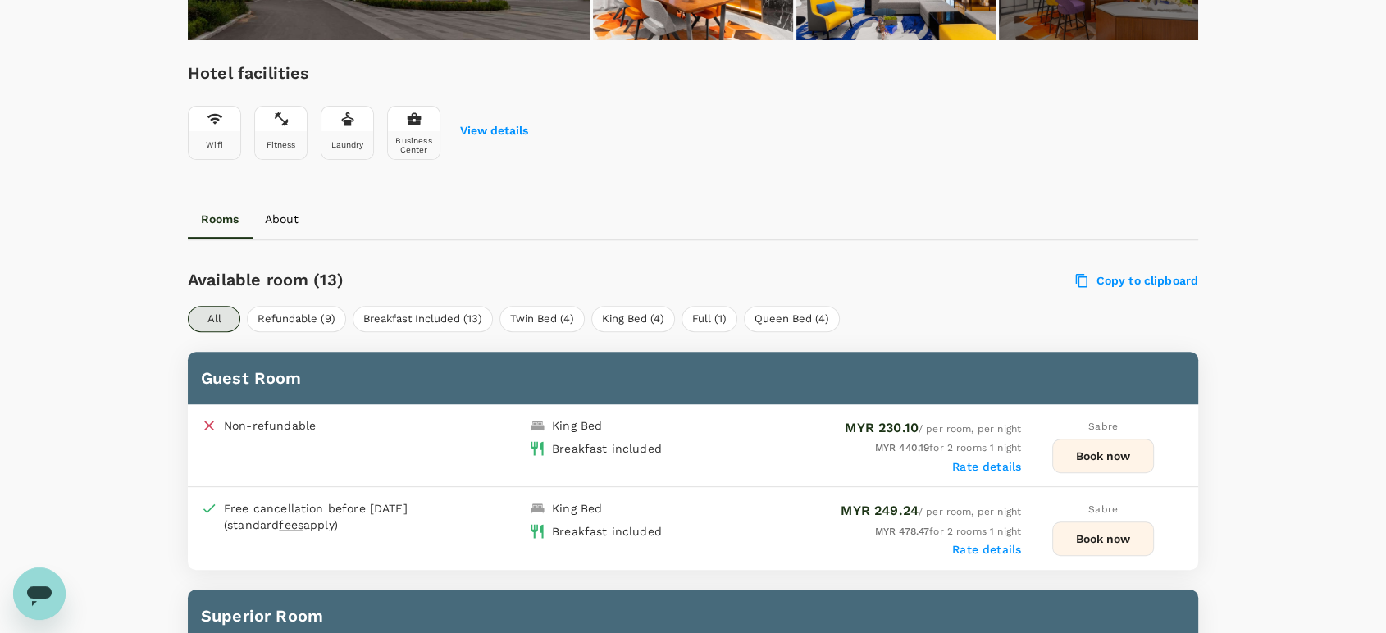
scroll to position [637, 0]
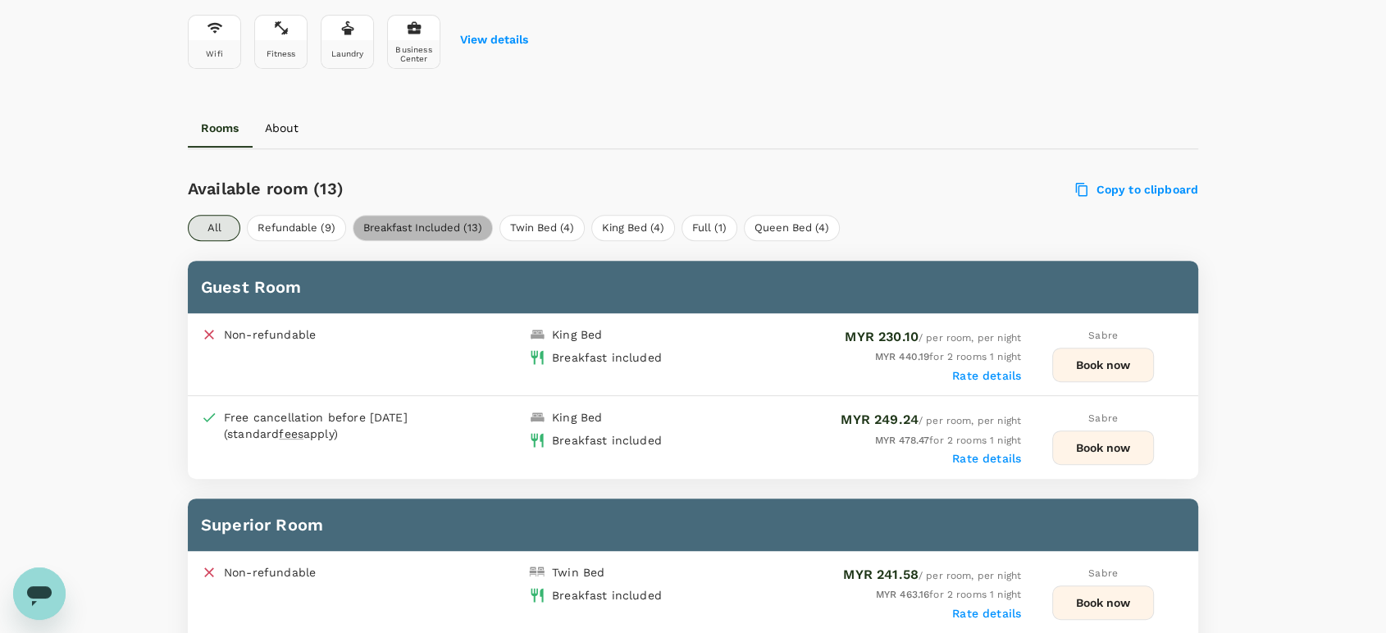
click at [413, 241] on button "Breakfast Included (13)" at bounding box center [423, 228] width 140 height 26
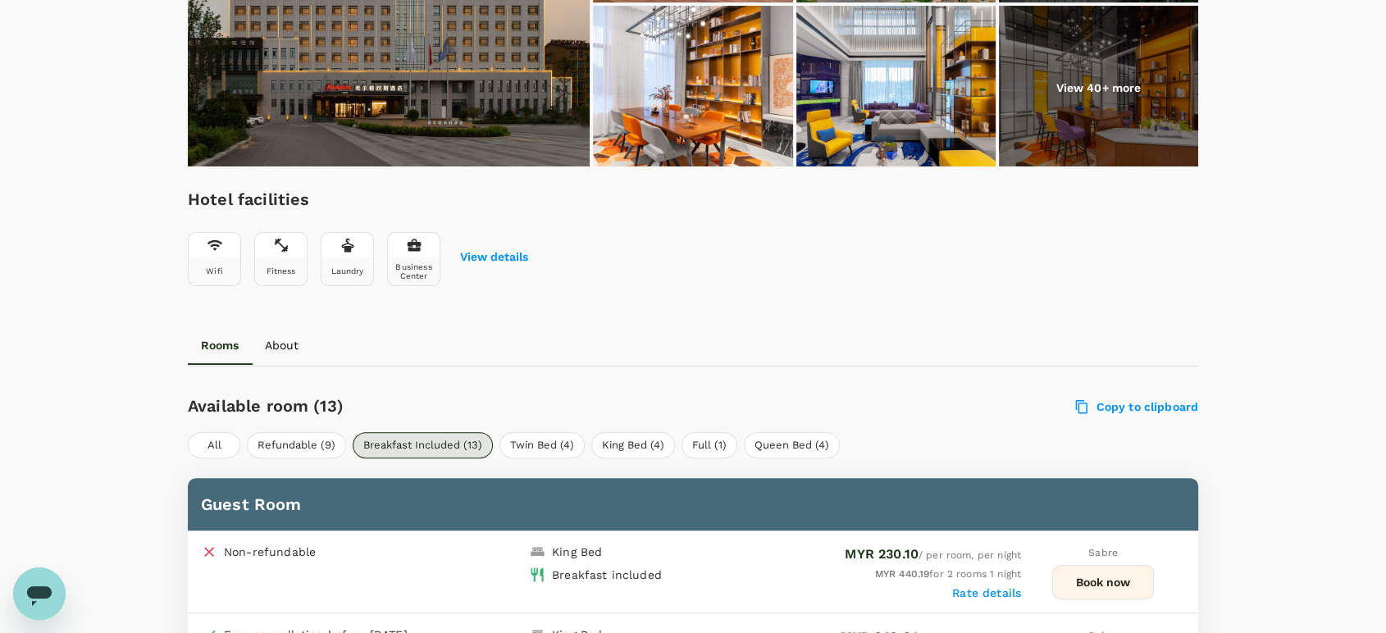
scroll to position [0, 0]
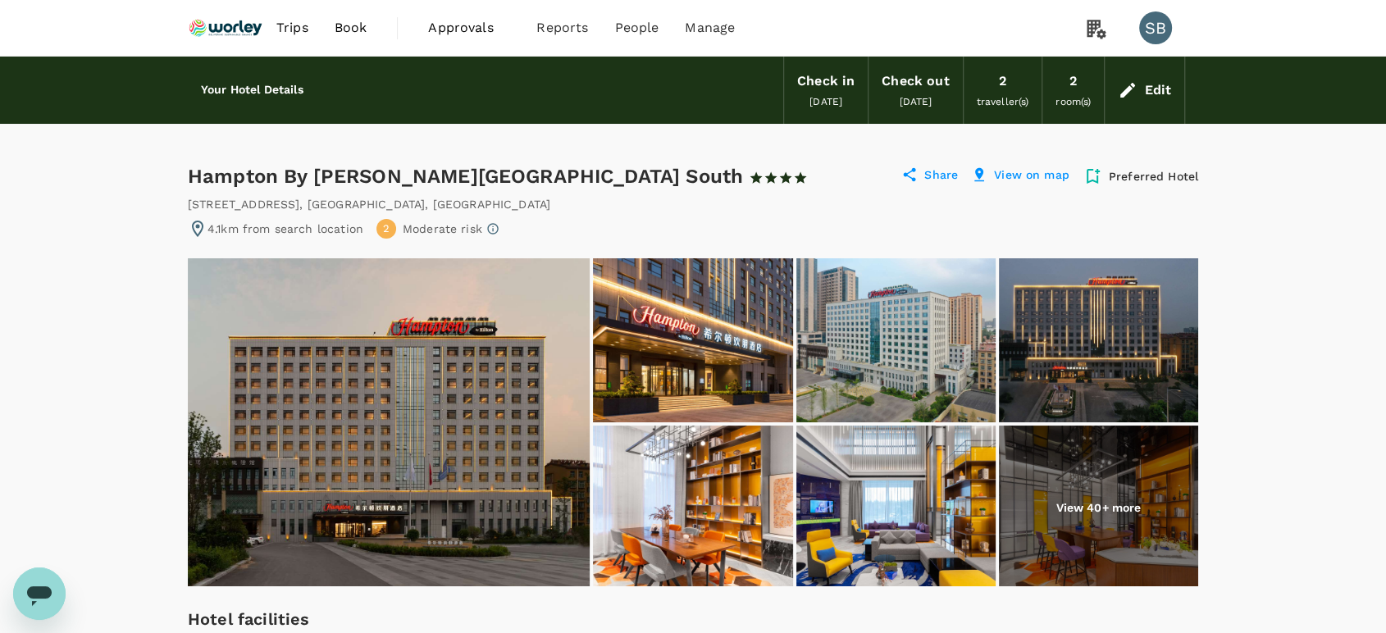
click at [232, 34] on img at bounding box center [225, 28] width 75 height 36
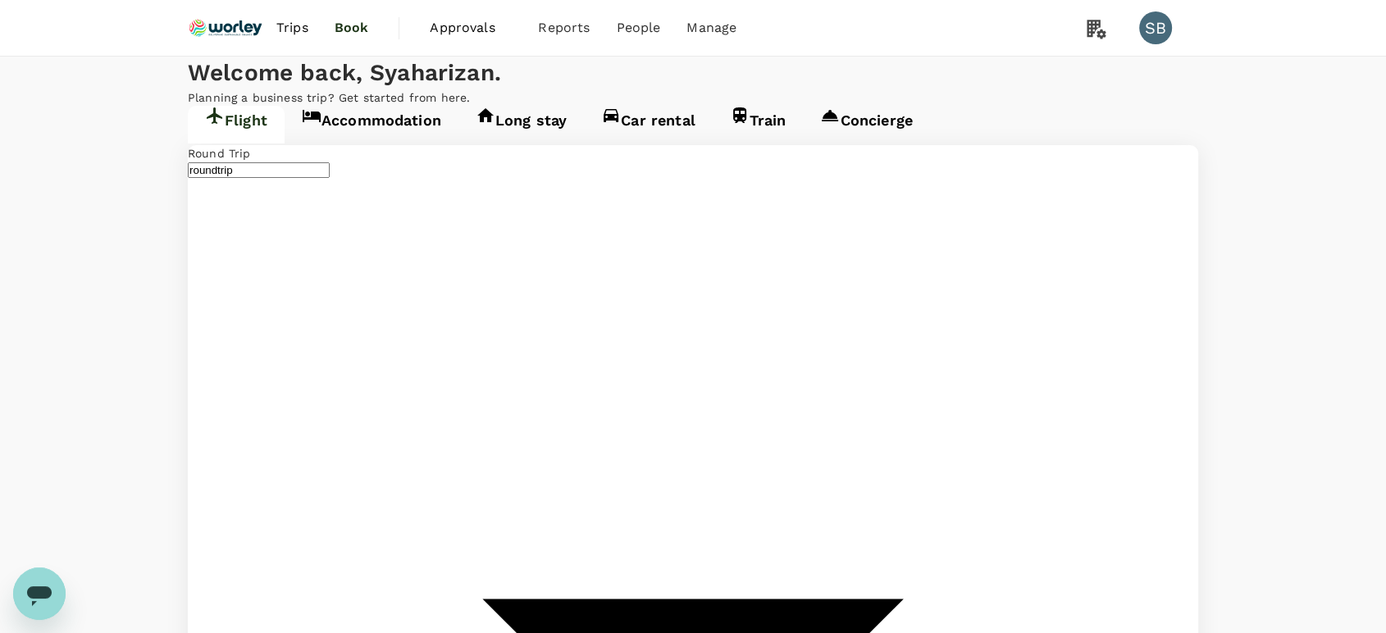
type input "business"
type input "Singapore Changi (SIN)"
type input "Kuala Lumpur Intl (KUL)"
type input "Singapore Changi (SIN)"
type input "Kuala Lumpur Intl (KUL)"
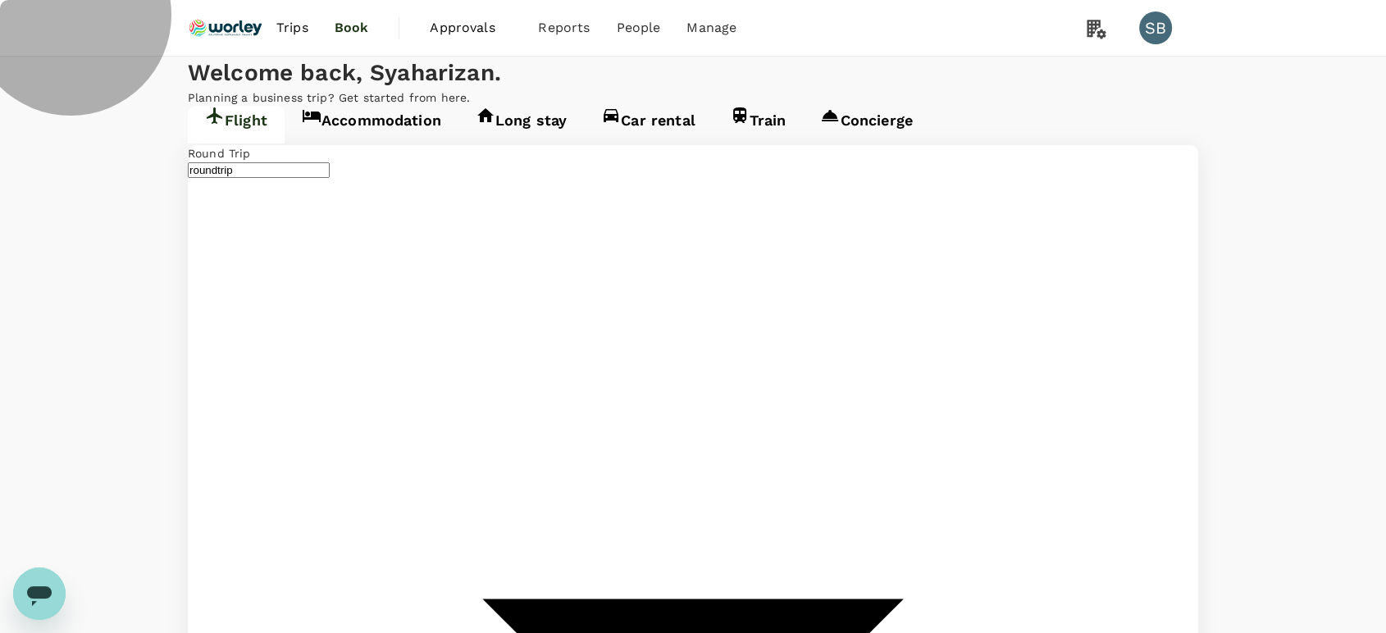
click at [357, 144] on link "Accommodation" at bounding box center [372, 125] width 174 height 38
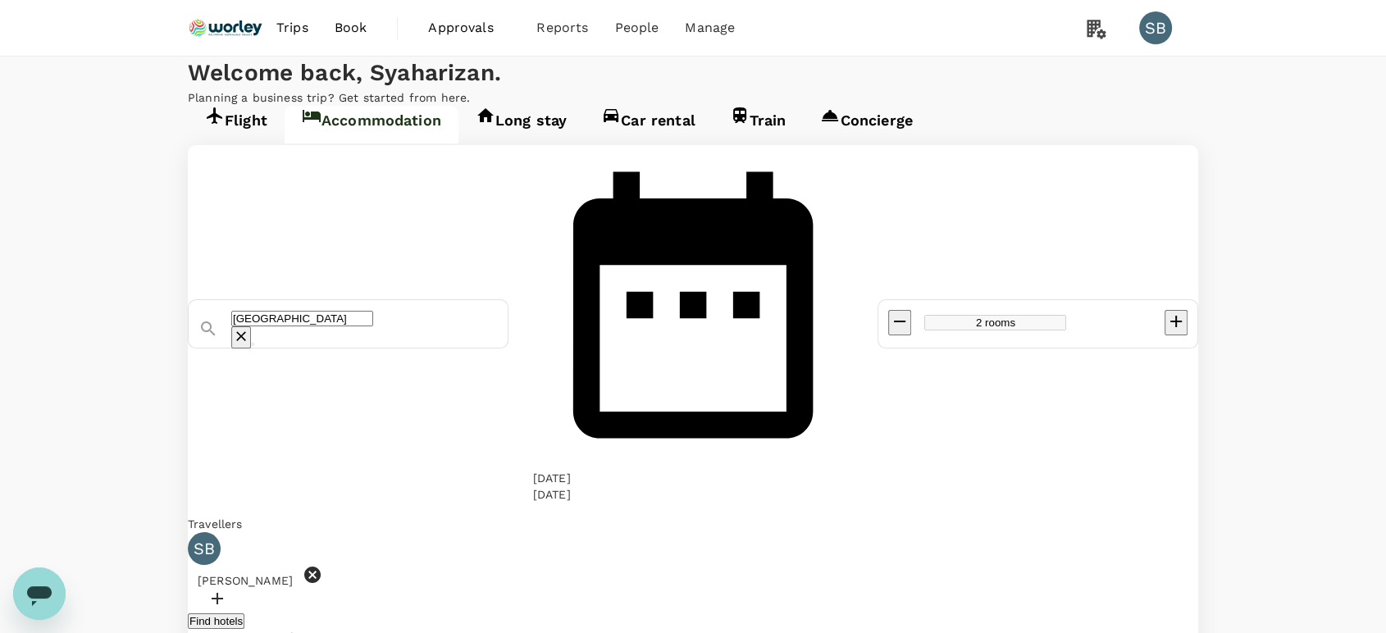
type input "Jiaozhou City"
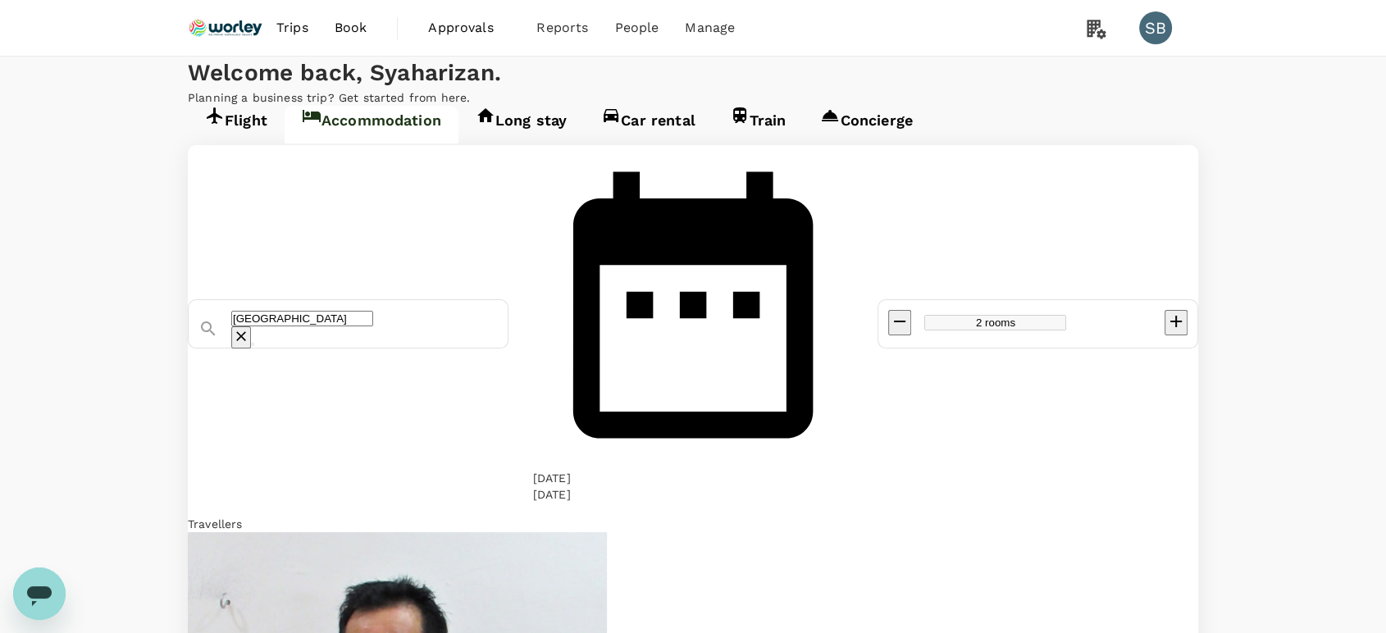
drag, startPoint x: 565, startPoint y: 270, endPoint x: 488, endPoint y: 273, distance: 77.2
click at [249, 328] on icon "Clear" at bounding box center [241, 336] width 16 height 16
paste input "Grand Barony Qingdao Airport Hotel"
click at [547, 377] on div "Grand Barony Qingdao Airport Hotel" at bounding box center [367, 385] width 377 height 16
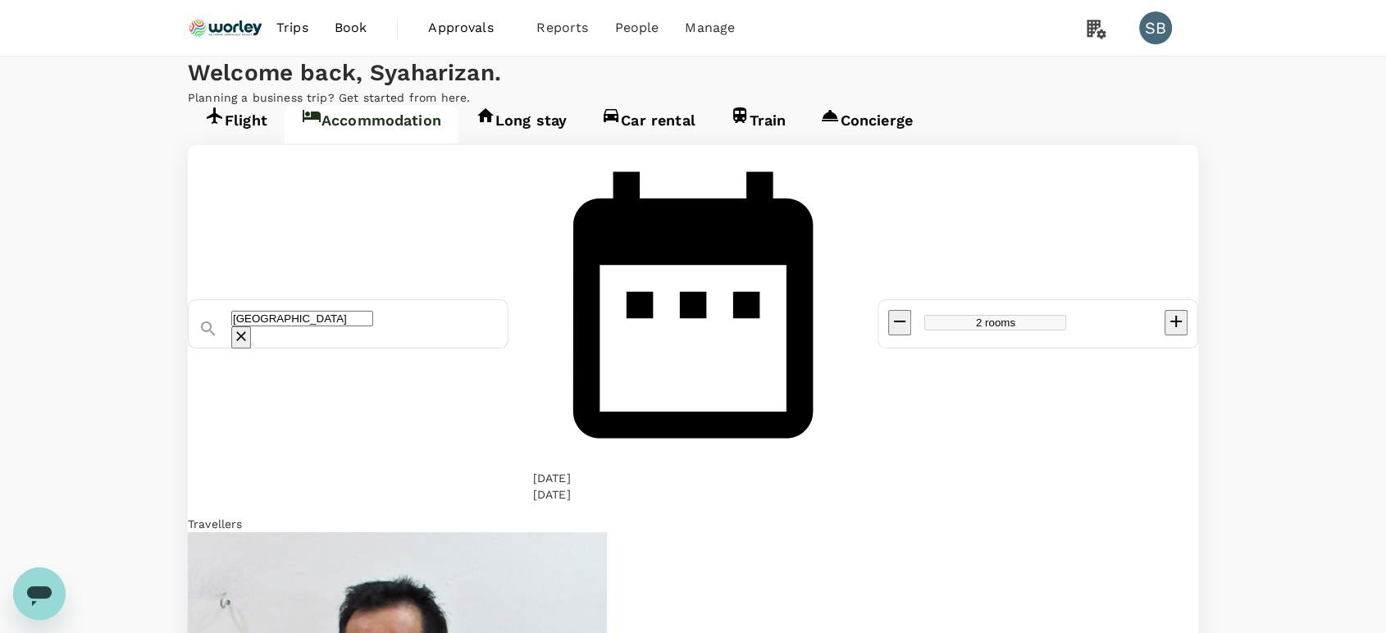
type input "Grand Barony Qingdao Airport Hotel"
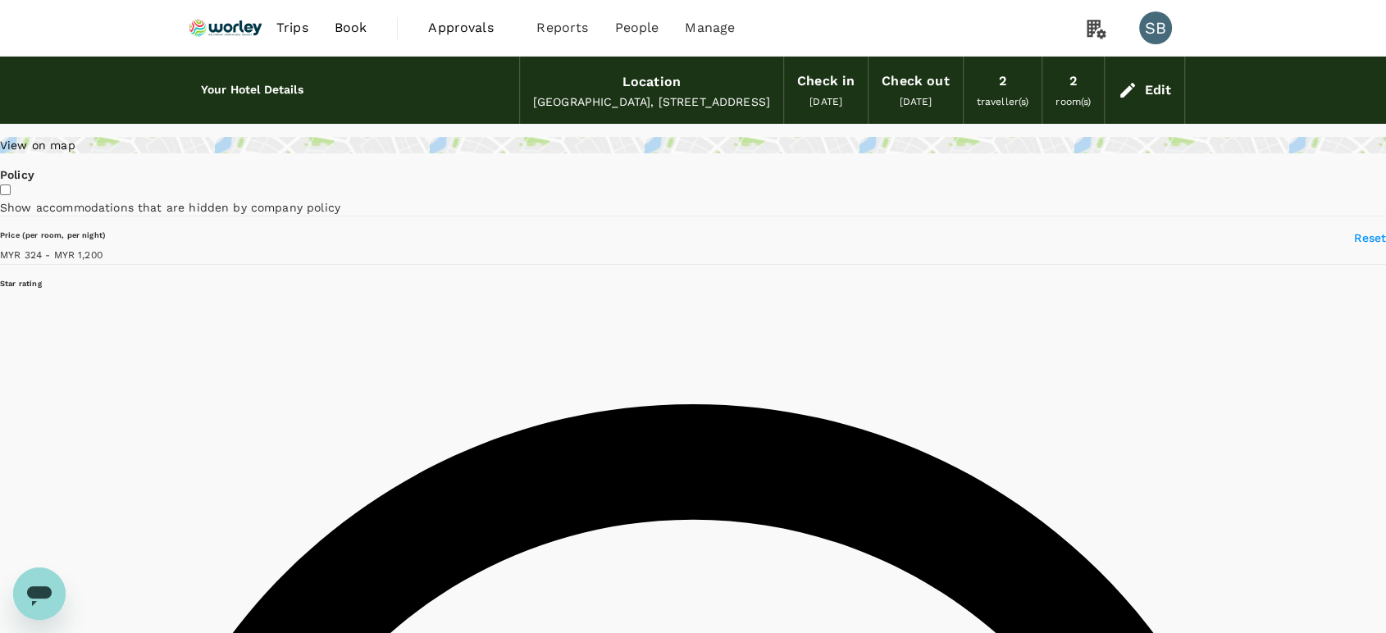
type input "1200.01"
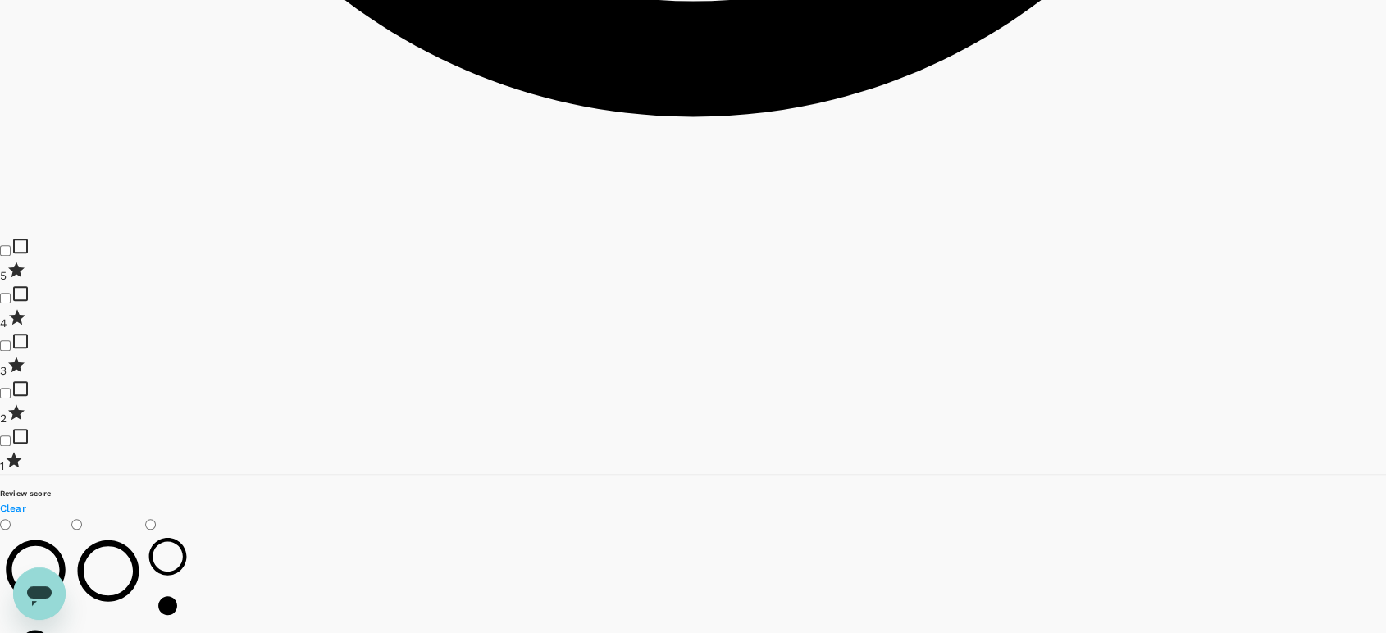
scroll to position [1549, 0]
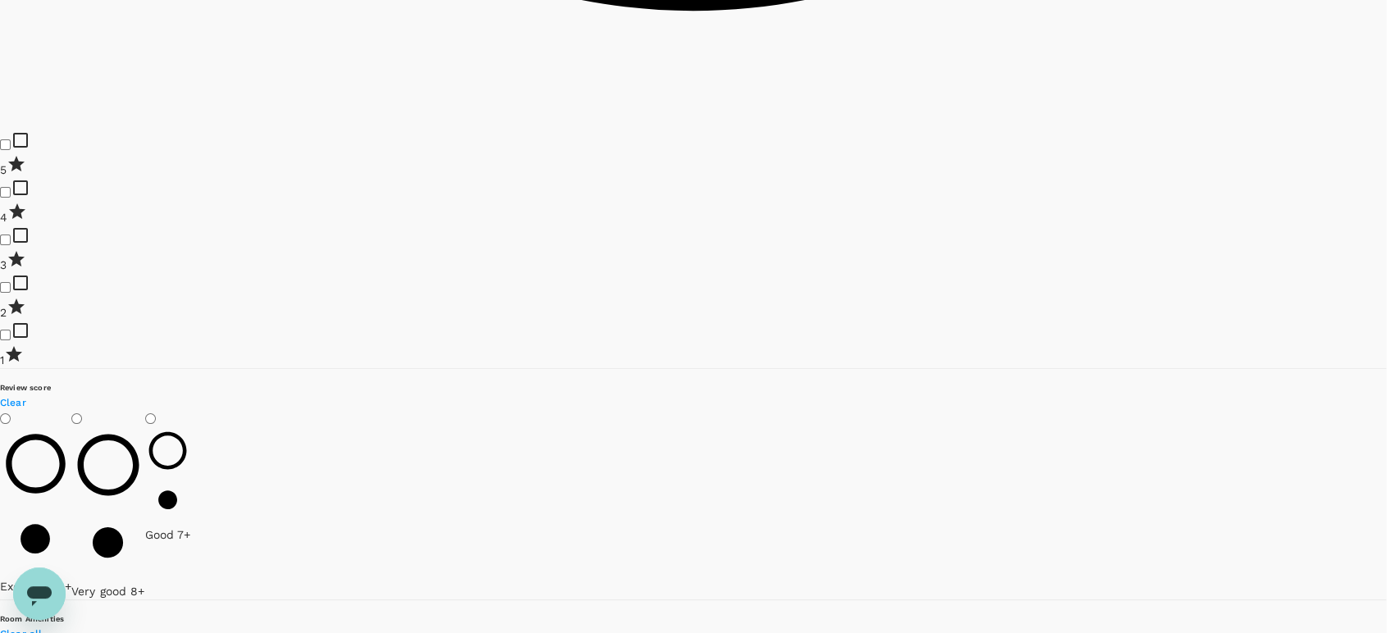
drag, startPoint x: 1060, startPoint y: 401, endPoint x: 1063, endPoint y: 392, distance: 9.6
type input "2"
type input "60"
type input "132278410"
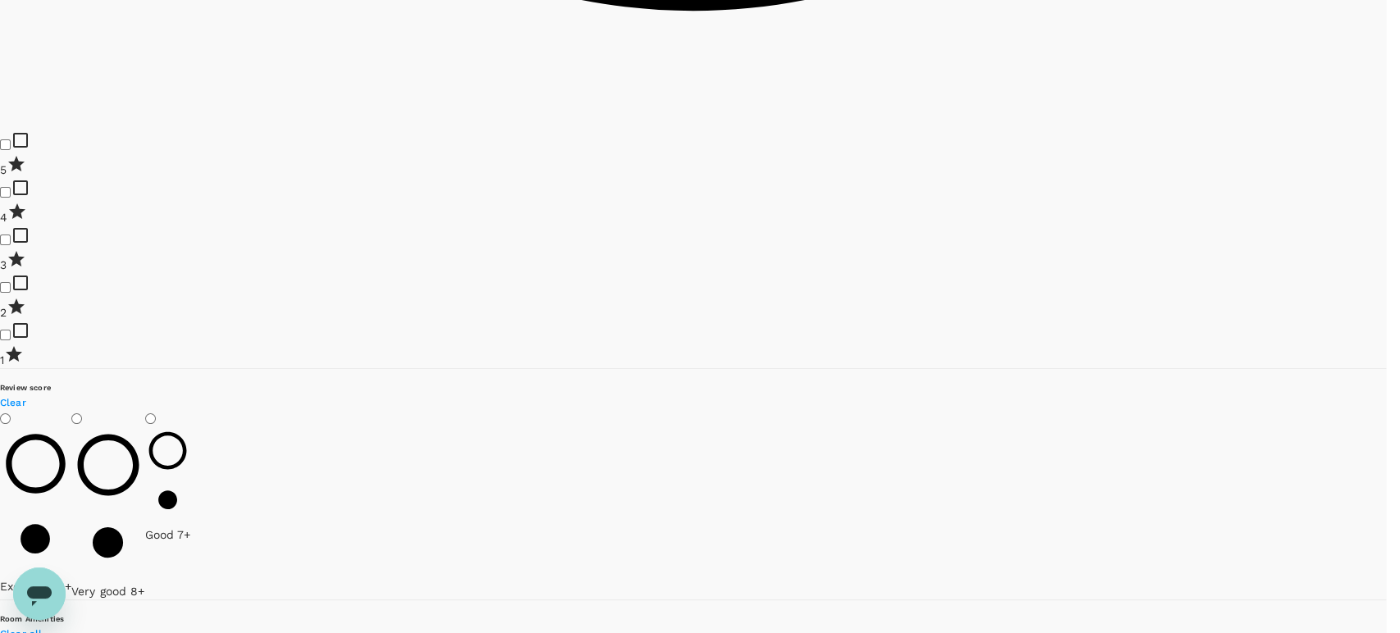
type input "200"
type input "izan+ranhill@genotrips.com.my"
type input "200"
drag, startPoint x: 1042, startPoint y: 554, endPoint x: 1058, endPoint y: 542, distance: 20.0
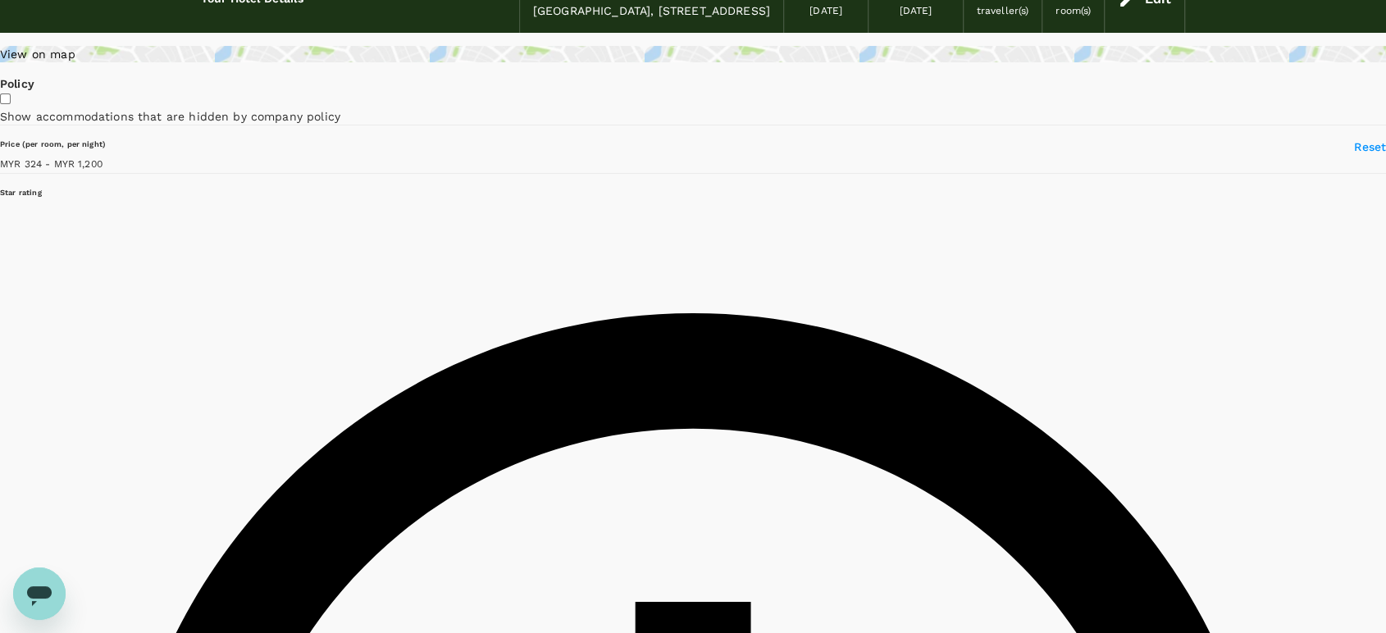
scroll to position [0, 0]
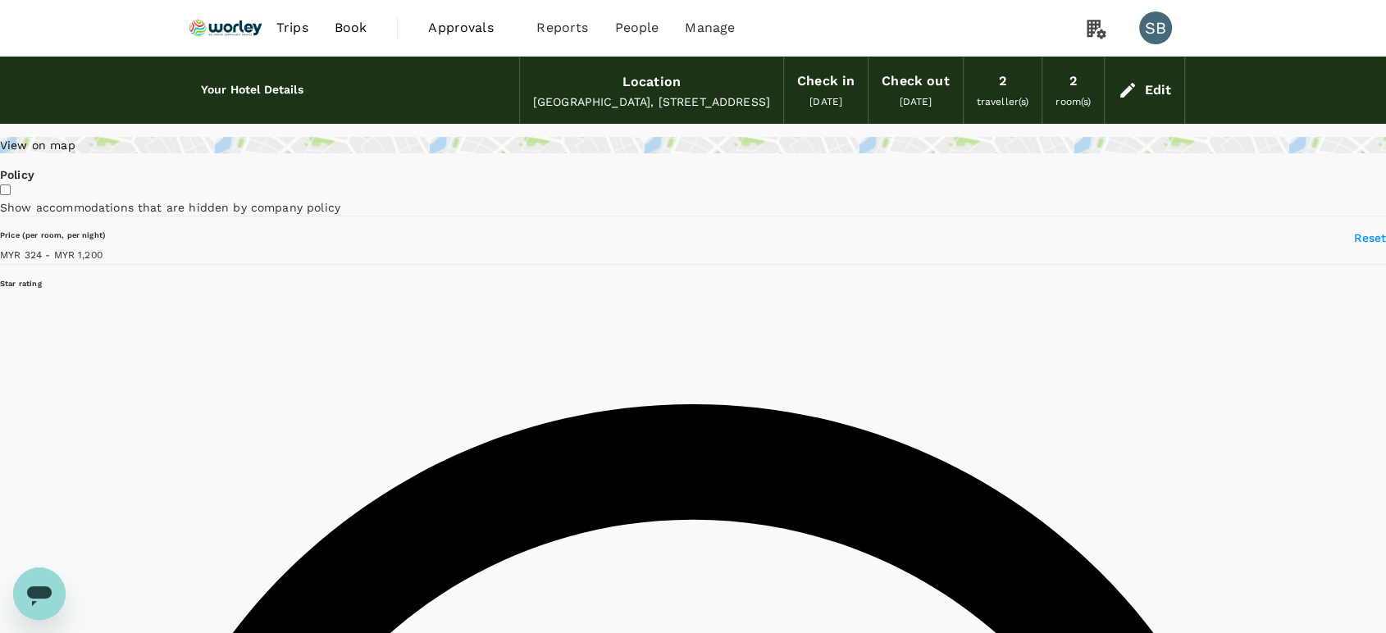
click at [217, 21] on img at bounding box center [225, 28] width 75 height 36
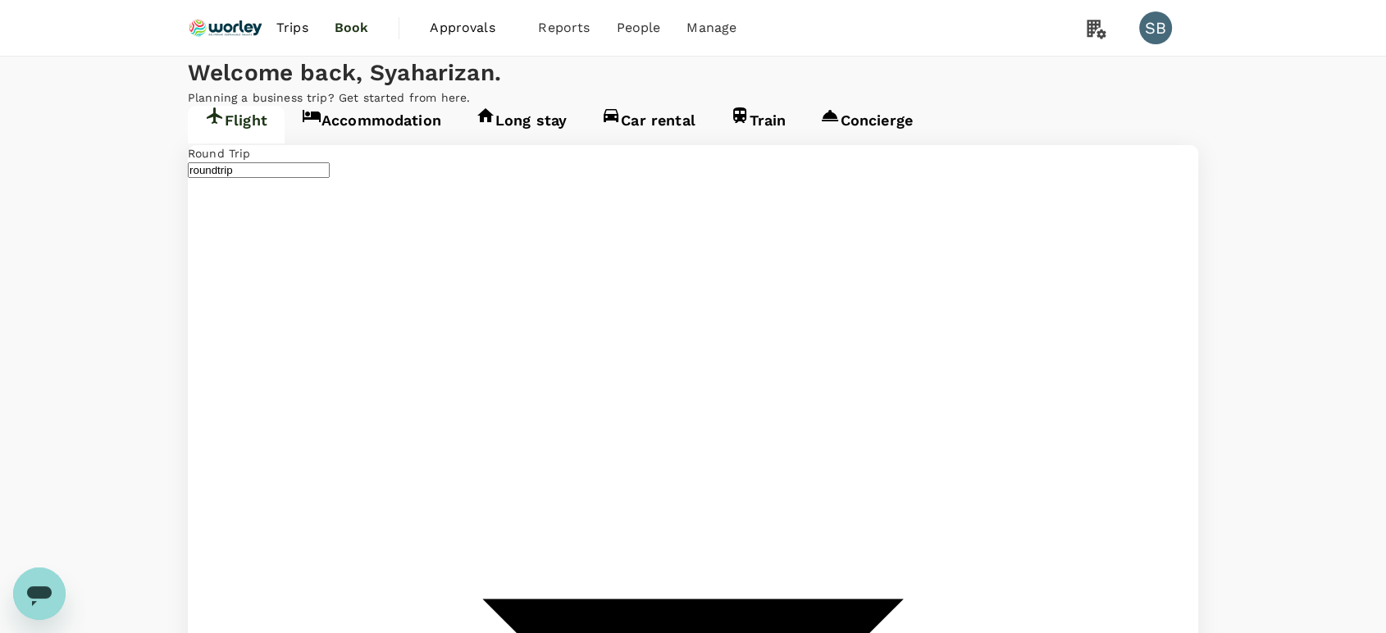
type input "Singapore Changi (SIN)"
type input "Kuala Lumpur Intl ([GEOGRAPHIC_DATA])"
type input "Singapore Changi (SIN)"
type input "Kuala Lumpur Intl ([GEOGRAPHIC_DATA])"
type input "Singapore Changi (SIN)"
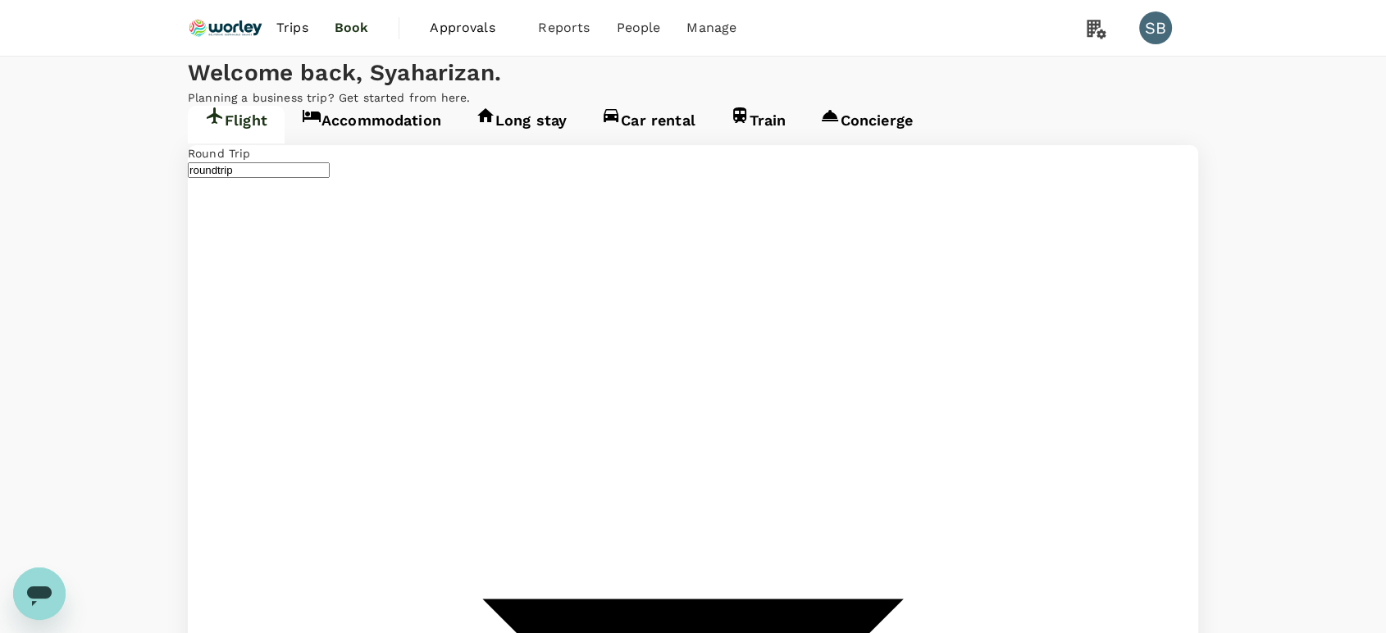
type input "Kuala Lumpur Intl ([GEOGRAPHIC_DATA])"
click at [399, 144] on link "Accommodation" at bounding box center [372, 125] width 174 height 38
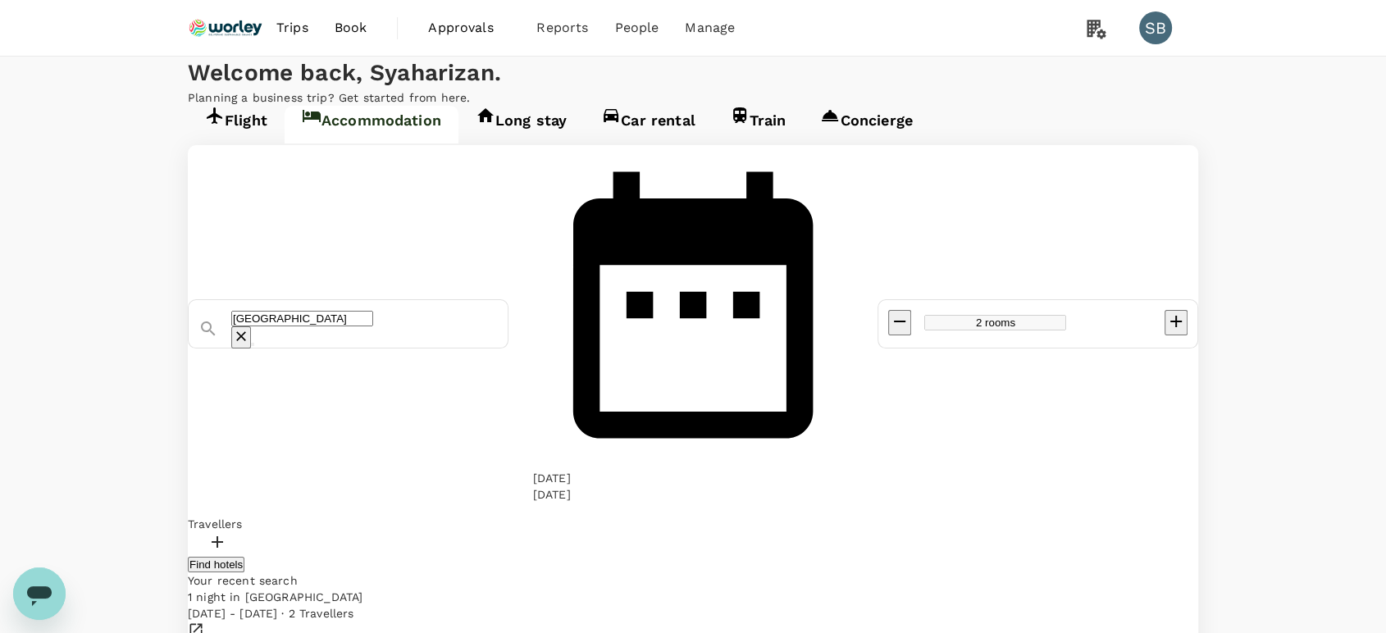
drag, startPoint x: 294, startPoint y: 354, endPoint x: 308, endPoint y: 348, distance: 14.3
click at [294, 532] on div at bounding box center [693, 544] width 1011 height 24
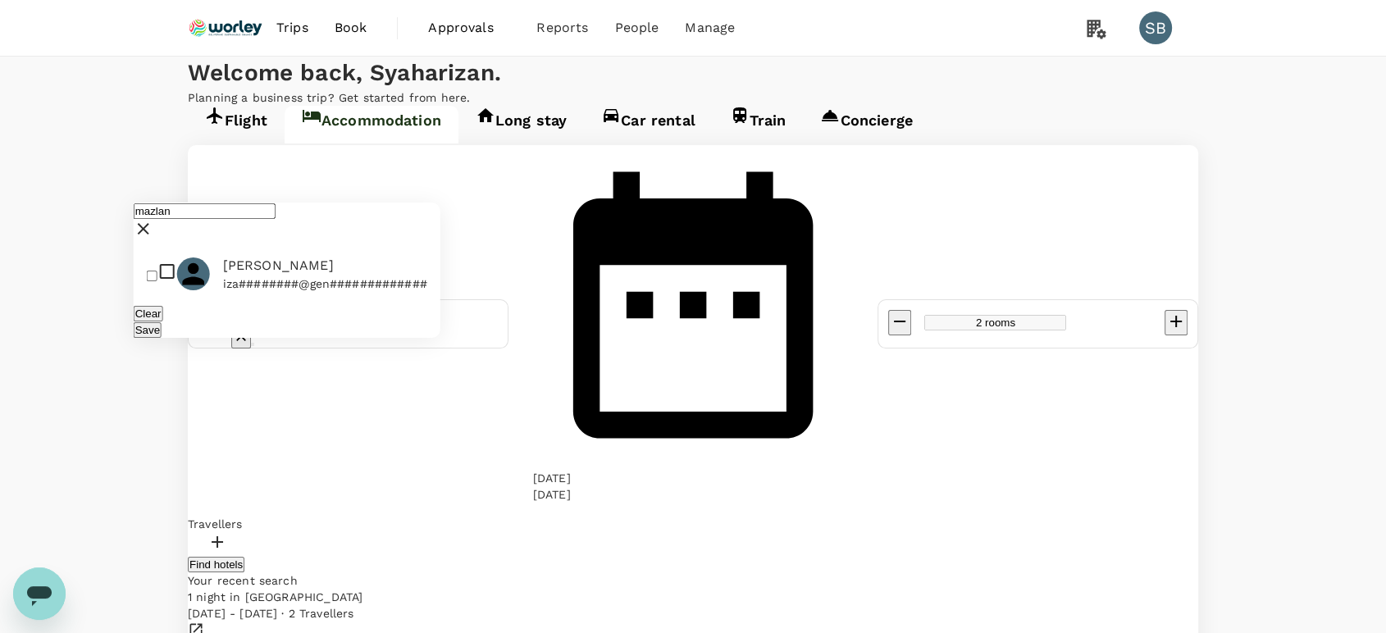
type input "mazlan"
click at [153, 271] on input "checkbox" at bounding box center [152, 276] width 11 height 11
checkbox input "true"
click at [210, 203] on input "mazlan" at bounding box center [205, 211] width 142 height 16
type input "m"
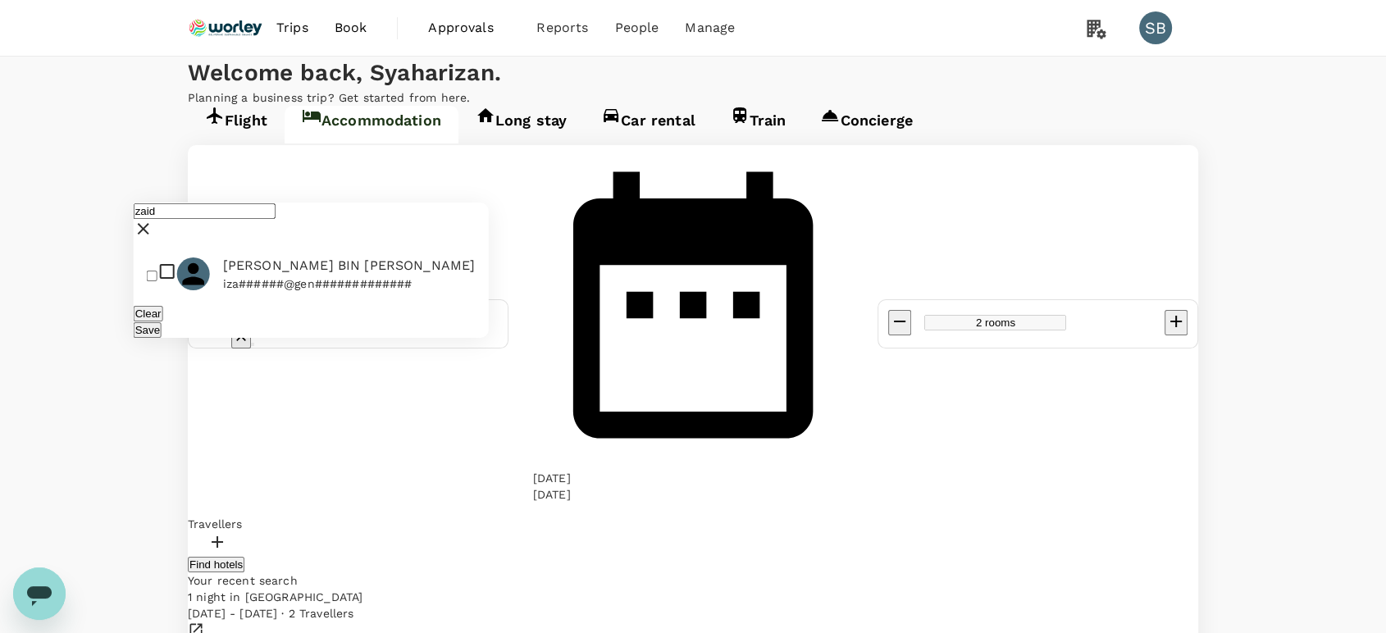
type input "zaid"
click at [157, 271] on input "checkbox" at bounding box center [152, 276] width 11 height 11
checkbox input "true"
click at [162, 322] on button "Save" at bounding box center [148, 330] width 28 height 16
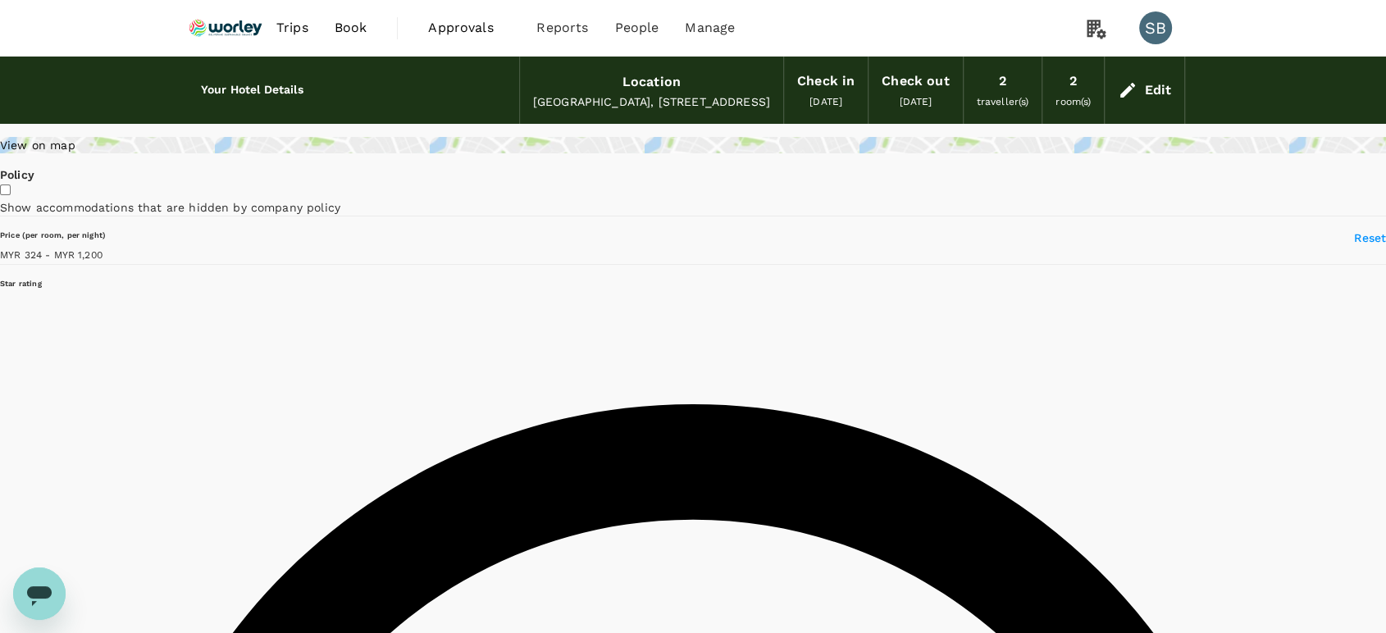
click at [1157, 102] on div "Edit" at bounding box center [1145, 90] width 80 height 57
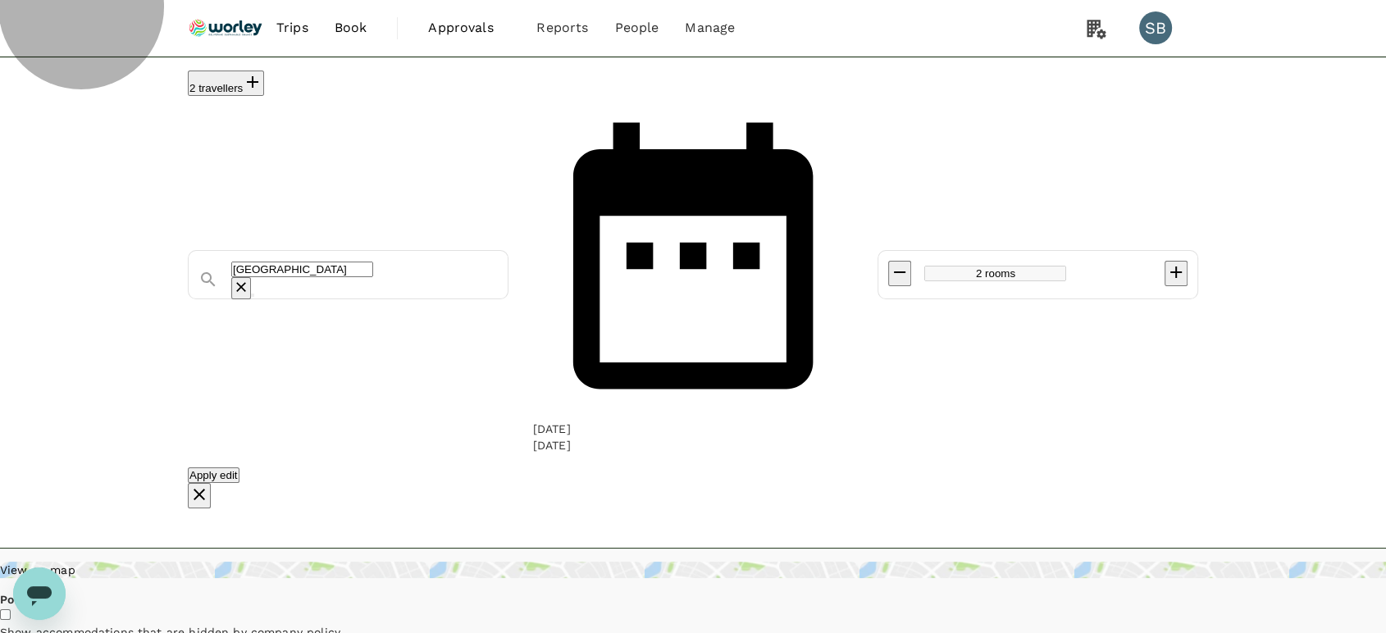
click at [262, 90] on icon "button" at bounding box center [253, 82] width 20 height 20
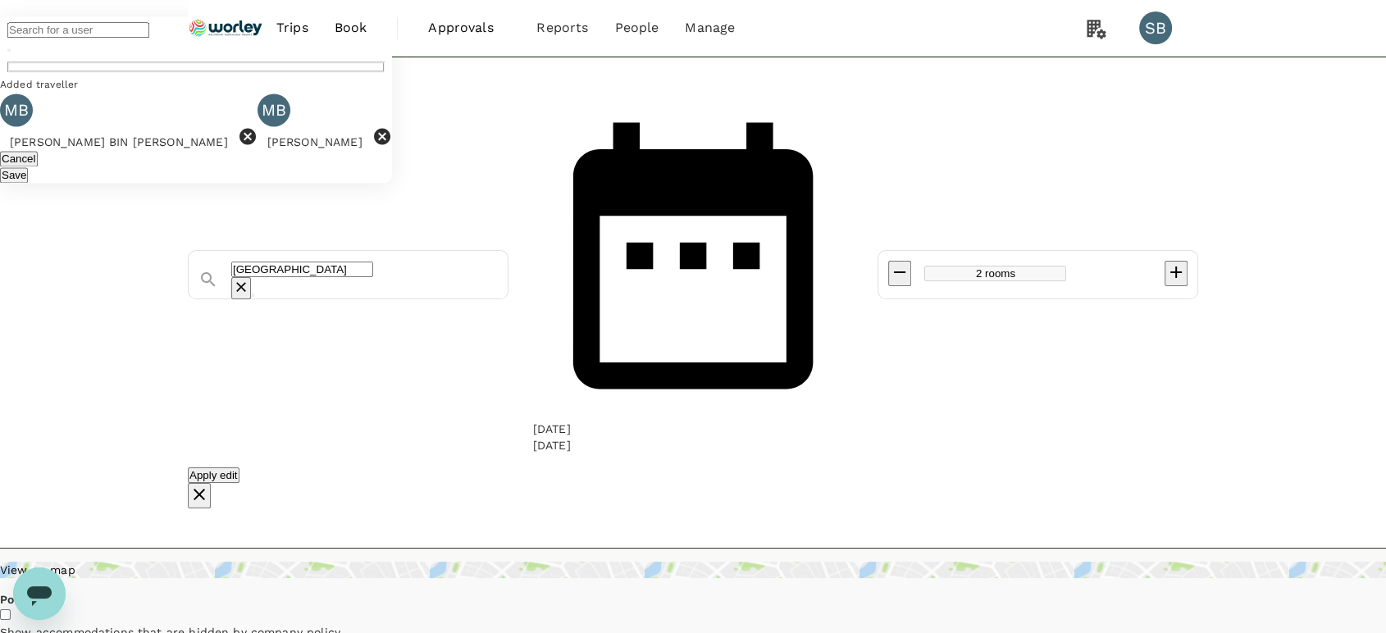
type input "1200.01"
click at [951, 219] on div "2 travellers ​ Added traveller MB MOHAMAD ZAID BIN MOHD ALI MB MAZLAN BIN OTHMA…" at bounding box center [693, 290] width 1011 height 438
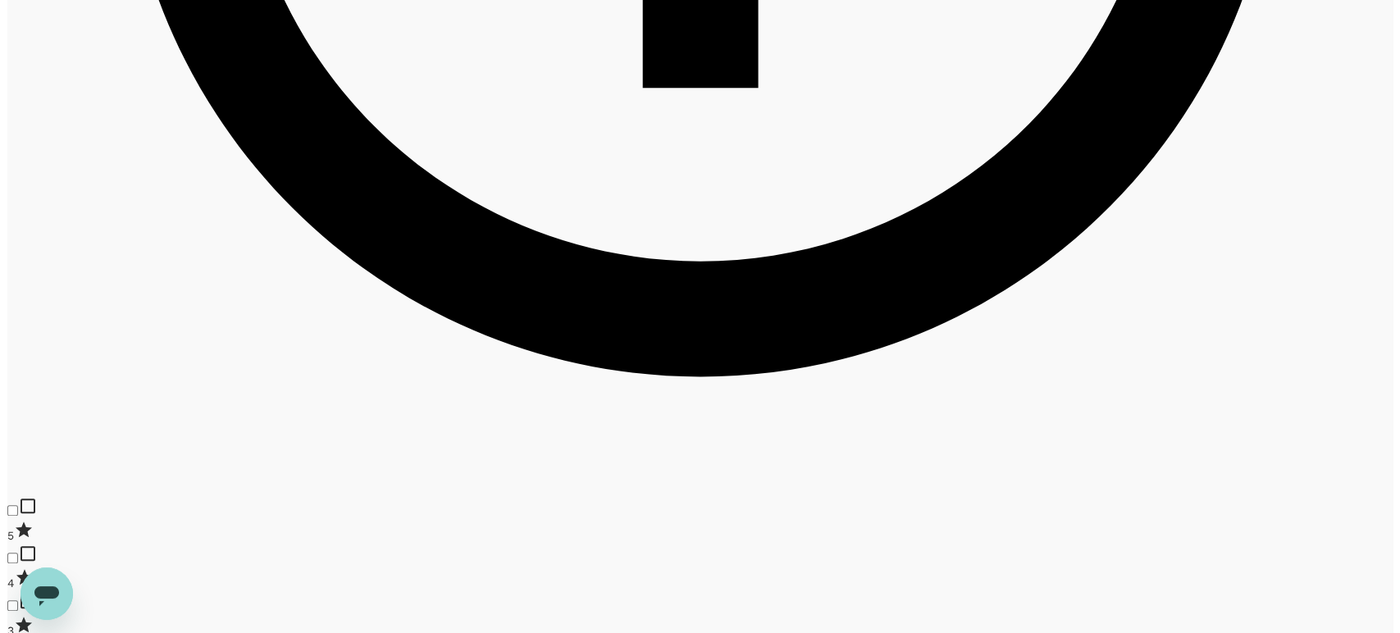
scroll to position [1640, 0]
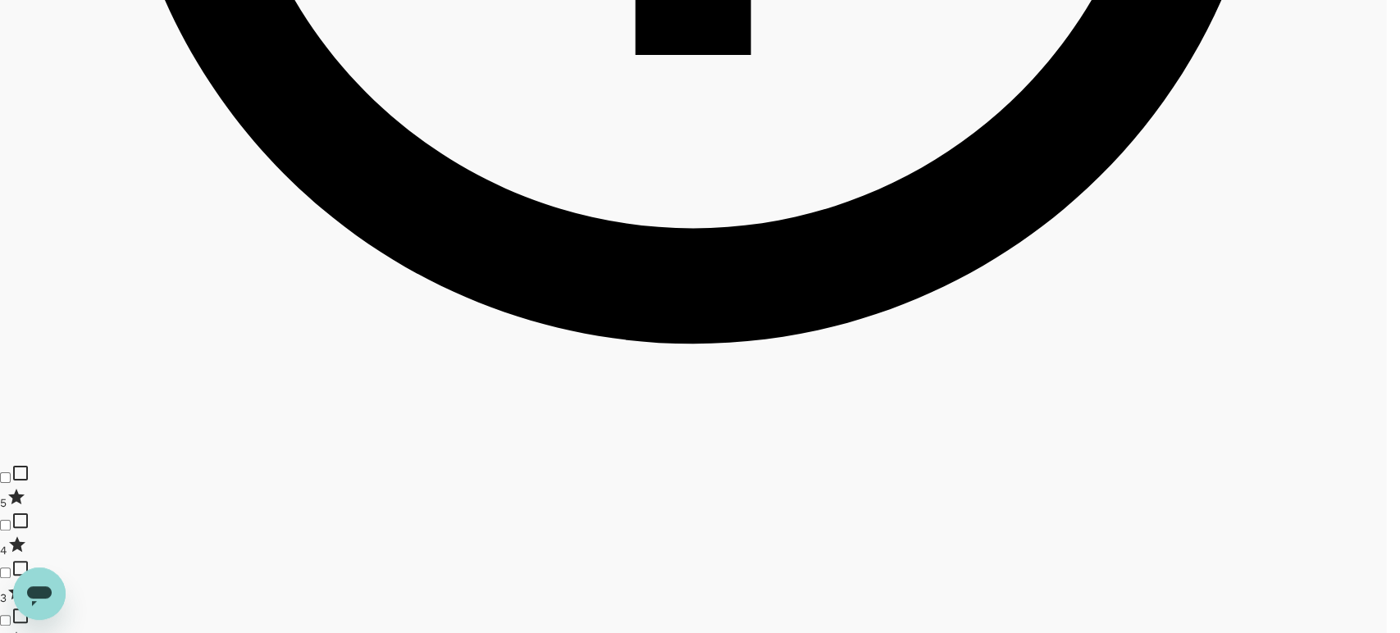
type input "200"
type textarea "p"
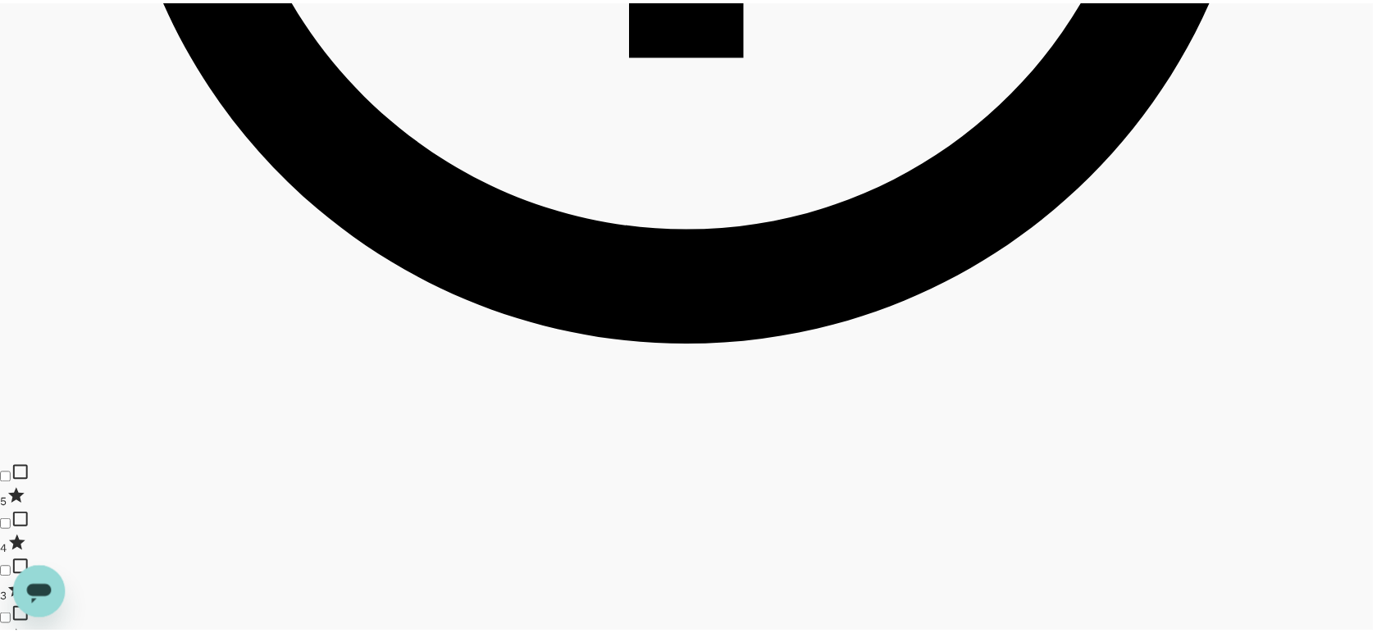
scroll to position [406, 0]
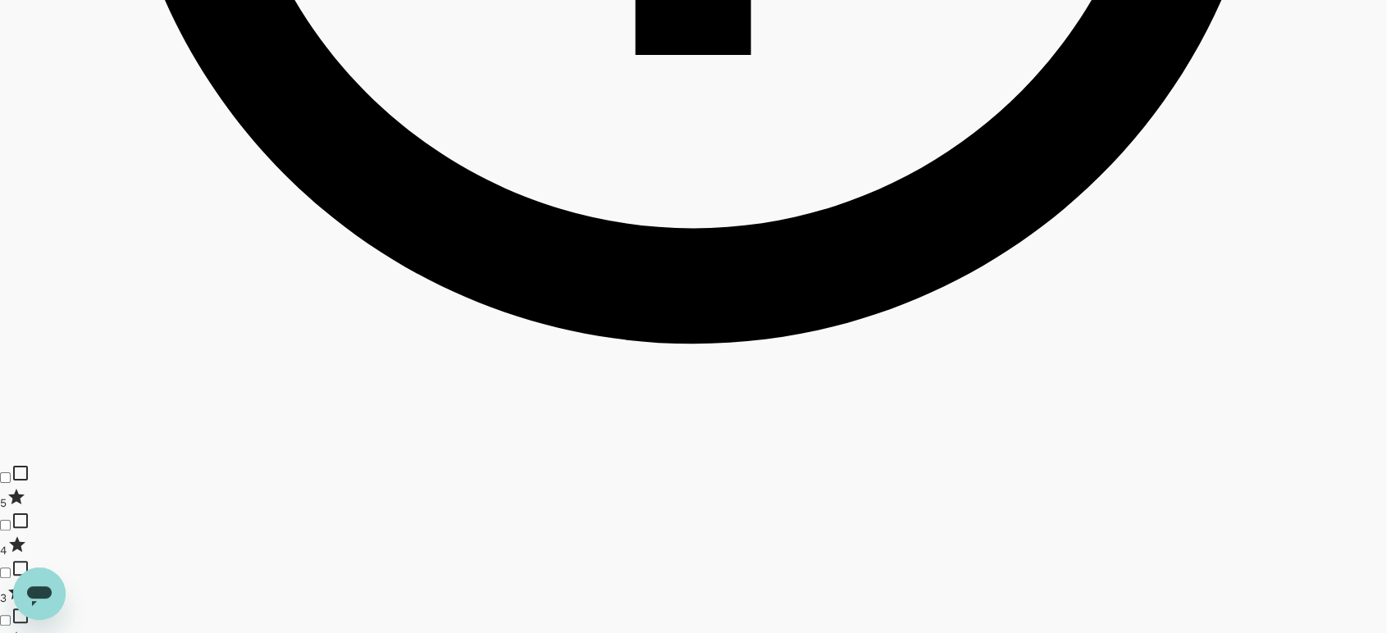
type textarea "Please quote single room with breakfast"
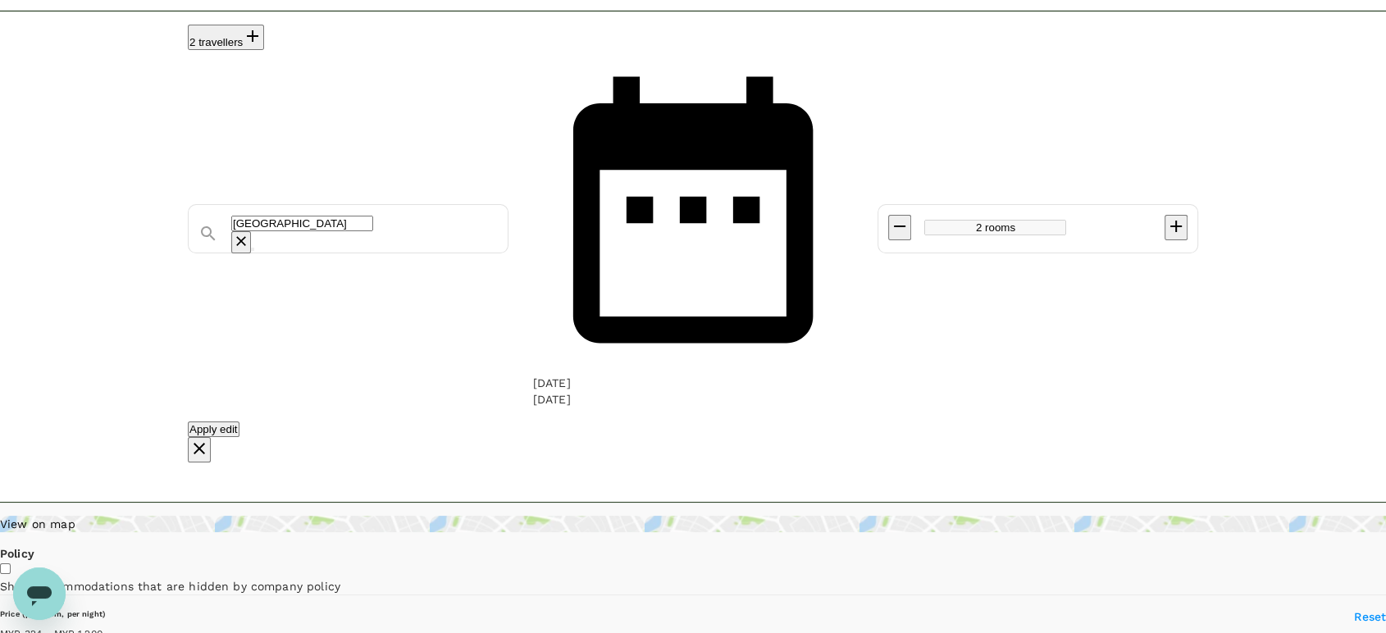
scroll to position [0, 0]
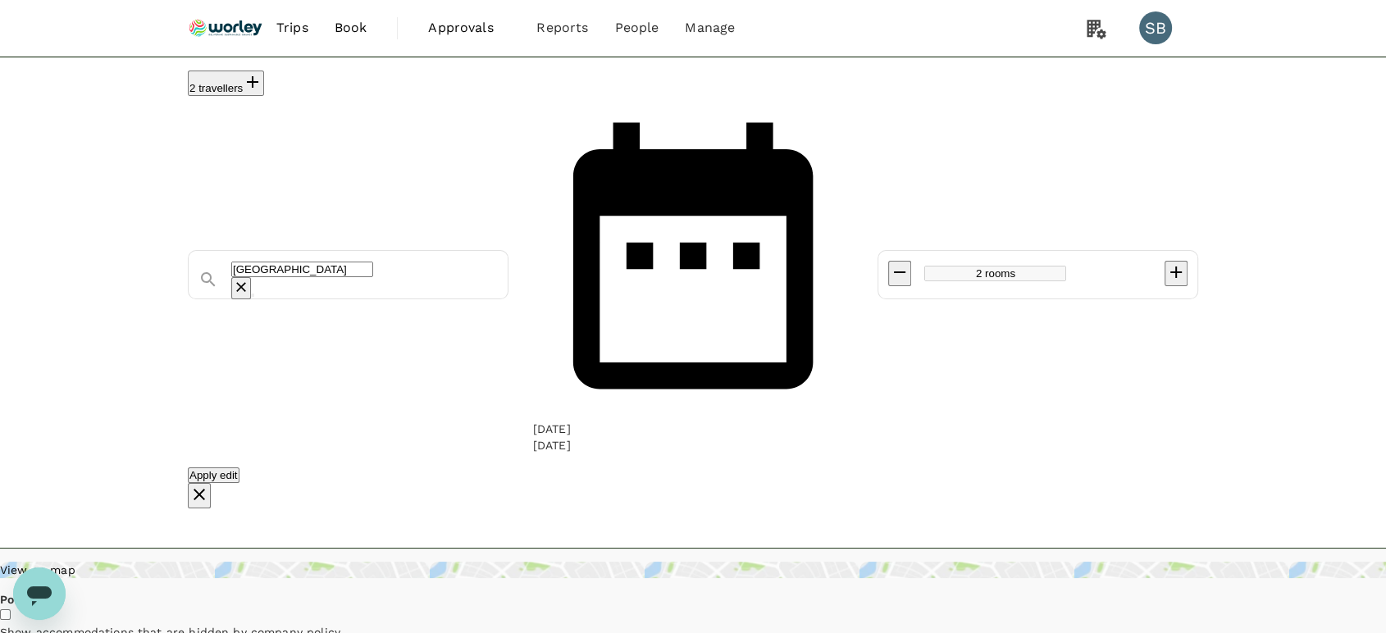
click at [217, 33] on img at bounding box center [225, 28] width 75 height 36
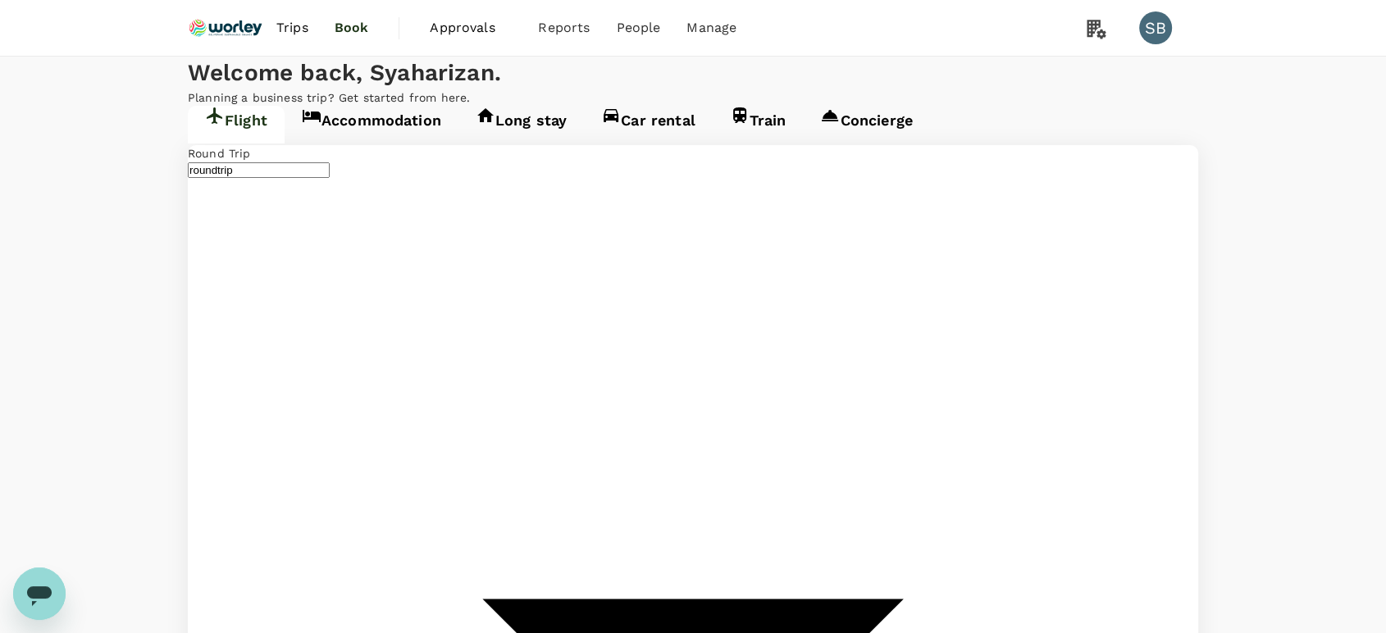
type input "Singapore Changi (SIN)"
type input "Kuala Lumpur Intl ([GEOGRAPHIC_DATA])"
type input "Singapore Changi (SIN)"
type input "Kuala Lumpur Intl ([GEOGRAPHIC_DATA])"
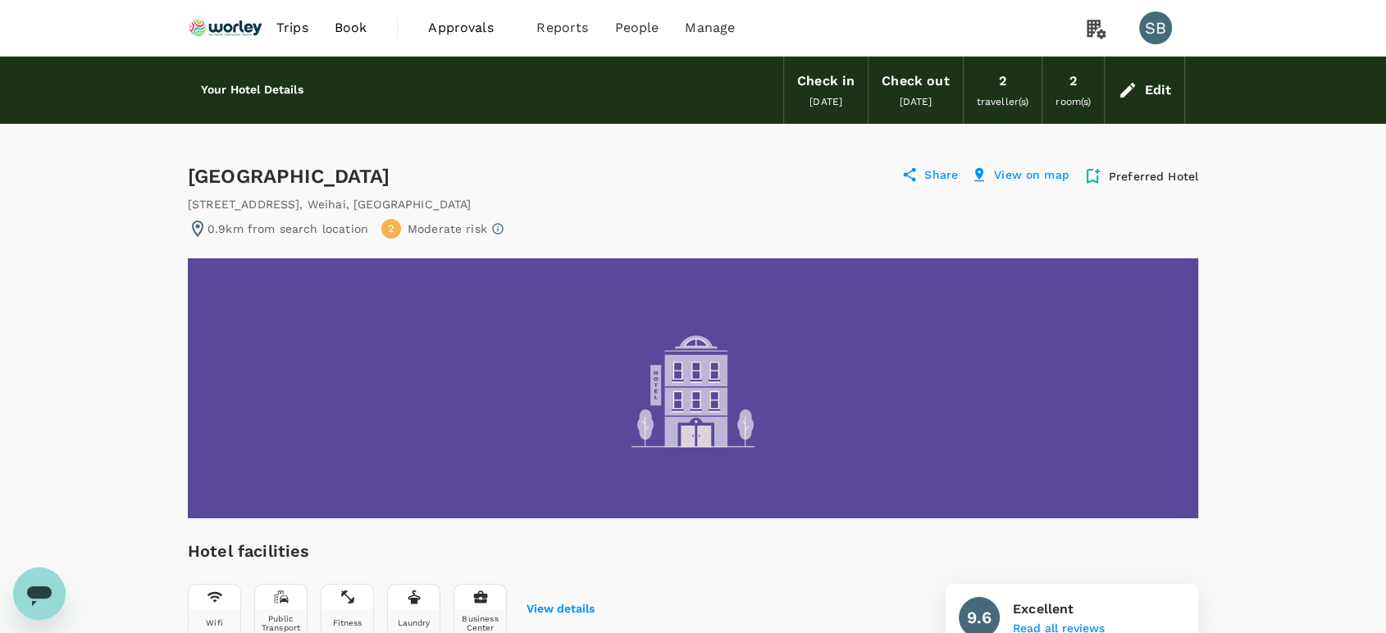
click at [252, 33] on img at bounding box center [225, 28] width 75 height 36
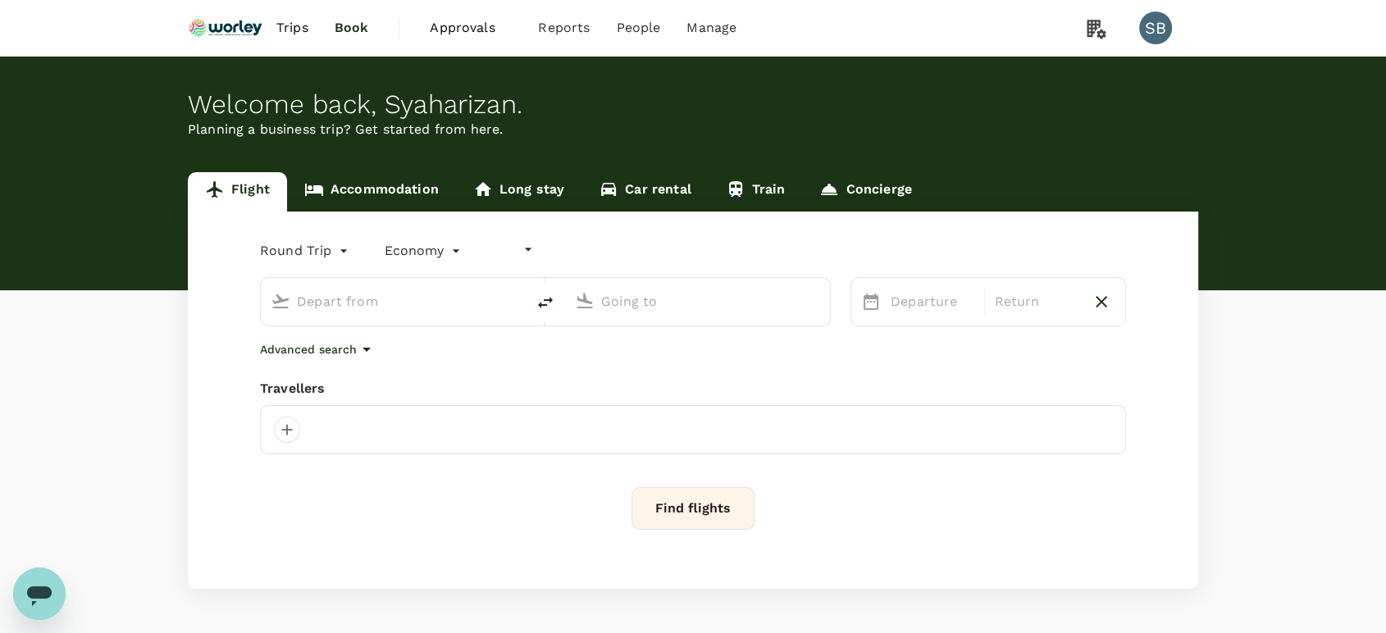
type input "undefined, undefined (any)"
type input "Singapore Changi (SIN)"
type input "Kuala Lumpur Intl (KUL)"
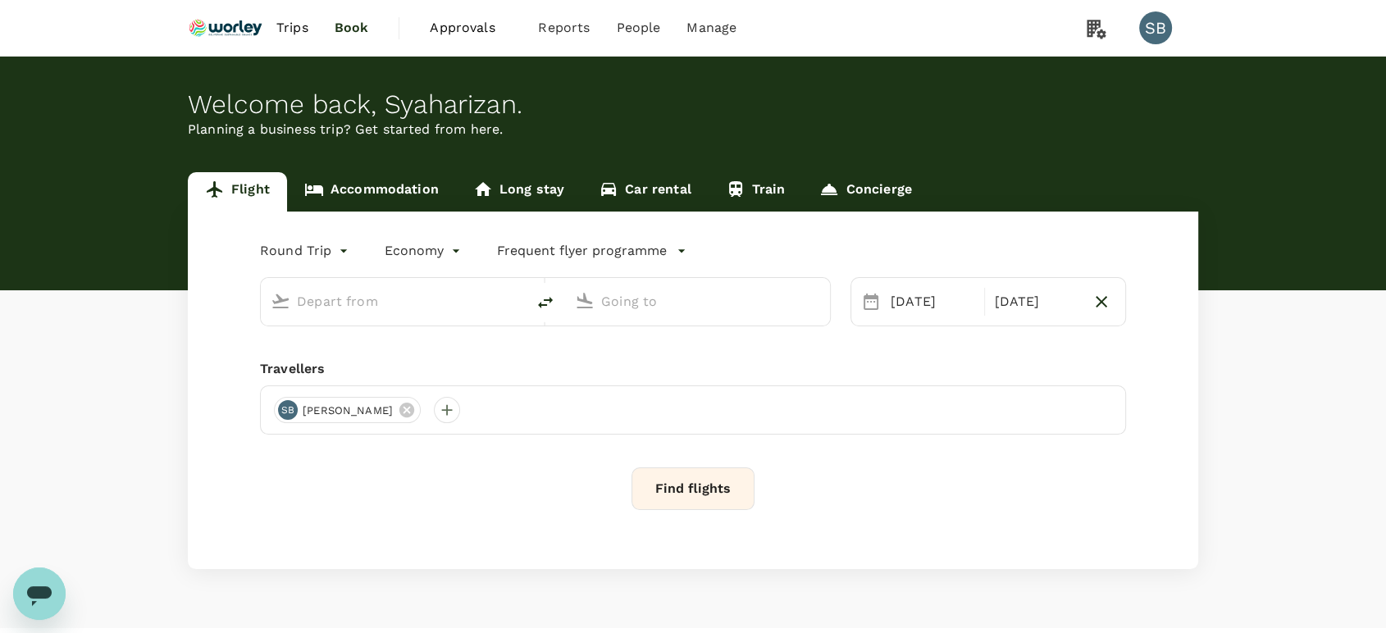
type input "business"
type input "Singapore Changi (SIN)"
type input "Kuala Lumpur Intl (KUL)"
type input "Singapore Changi (SIN)"
type input "Kuala Lumpur Intl (KUL)"
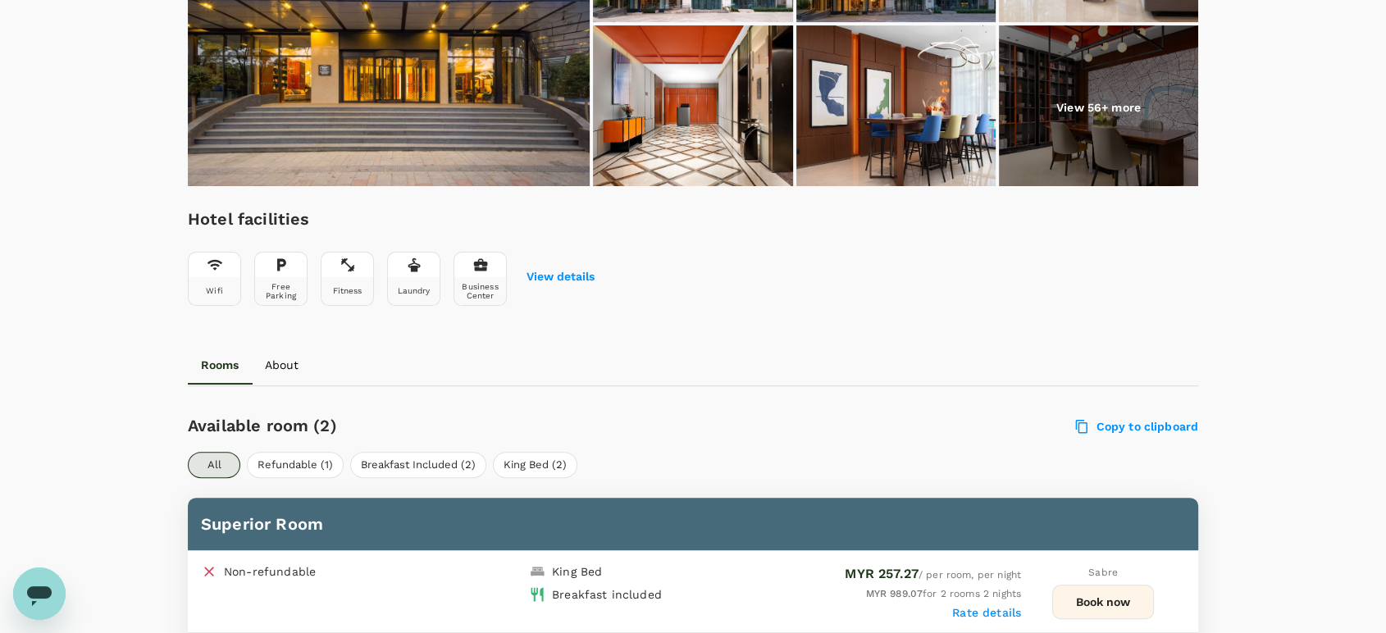
scroll to position [546, 0]
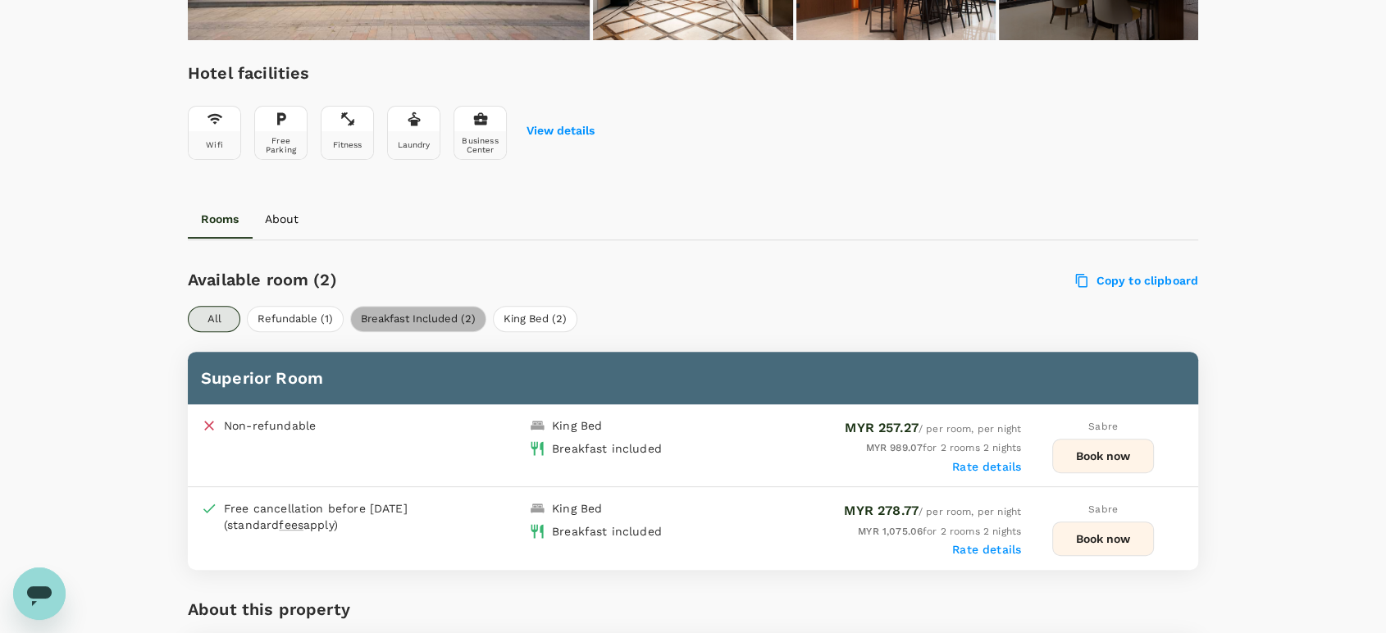
click at [420, 317] on button "Breakfast Included (2)" at bounding box center [418, 319] width 136 height 26
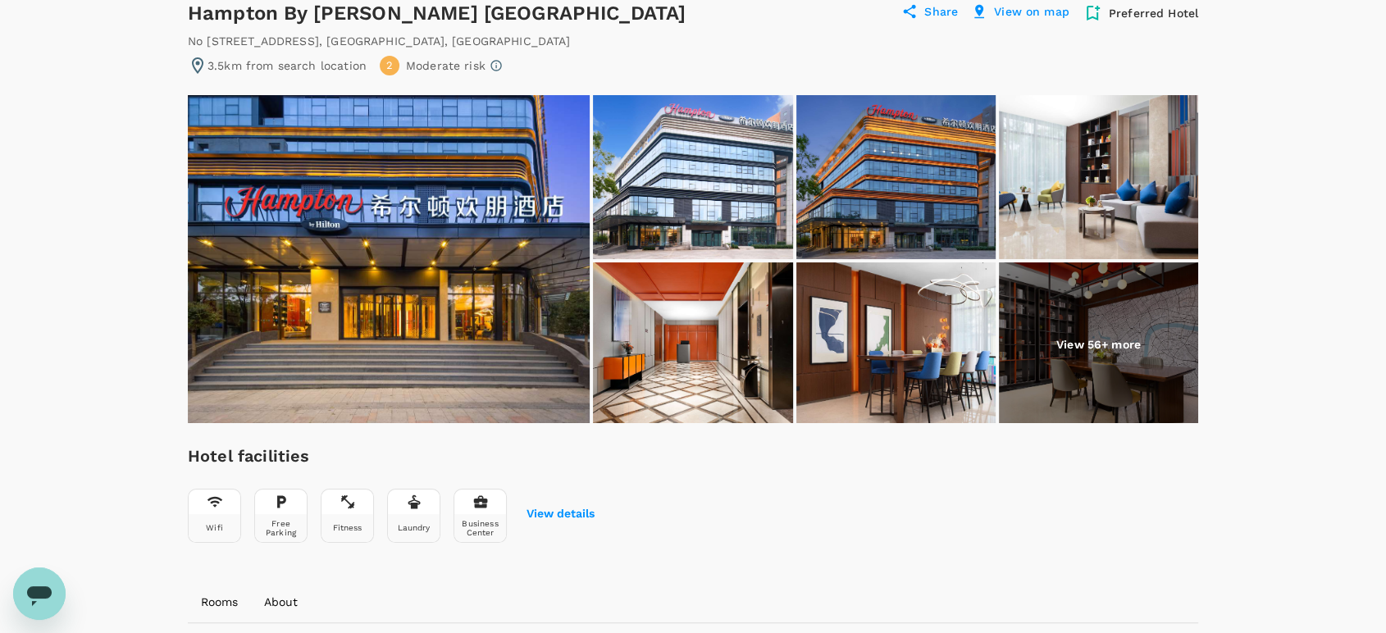
scroll to position [0, 0]
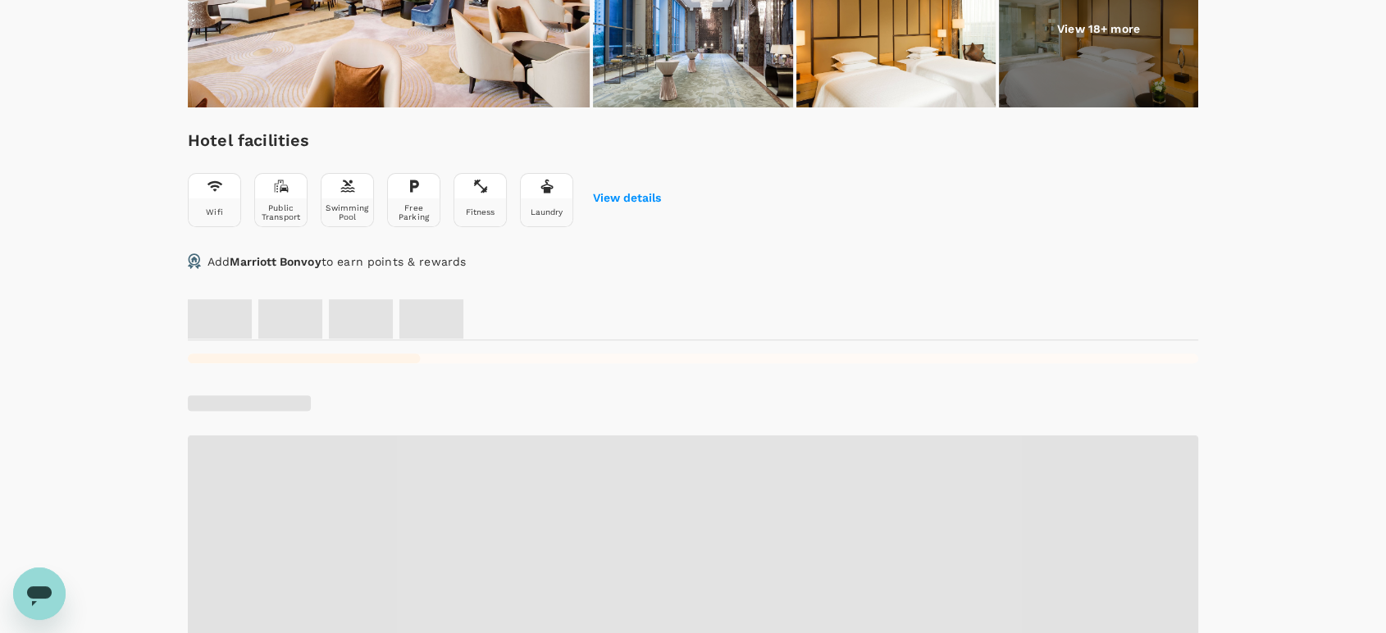
scroll to position [546, 0]
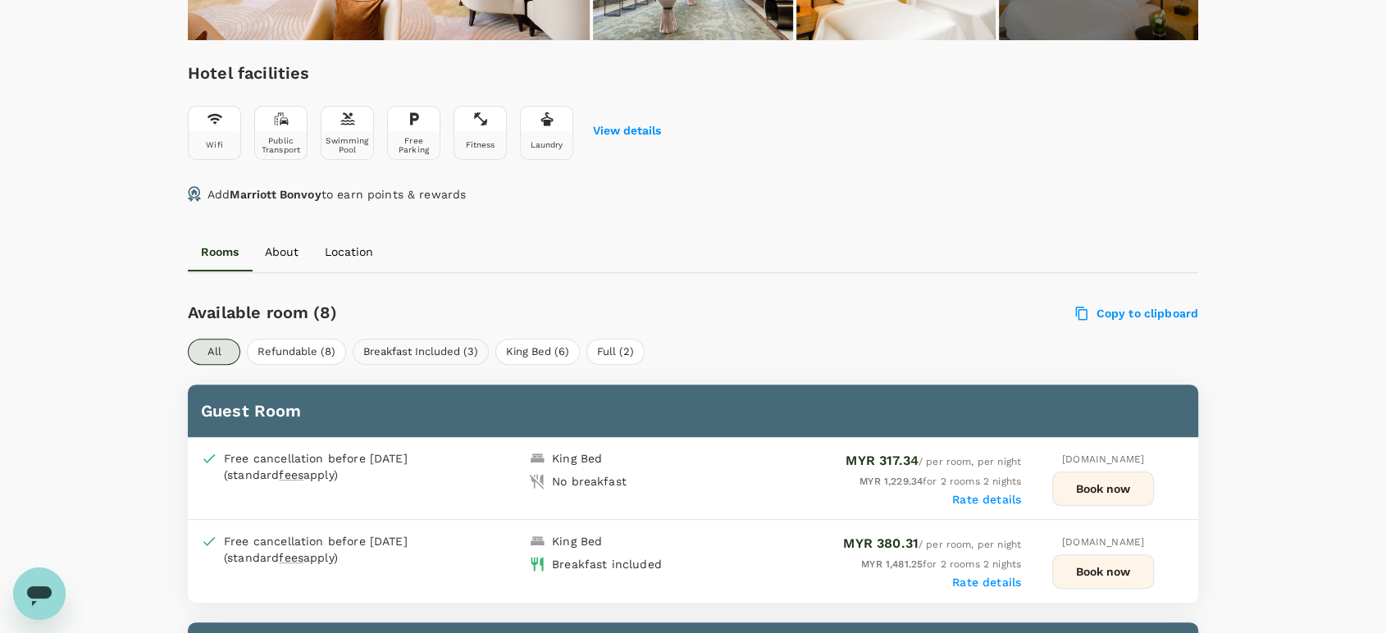
click at [390, 348] on button "Breakfast Included (3)" at bounding box center [421, 352] width 136 height 26
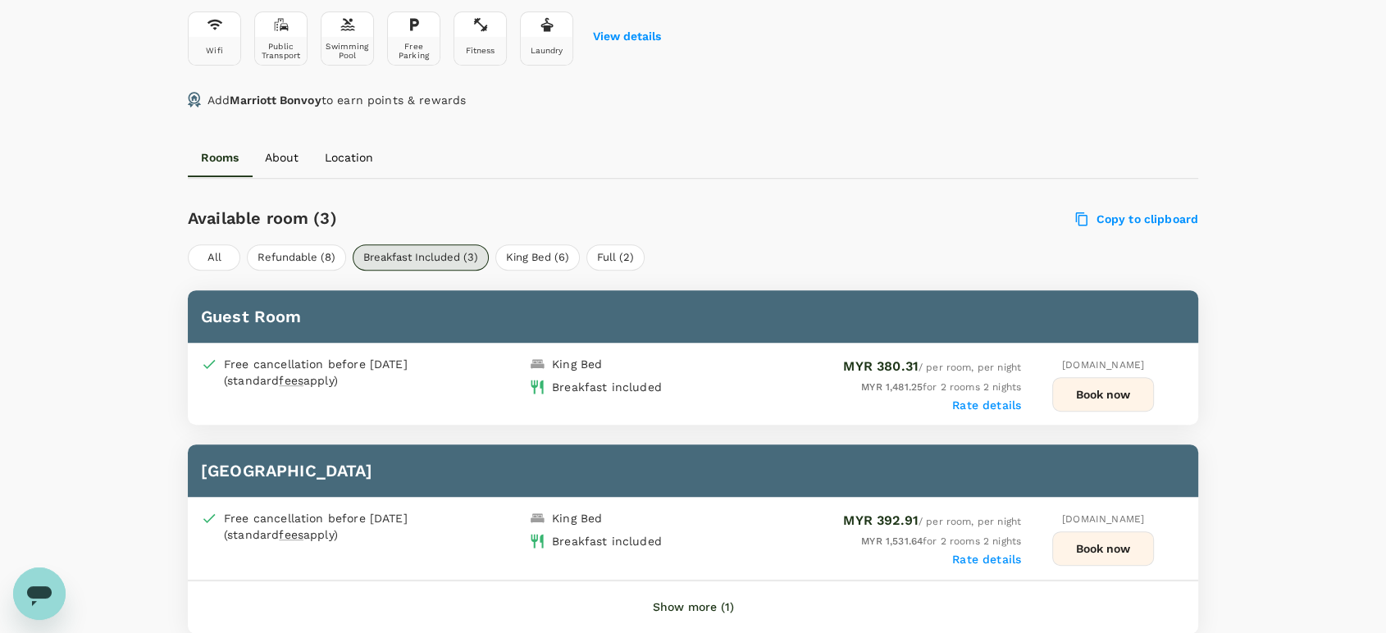
scroll to position [728, 0]
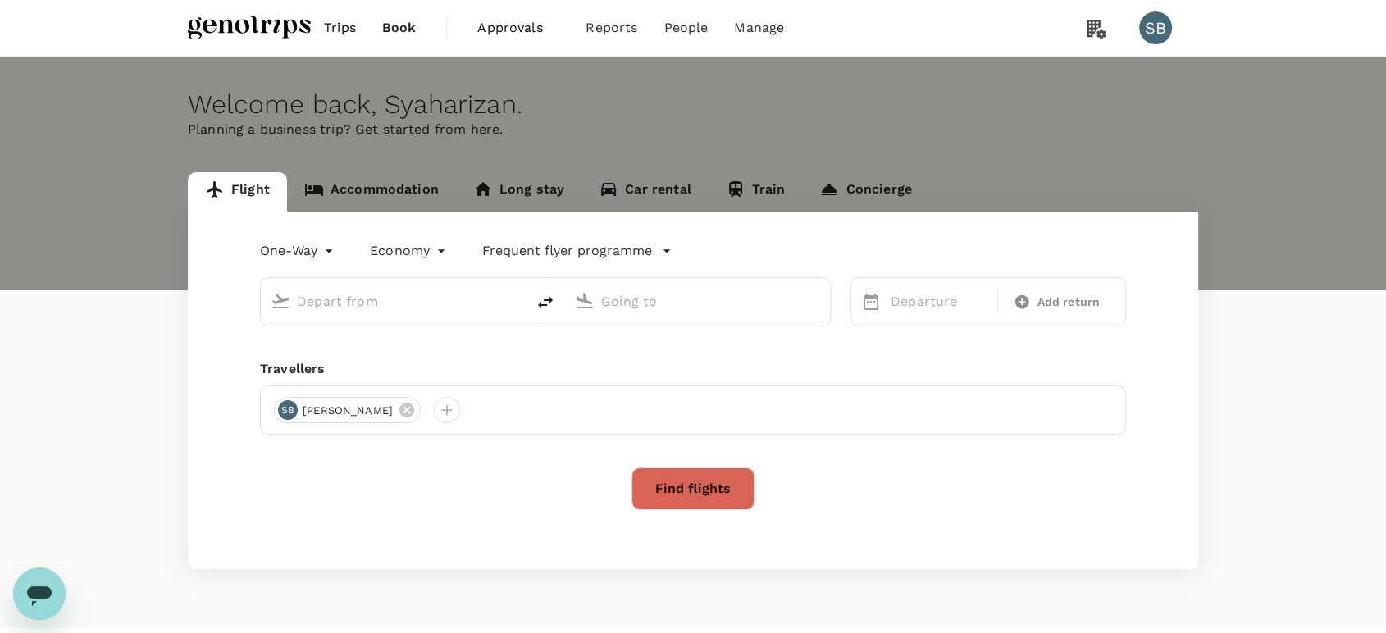
type input "roundtrip"
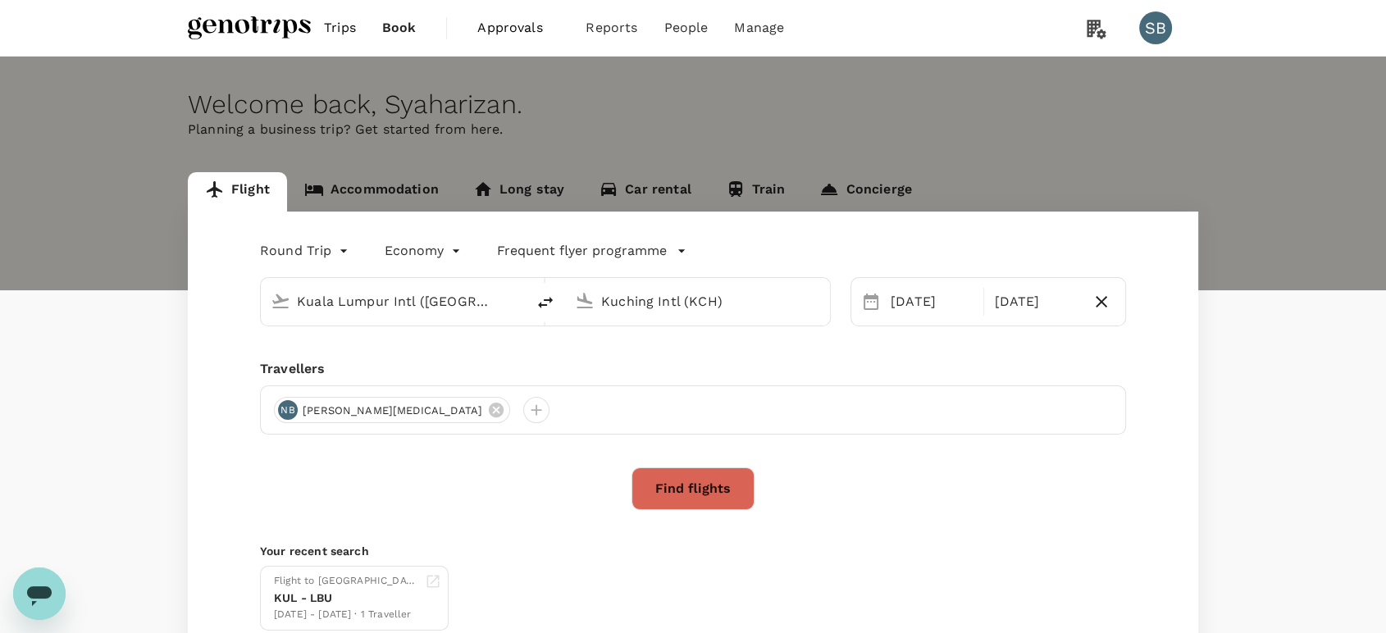
type input "Kuala Lumpur Intl ([GEOGRAPHIC_DATA])"
type input "Kuching Intl (KCH)"
type input "Kuala Lumpur Intl ([GEOGRAPHIC_DATA])"
type input "Kuching Intl (KCH)"
